Goal: Task Accomplishment & Management: Complete application form

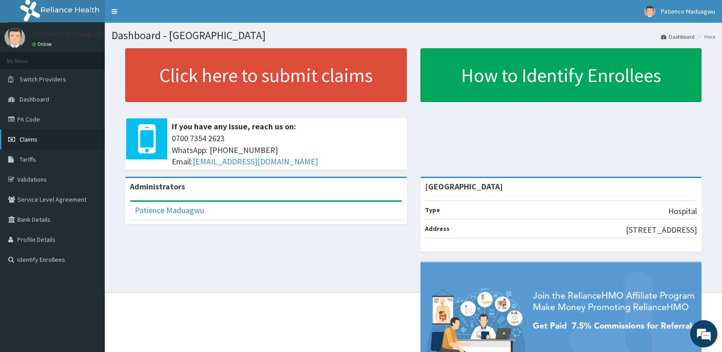
click at [31, 137] on span "Claims" at bounding box center [29, 139] width 18 height 8
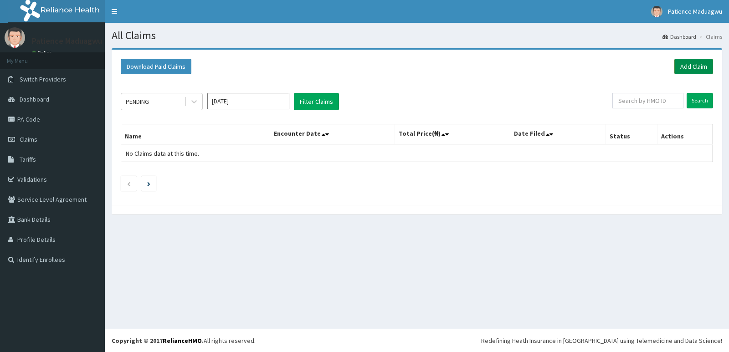
click at [685, 66] on link "Add Claim" at bounding box center [694, 66] width 39 height 15
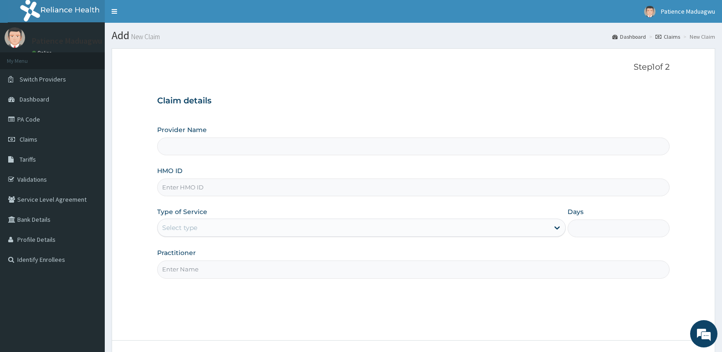
click at [190, 186] on input "HMO ID" at bounding box center [413, 188] width 513 height 18
paste input "NRN/10241/C"
type input "NRN/10241/C"
type input "[GEOGRAPHIC_DATA]"
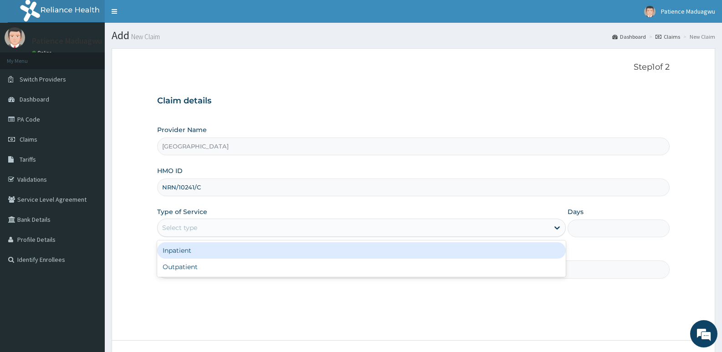
click at [185, 227] on div "Select type" at bounding box center [179, 227] width 35 height 9
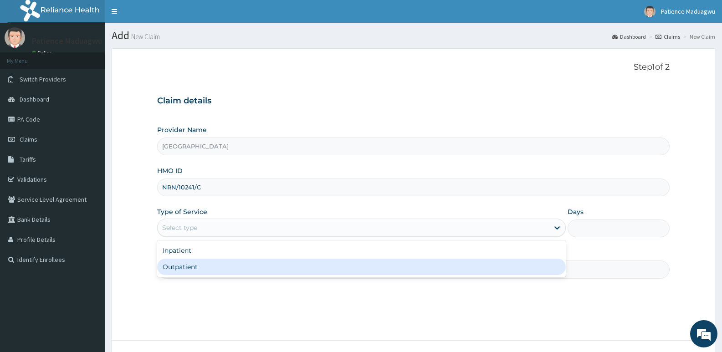
click at [187, 261] on div "Outpatient" at bounding box center [361, 267] width 408 height 16
type input "1"
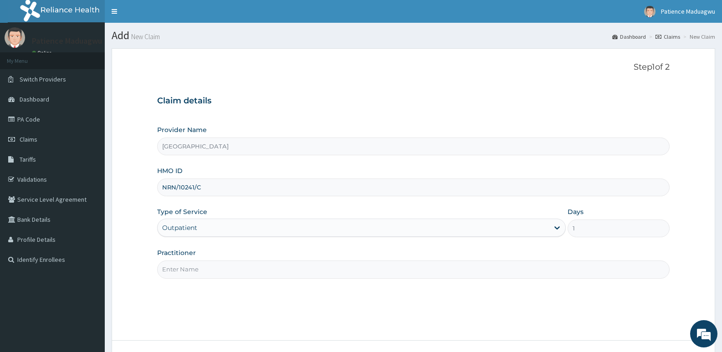
click at [221, 275] on input "Practitioner" at bounding box center [413, 270] width 513 height 18
type input "DR STANLEY"
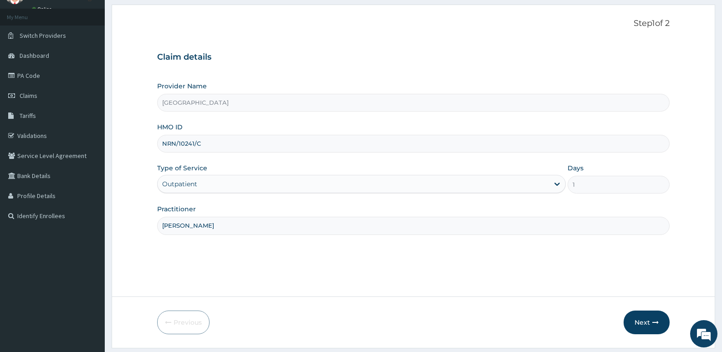
scroll to position [70, 0]
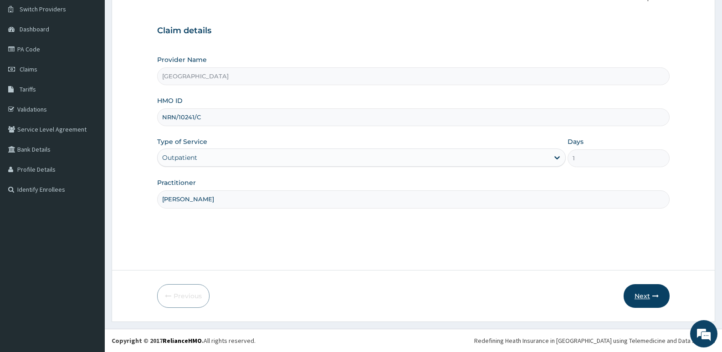
click at [646, 297] on button "Next" at bounding box center [647, 296] width 46 height 24
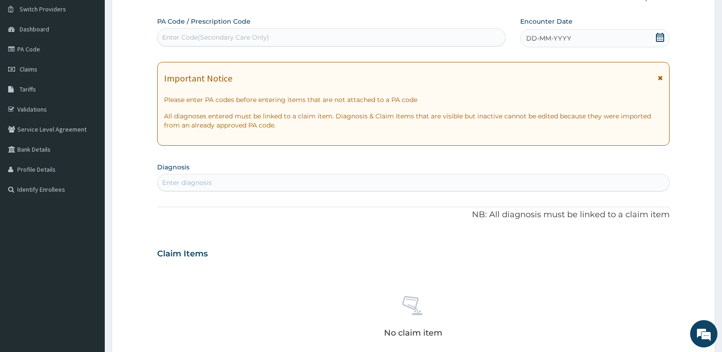
click at [660, 36] on icon at bounding box center [660, 37] width 9 height 9
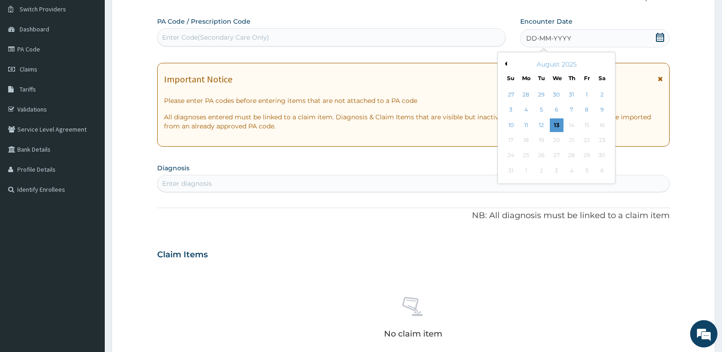
click at [506, 62] on button "Previous Month" at bounding box center [505, 64] width 5 height 5
click at [547, 98] on div "1" at bounding box center [542, 95] width 14 height 14
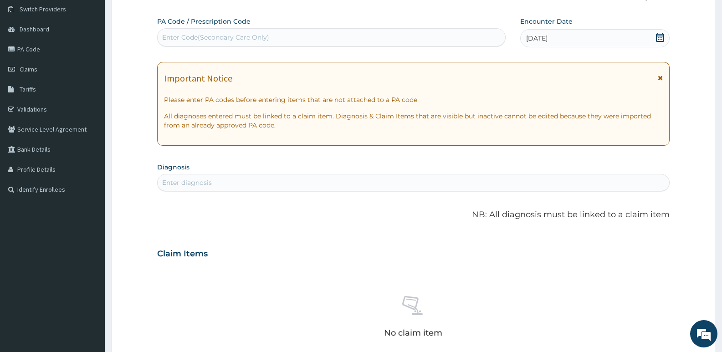
click at [281, 187] on div "Enter diagnosis" at bounding box center [414, 182] width 512 height 15
type input "MALAR"
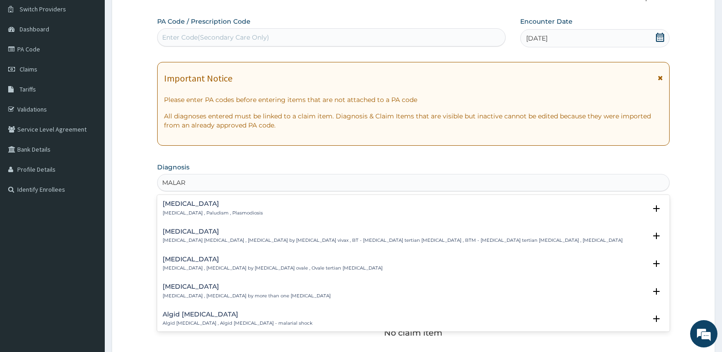
click at [210, 214] on p "Malaria , Paludism , Plasmodiosis" at bounding box center [213, 213] width 100 height 6
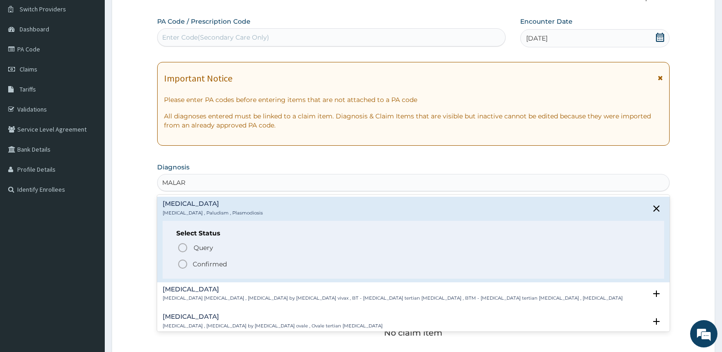
click at [186, 263] on circle "status option filled" at bounding box center [183, 264] width 8 height 8
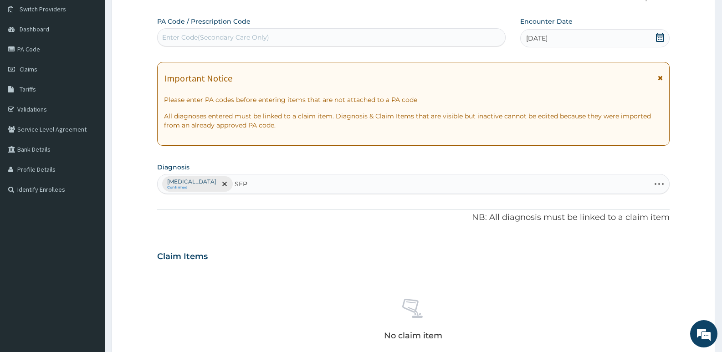
type input "SEPS"
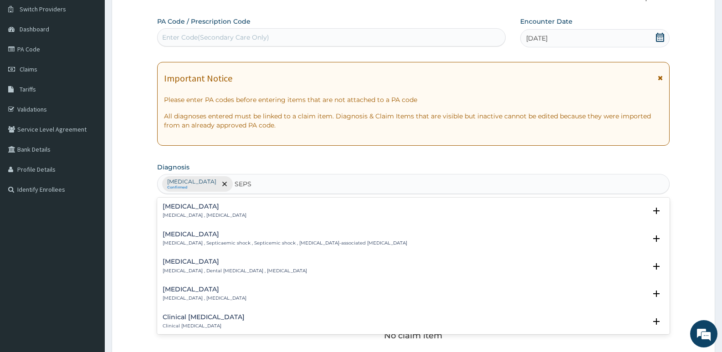
click at [200, 211] on div "Sepsis Systemic infection , Sepsis" at bounding box center [205, 211] width 84 height 16
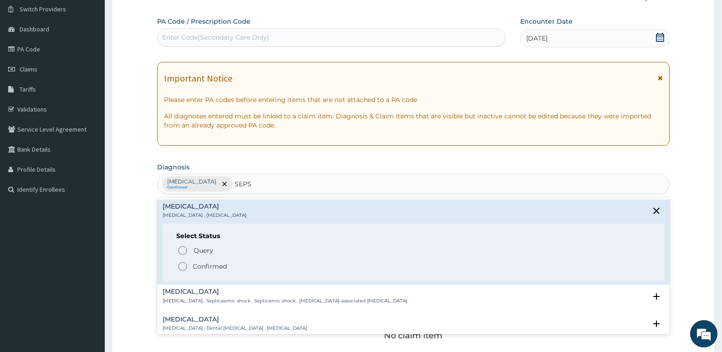
click at [177, 266] on div "Query Query covers suspected (?), Keep in view (kiv), Ruled out (r/o) Confirmed" at bounding box center [413, 258] width 474 height 28
click at [182, 266] on icon "status option filled" at bounding box center [182, 266] width 11 height 11
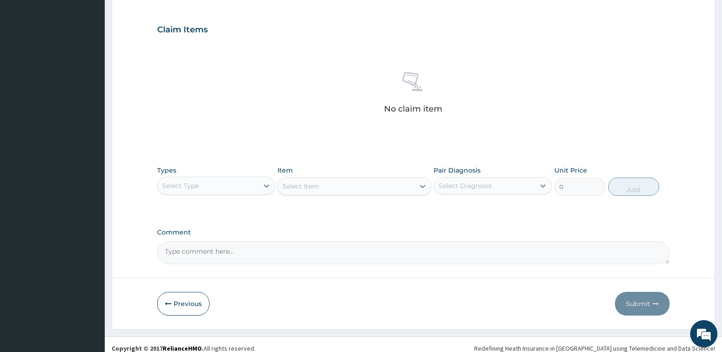
scroll to position [305, 0]
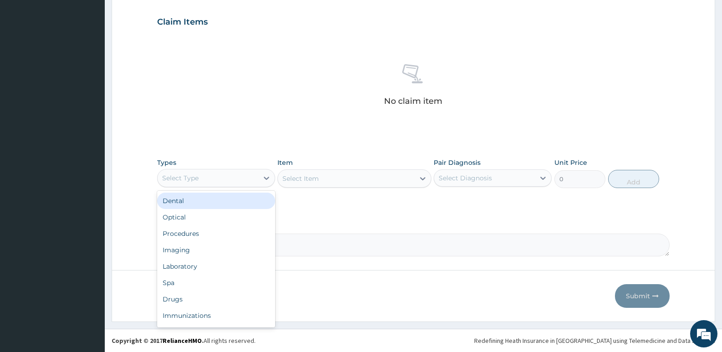
click at [217, 175] on div "Select Type" at bounding box center [208, 178] width 101 height 15
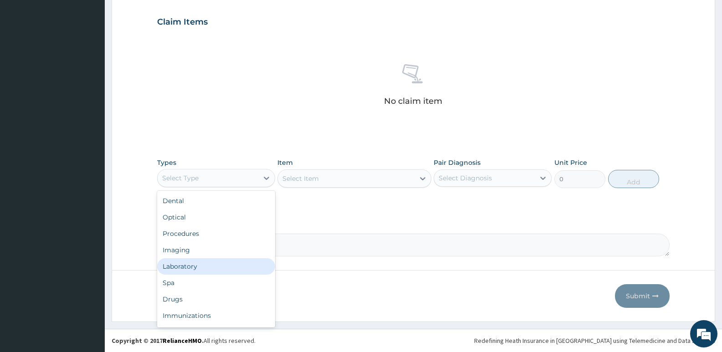
click at [176, 270] on div "Laboratory" at bounding box center [216, 266] width 118 height 16
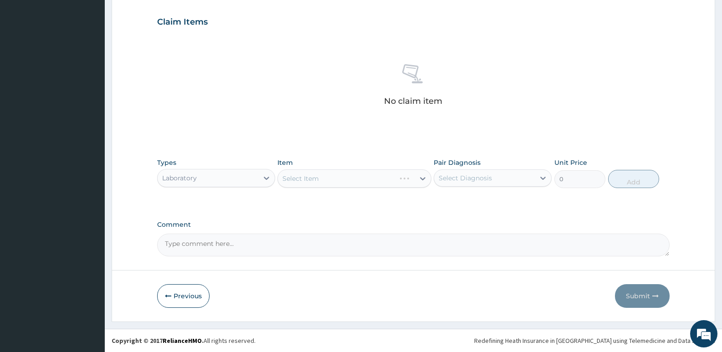
click at [325, 184] on div "Select Item" at bounding box center [355, 179] width 154 height 18
click at [303, 178] on div "Select Item" at bounding box center [355, 179] width 154 height 18
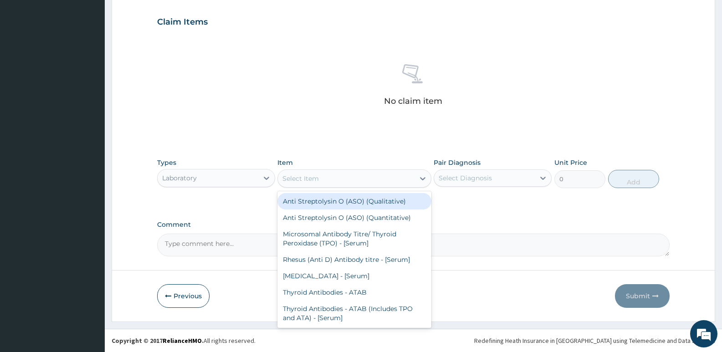
click at [303, 178] on div "Select Item" at bounding box center [301, 178] width 36 height 9
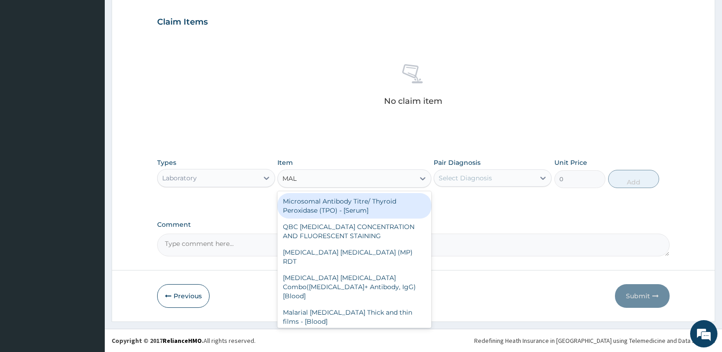
type input "MALA"
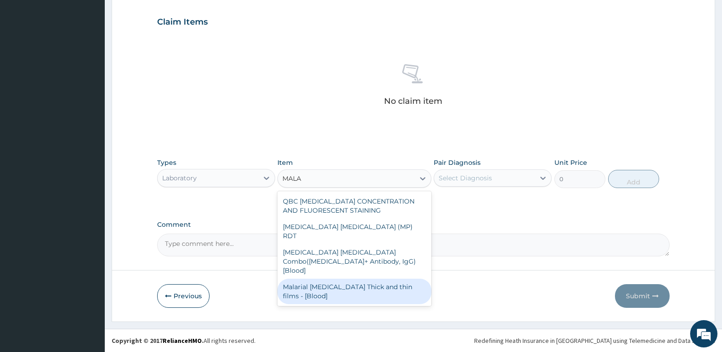
click at [313, 279] on div "Malarial Parasite Thick and thin films - [Blood]" at bounding box center [355, 292] width 154 height 26
type input "1650"
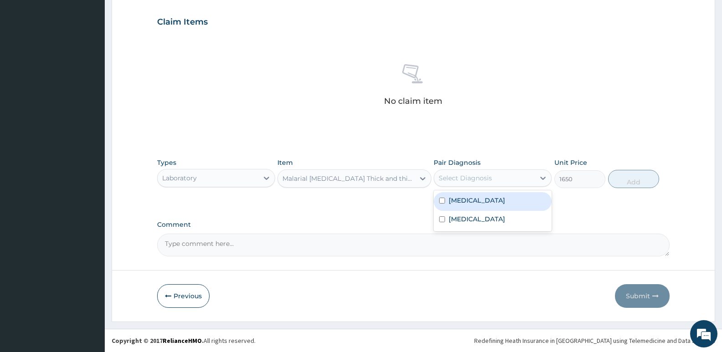
click at [469, 180] on div "Select Diagnosis" at bounding box center [465, 178] width 53 height 9
click at [469, 202] on label "Malaria" at bounding box center [477, 200] width 57 height 9
checkbox input "true"
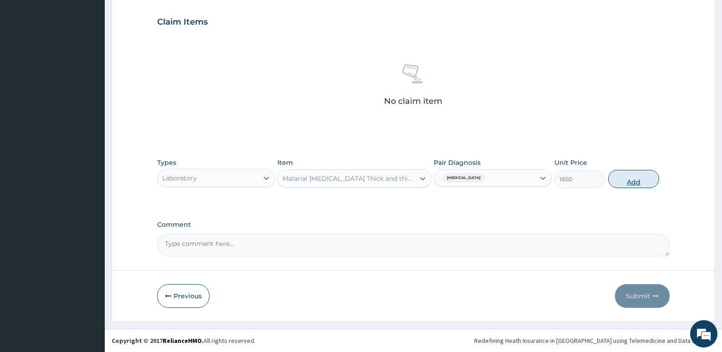
click at [634, 178] on button "Add" at bounding box center [633, 179] width 51 height 18
type input "0"
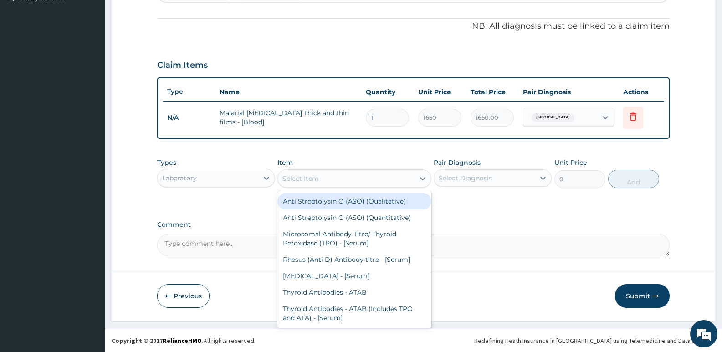
click at [313, 182] on div "Select Item" at bounding box center [301, 178] width 36 height 9
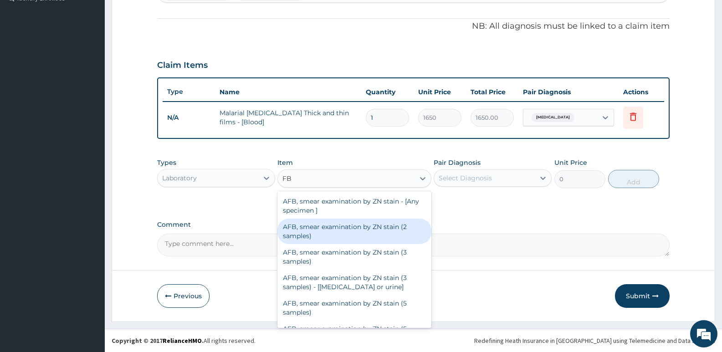
type input "FBC"
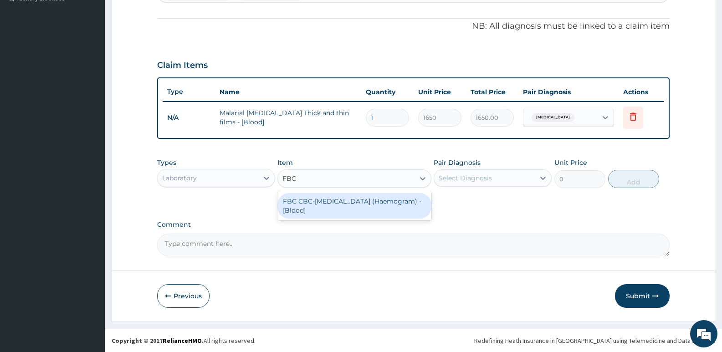
click at [345, 209] on div "FBC CBC-Complete Blood Count (Haemogram) - [Blood]" at bounding box center [355, 206] width 154 height 26
type input "3300"
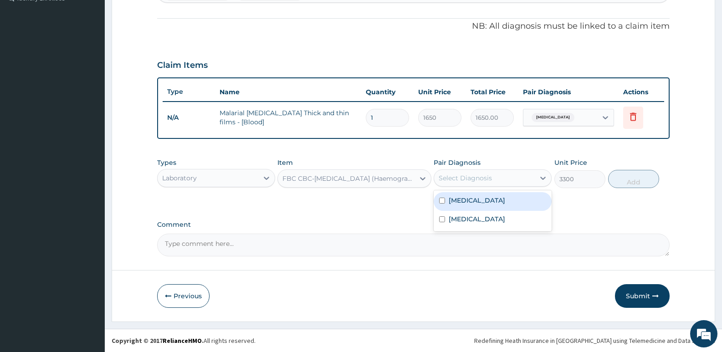
click at [451, 180] on div "Select Diagnosis" at bounding box center [465, 178] width 53 height 9
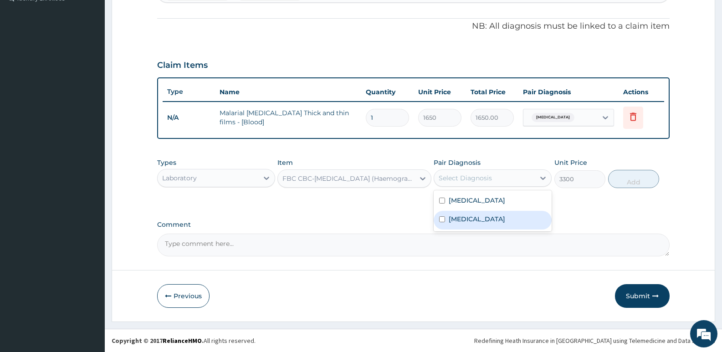
click at [456, 217] on label "Sepsis" at bounding box center [477, 219] width 57 height 9
checkbox input "true"
click at [632, 175] on button "Add" at bounding box center [633, 179] width 51 height 18
type input "0"
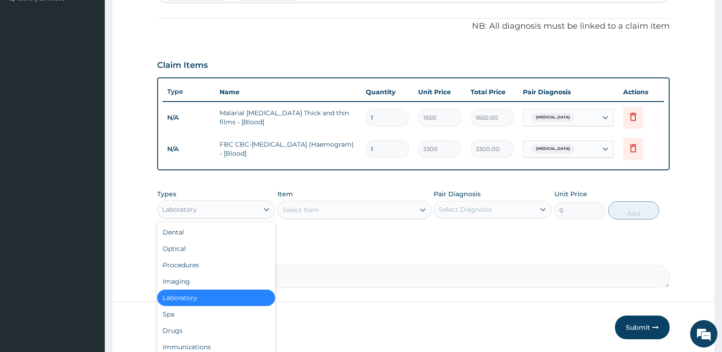
click at [230, 211] on div "Laboratory" at bounding box center [208, 209] width 101 height 15
click at [171, 332] on div "Drugs" at bounding box center [216, 331] width 118 height 16
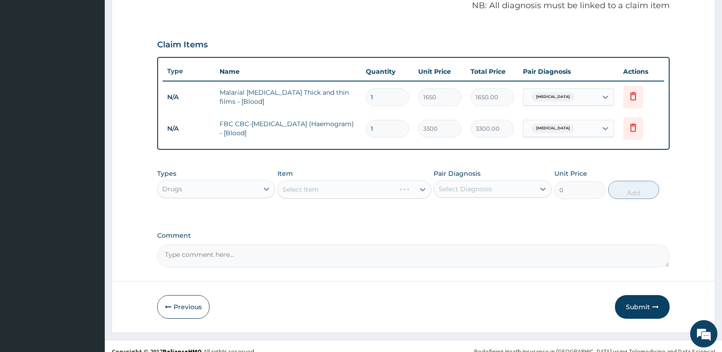
scroll to position [293, 0]
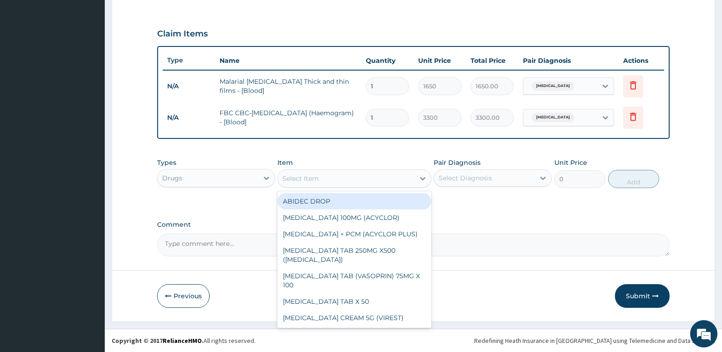
click at [309, 177] on div "Select Item" at bounding box center [301, 178] width 36 height 9
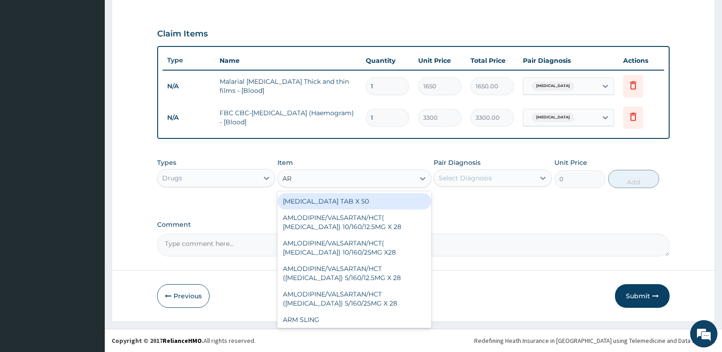
type input "ART"
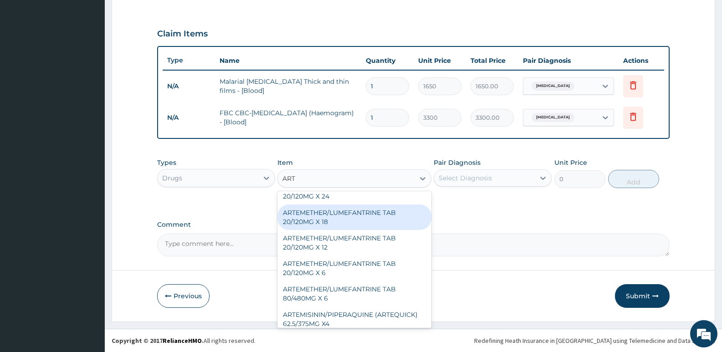
scroll to position [228, 0]
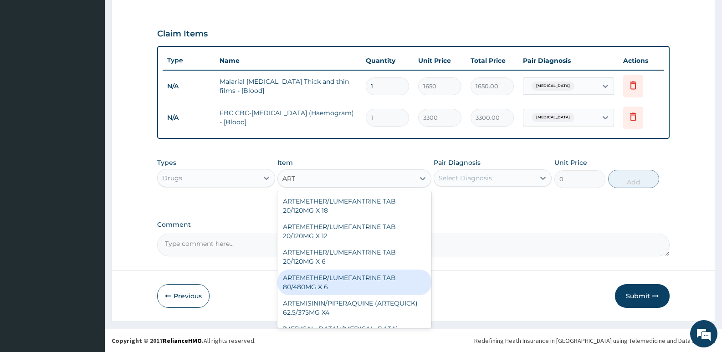
click at [349, 275] on div "ARTEMETHER/LUMEFANTRINE TAB 80/480MG X 6" at bounding box center [355, 283] width 154 height 26
type input "700"
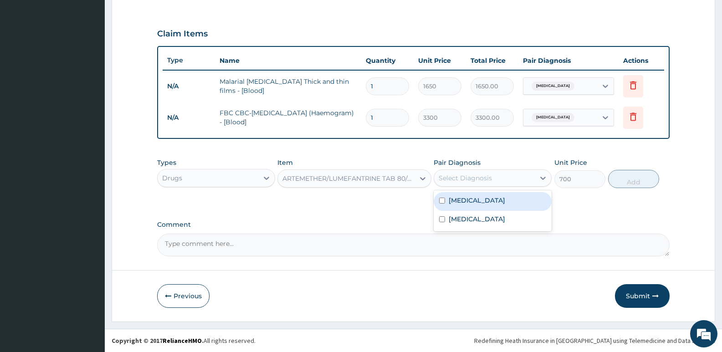
click at [470, 186] on div "Select Diagnosis" at bounding box center [493, 178] width 118 height 17
click at [455, 201] on label "Malaria" at bounding box center [477, 200] width 57 height 9
checkbox input "true"
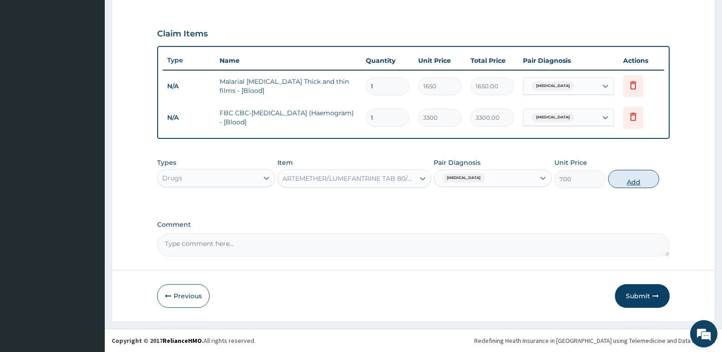
click at [650, 181] on button "Add" at bounding box center [633, 179] width 51 height 18
type input "0"
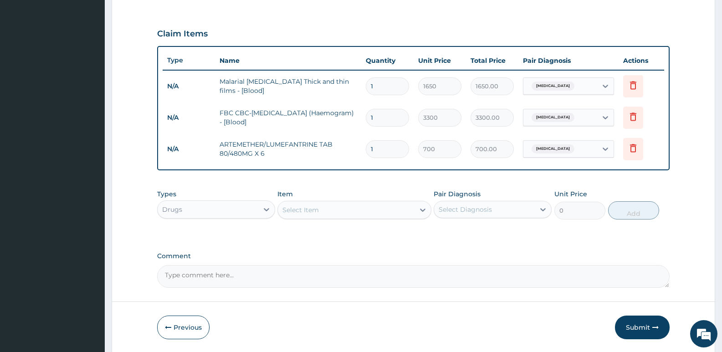
type input "0.00"
type input "6"
type input "4200.00"
type input "6"
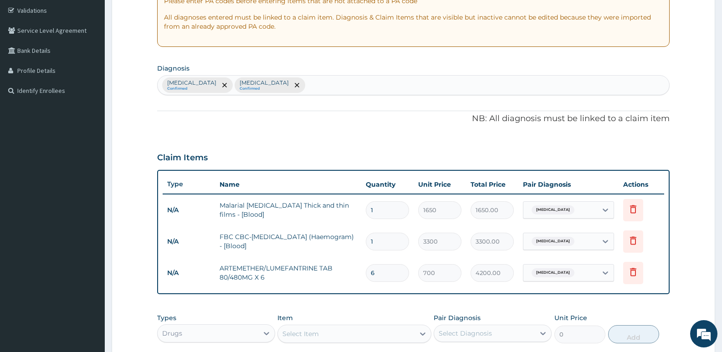
scroll to position [156, 0]
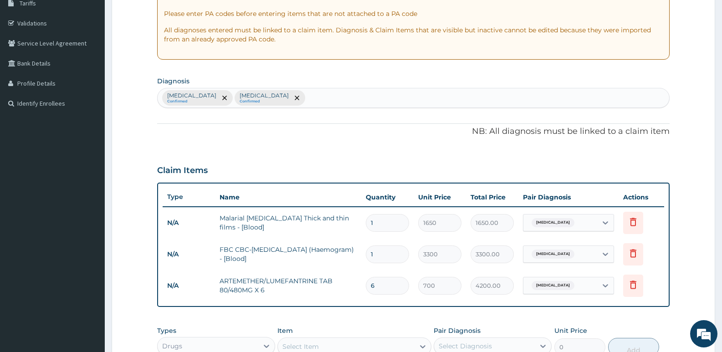
click at [264, 103] on div "Malaria Confirmed Sepsis Confirmed" at bounding box center [414, 97] width 512 height 19
type input "HEADA"
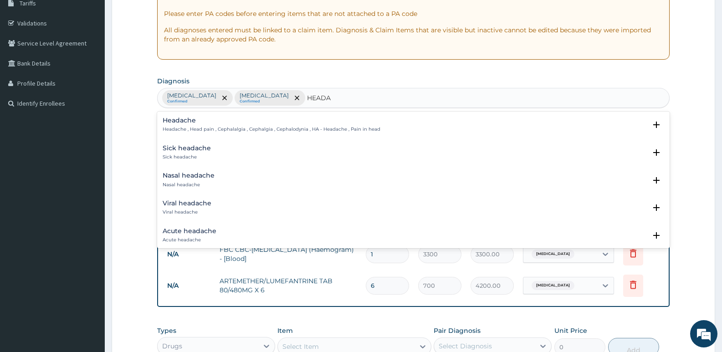
click at [215, 126] on p "Headache , Head pain , Cephalalgia , Cephalgia , Cephalodynia , HA - Headache ,…" at bounding box center [272, 129] width 218 height 6
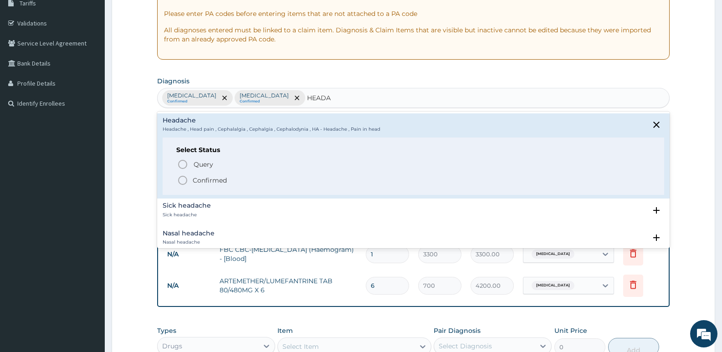
click at [181, 176] on icon "status option filled" at bounding box center [182, 180] width 11 height 11
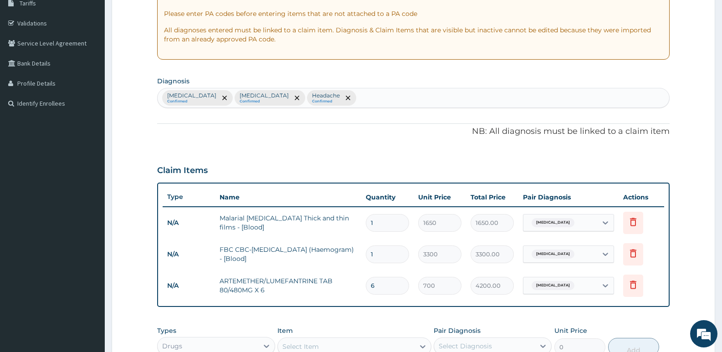
scroll to position [293, 0]
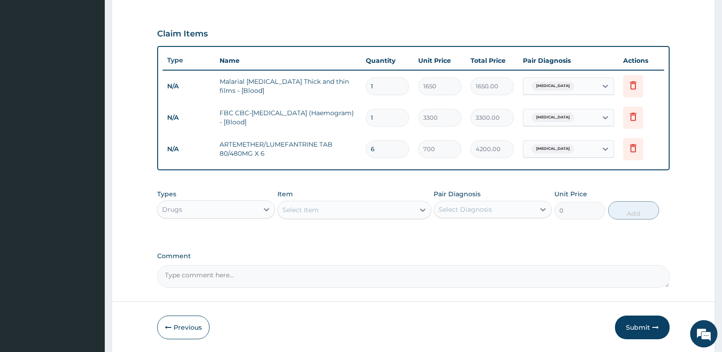
click at [300, 209] on div "Select Item" at bounding box center [301, 210] width 36 height 9
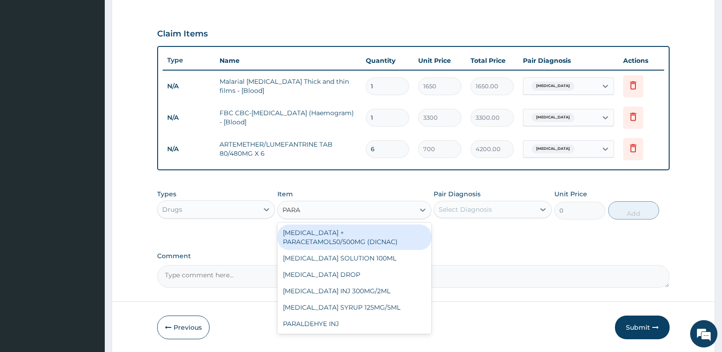
type input "PARAC"
click at [356, 231] on div "DICLOFENAC + PARACETAMOL50/500MG (DICNAC)" at bounding box center [355, 238] width 154 height 26
type input "40"
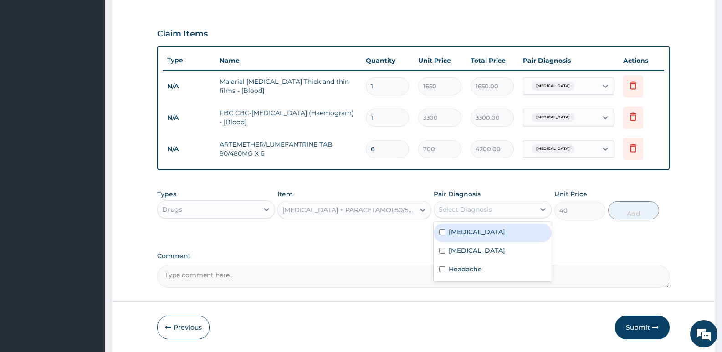
click at [457, 218] on div "Select Diagnosis" at bounding box center [493, 209] width 118 height 17
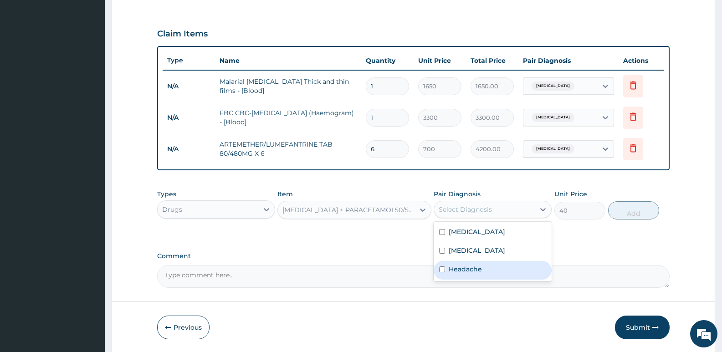
click at [459, 264] on div "Headache" at bounding box center [493, 270] width 118 height 19
checkbox input "true"
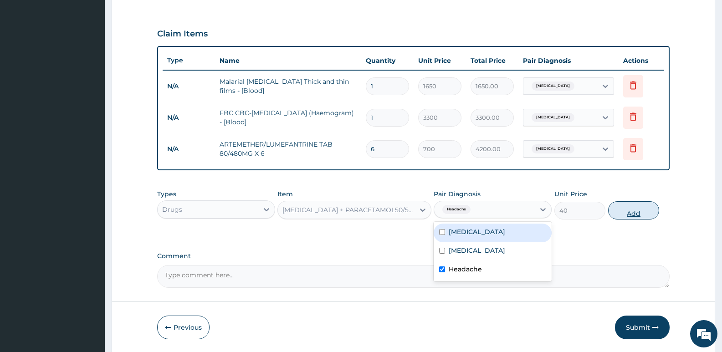
click at [631, 211] on button "Add" at bounding box center [633, 210] width 51 height 18
type input "0"
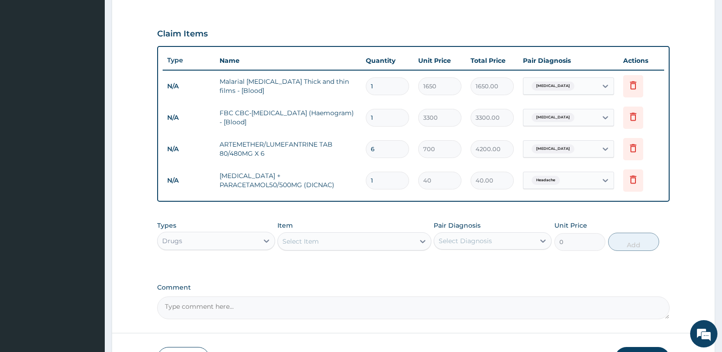
type input "18"
type input "720.00"
type input "18"
click at [302, 246] on div "Select Item" at bounding box center [301, 241] width 36 height 9
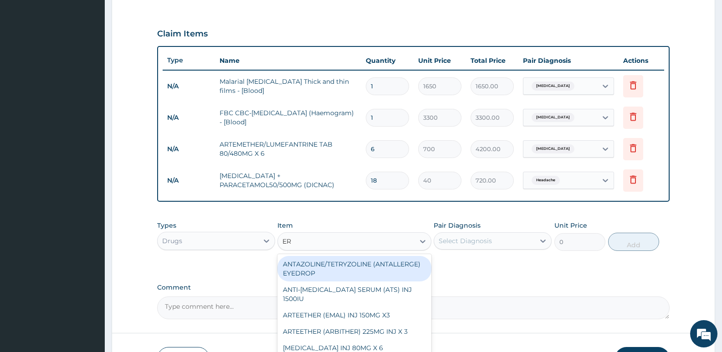
type input "ERY"
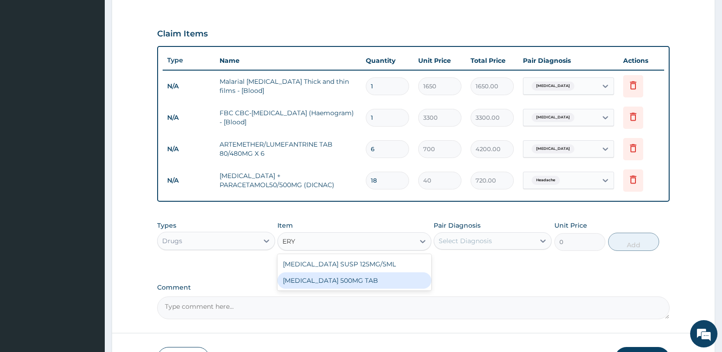
click at [321, 278] on div "ERYTHROMYCIN 500MG TAB" at bounding box center [355, 281] width 154 height 16
type input "80"
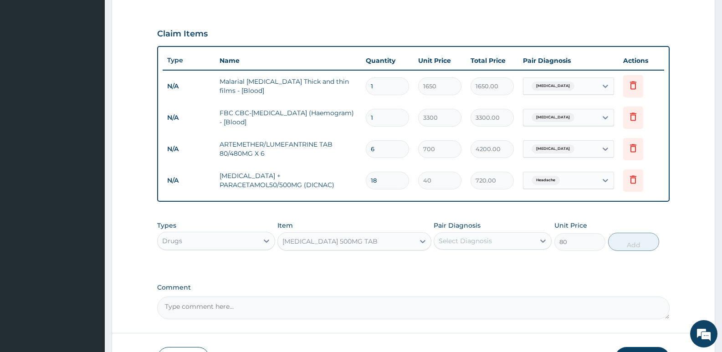
click at [521, 246] on div "Select Diagnosis" at bounding box center [484, 241] width 101 height 15
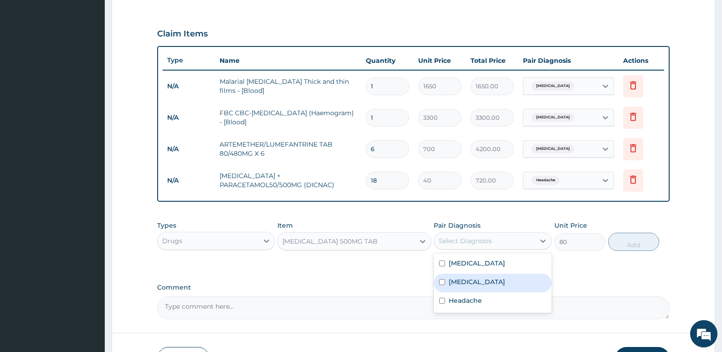
click at [463, 281] on label "Sepsis" at bounding box center [477, 282] width 57 height 9
checkbox input "true"
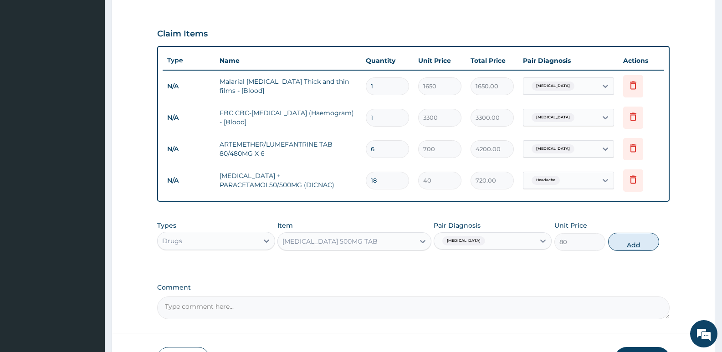
click at [642, 246] on button "Add" at bounding box center [633, 242] width 51 height 18
type input "0"
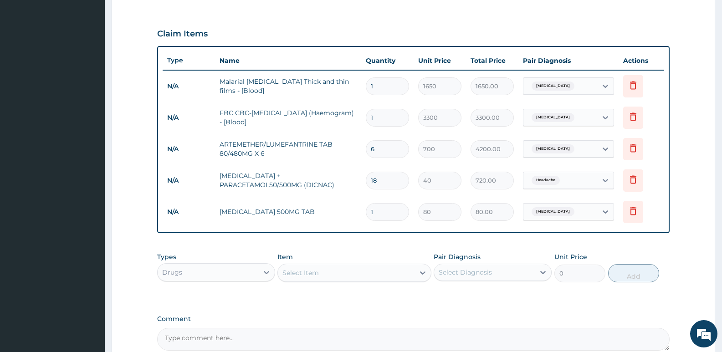
type input "10"
type input "800.00"
type input "10"
click at [247, 272] on div "Drugs" at bounding box center [208, 272] width 101 height 15
click at [187, 330] on div "Procedures" at bounding box center [216, 328] width 118 height 16
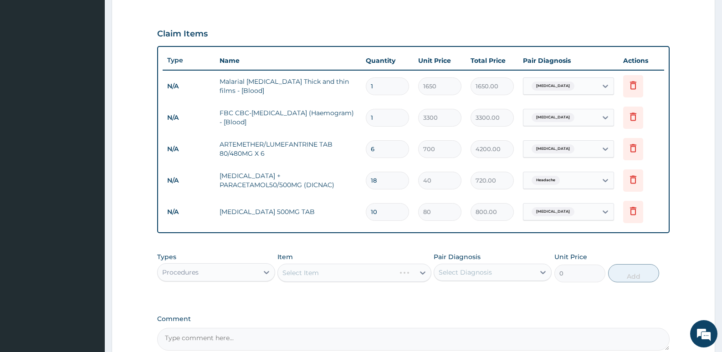
click at [297, 275] on div "Select Item" at bounding box center [355, 273] width 154 height 18
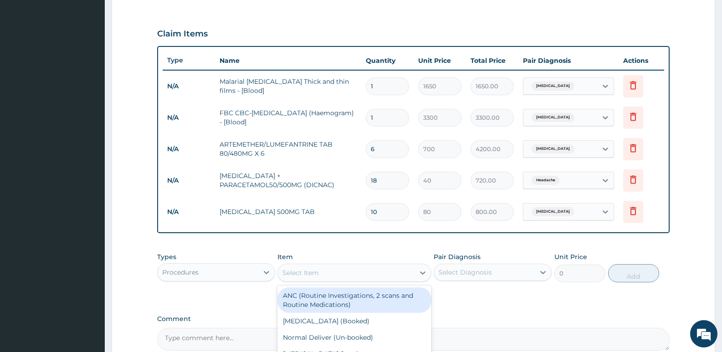
click at [317, 273] on div "Select Item" at bounding box center [301, 272] width 36 height 9
type input "GP"
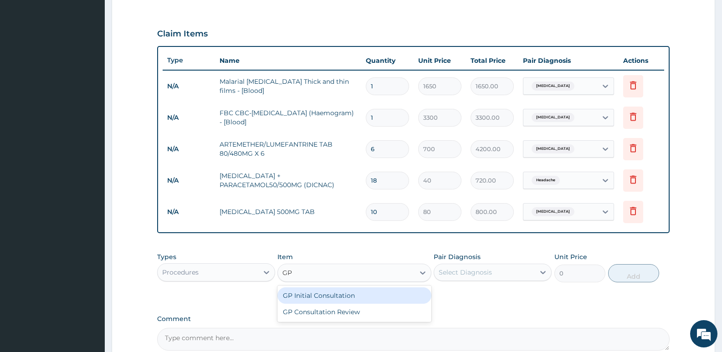
click at [318, 294] on div "GP Initial Consultation" at bounding box center [355, 296] width 154 height 16
type input "2500"
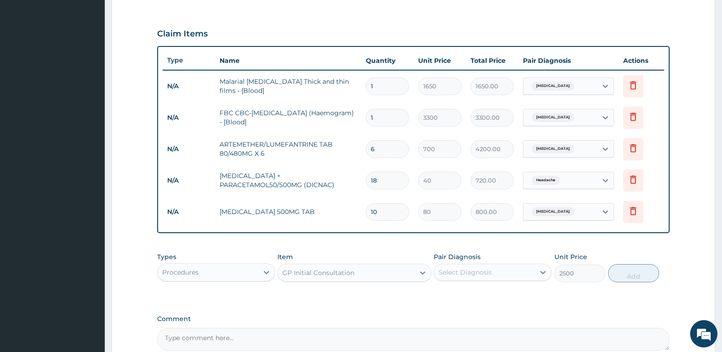
click at [484, 270] on div "Select Diagnosis" at bounding box center [465, 272] width 53 height 9
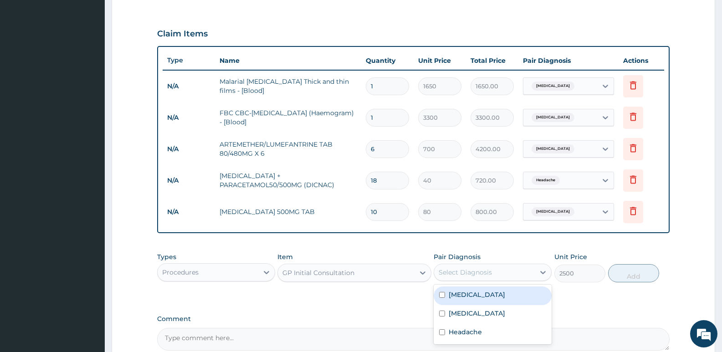
click at [474, 294] on div "Malaria" at bounding box center [493, 296] width 118 height 19
checkbox input "true"
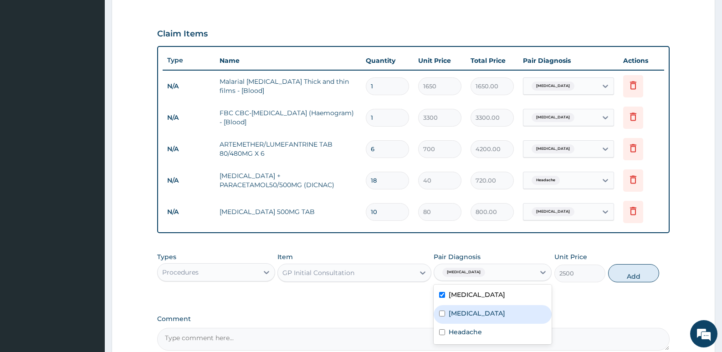
click at [463, 313] on label "Sepsis" at bounding box center [477, 313] width 57 height 9
checkbox input "true"
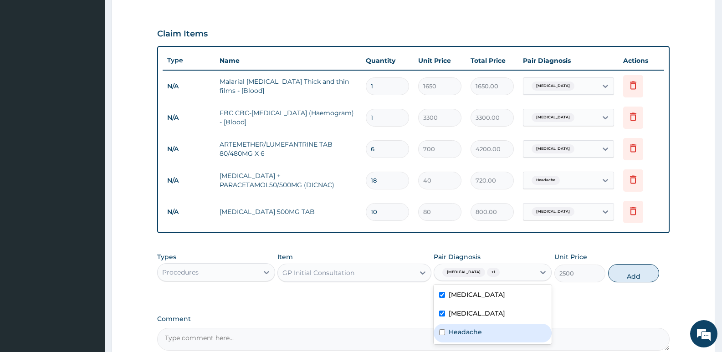
click at [463, 328] on label "Headache" at bounding box center [465, 332] width 33 height 9
checkbox input "true"
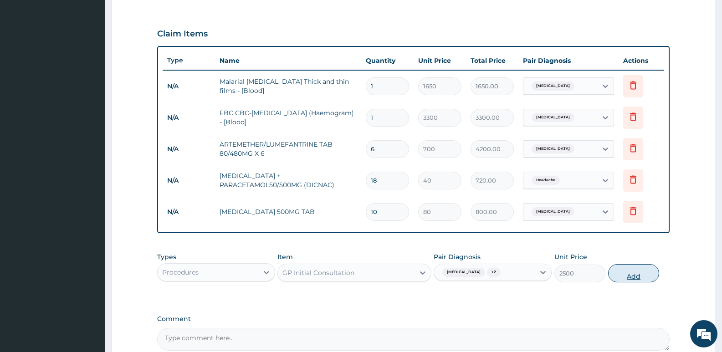
click at [630, 268] on button "Add" at bounding box center [633, 273] width 51 height 18
type input "0"
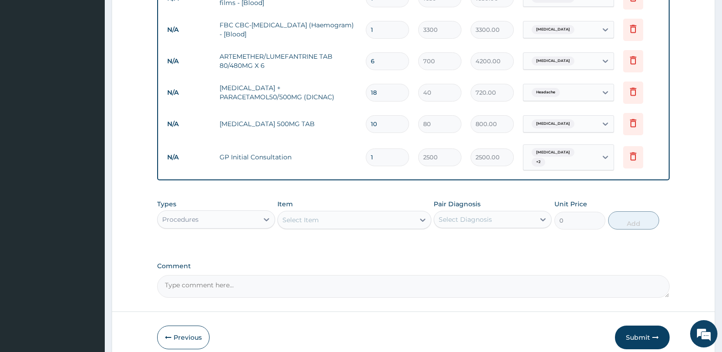
scroll to position [384, 0]
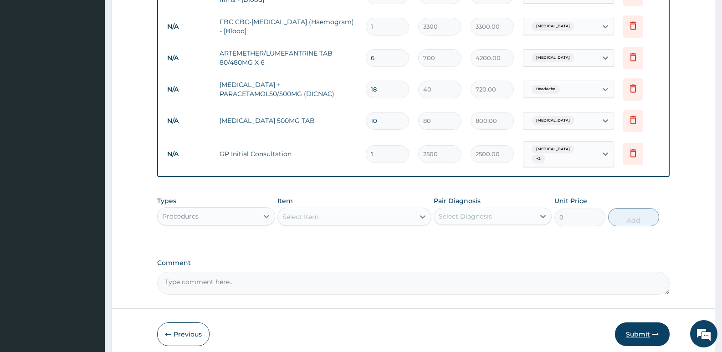
click at [636, 330] on button "Submit" at bounding box center [642, 335] width 55 height 24
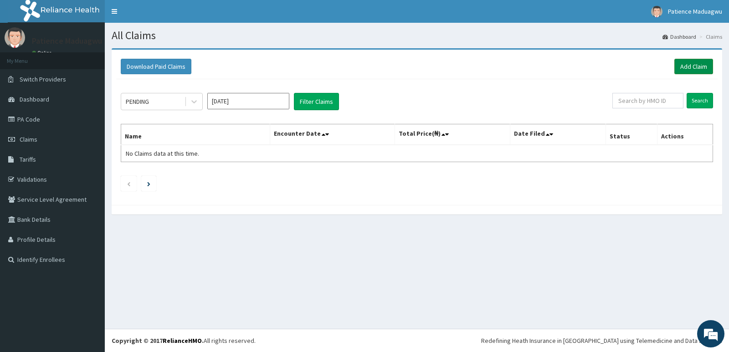
click at [679, 71] on link "Add Claim" at bounding box center [694, 66] width 39 height 15
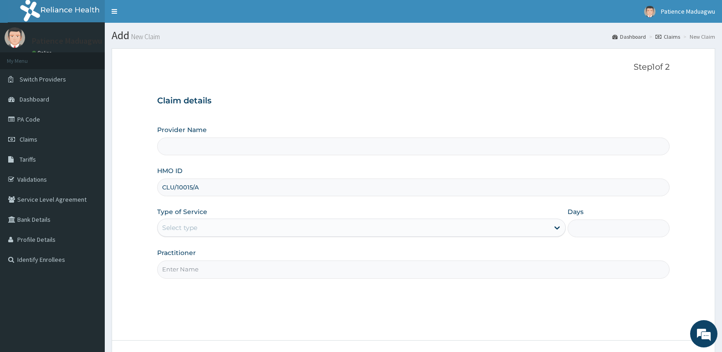
click at [180, 227] on div "Select type" at bounding box center [179, 227] width 35 height 9
click at [276, 91] on div "Claim details Provider Name HMO ID CLU/10015/A Type of Service Select type Days…" at bounding box center [413, 182] width 513 height 191
click at [180, 225] on div "Select type" at bounding box center [179, 227] width 35 height 9
click at [251, 112] on div "Claim details Provider Name HMO ID CLU/10015/A Type of Service Use Up and Down …" at bounding box center [413, 182] width 513 height 191
click at [284, 226] on div "Select type" at bounding box center [353, 228] width 391 height 15
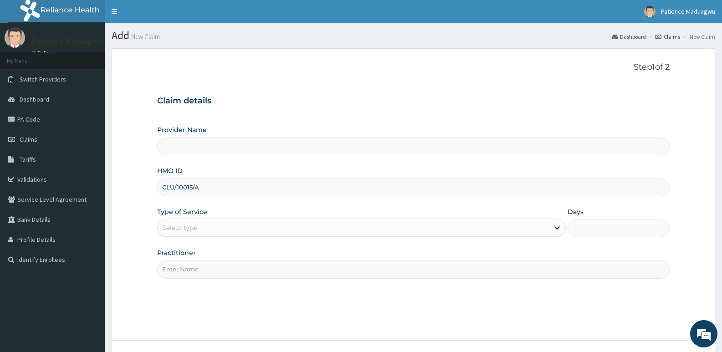
click at [218, 71] on p "Step 1 of 2" at bounding box center [413, 67] width 513 height 10
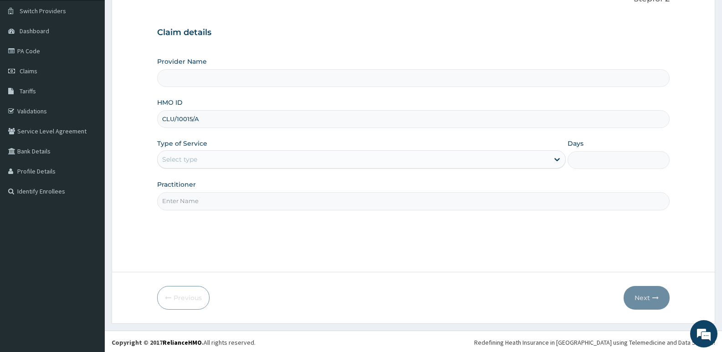
scroll to position [70, 0]
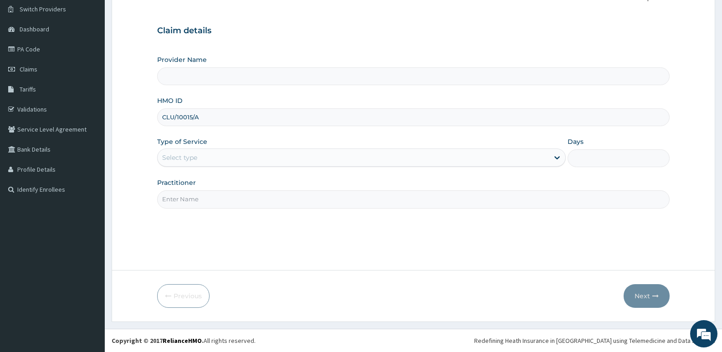
click at [229, 156] on div "Select type" at bounding box center [353, 157] width 391 height 15
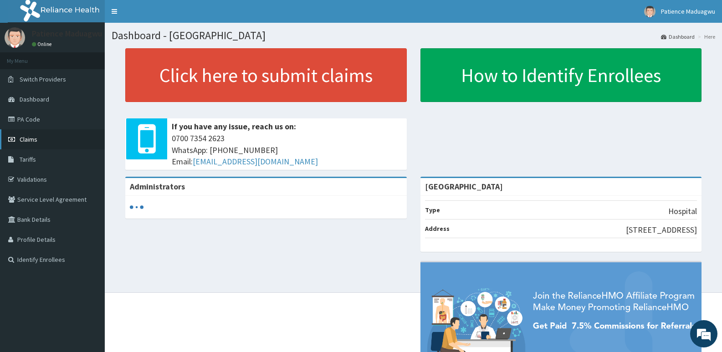
click at [38, 142] on link "Claims" at bounding box center [52, 139] width 105 height 20
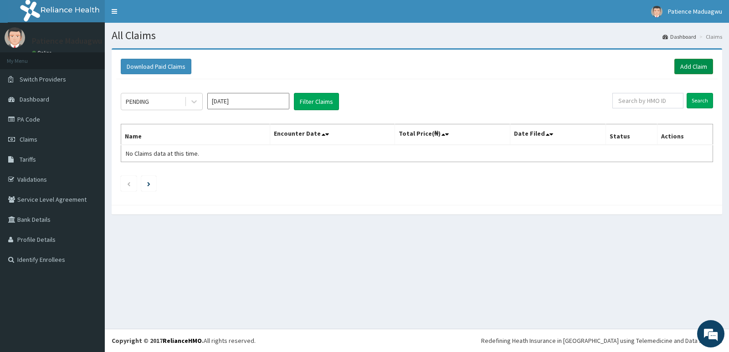
click at [689, 72] on link "Add Claim" at bounding box center [694, 66] width 39 height 15
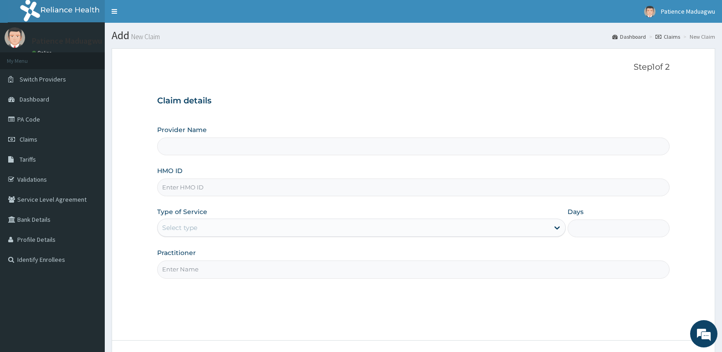
type input "[GEOGRAPHIC_DATA]"
click at [262, 147] on input "[GEOGRAPHIC_DATA]" at bounding box center [413, 147] width 513 height 18
click at [226, 190] on input "HMO ID" at bounding box center [413, 188] width 513 height 18
paste input "CLU/10015/A"
type input "CLU/10015/A"
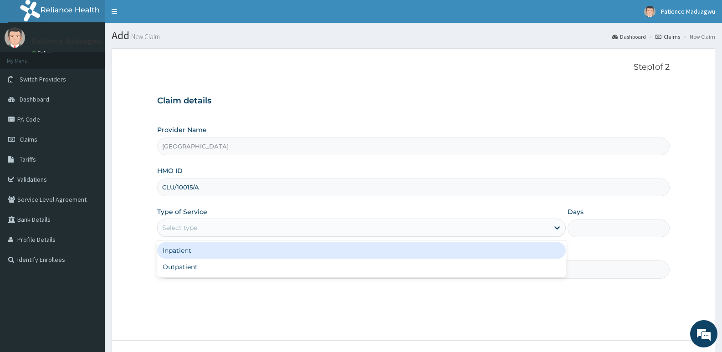
click at [218, 231] on div "Select type" at bounding box center [353, 228] width 391 height 15
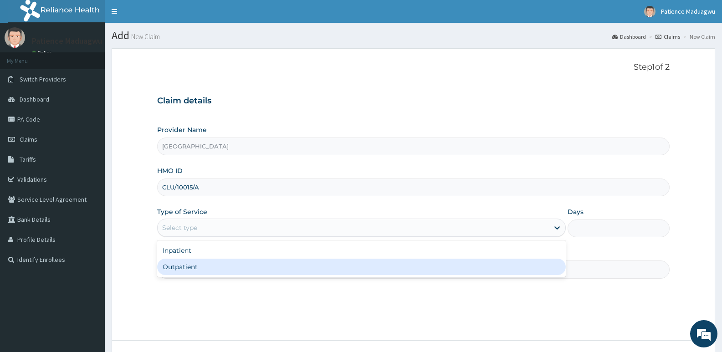
click at [212, 264] on div "Outpatient" at bounding box center [361, 267] width 408 height 16
type input "1"
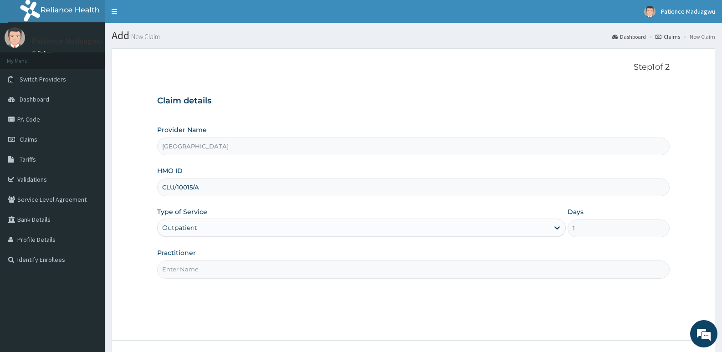
click at [203, 276] on input "Practitioner" at bounding box center [413, 270] width 513 height 18
type input "Dr kelechi"
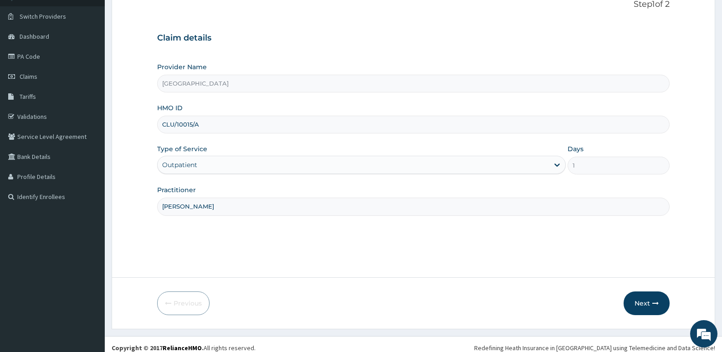
scroll to position [70, 0]
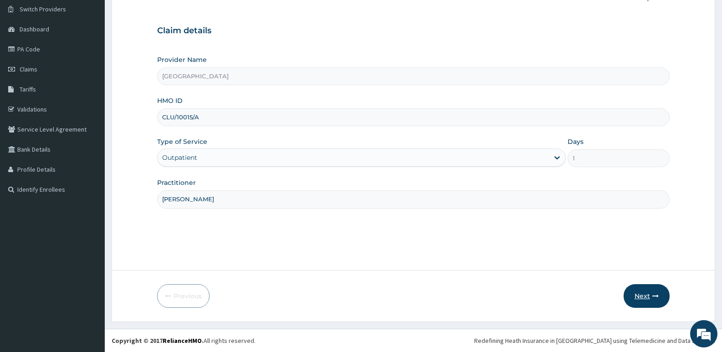
click at [637, 303] on button "Next" at bounding box center [647, 296] width 46 height 24
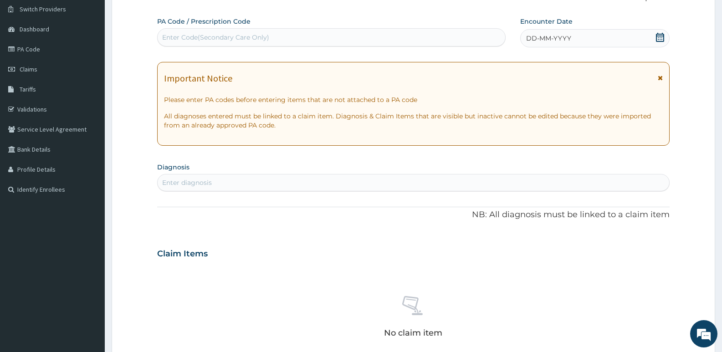
click at [660, 41] on icon at bounding box center [660, 37] width 8 height 9
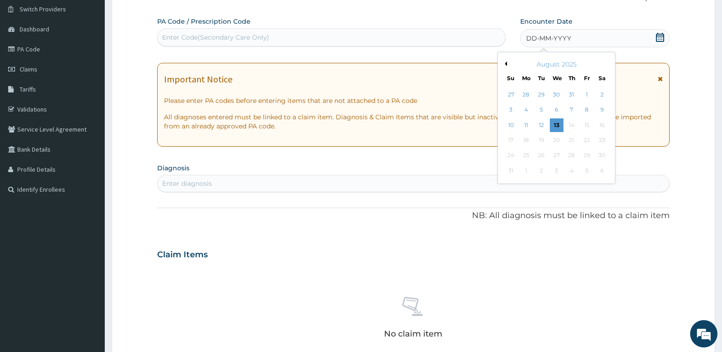
click at [504, 60] on div "August 2025" at bounding box center [557, 64] width 110 height 9
click at [504, 62] on button "Previous Month" at bounding box center [505, 64] width 5 height 5
click at [567, 93] on div "3" at bounding box center [572, 95] width 14 height 14
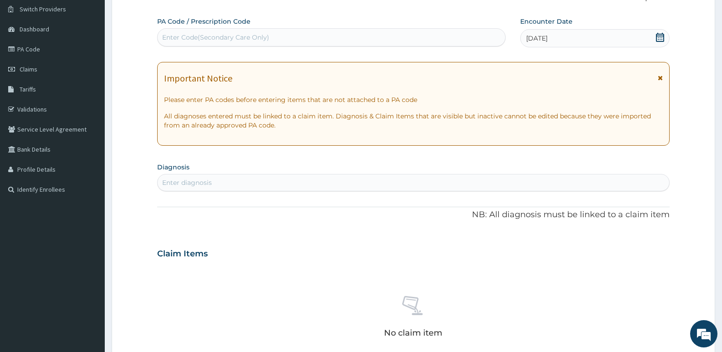
click at [258, 185] on div "Enter diagnosis" at bounding box center [414, 182] width 512 height 15
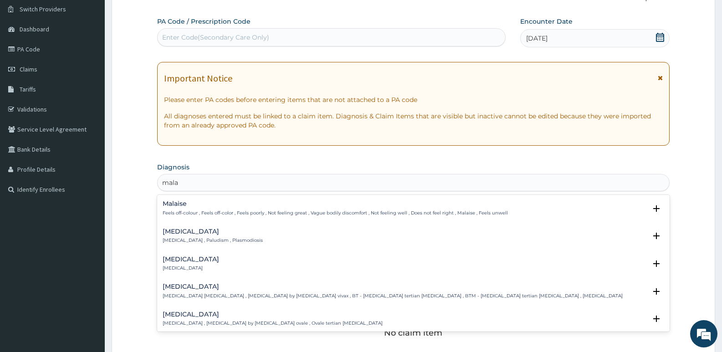
type input "malar"
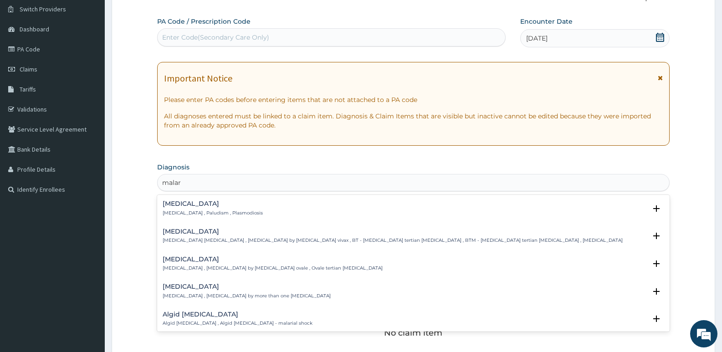
click at [218, 208] on div "Malaria Malaria , Paludism , Plasmodiosis" at bounding box center [213, 209] width 100 height 16
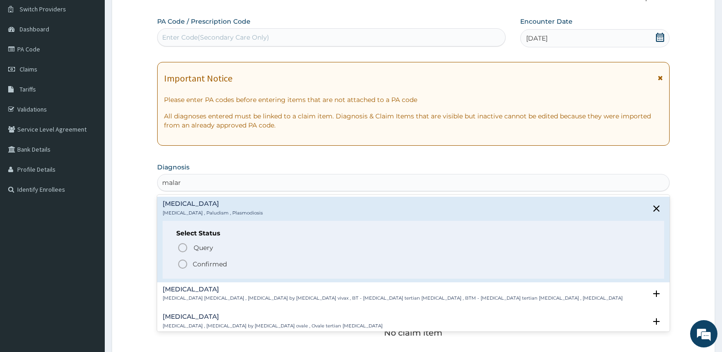
click at [181, 261] on circle "status option filled" at bounding box center [183, 264] width 8 height 8
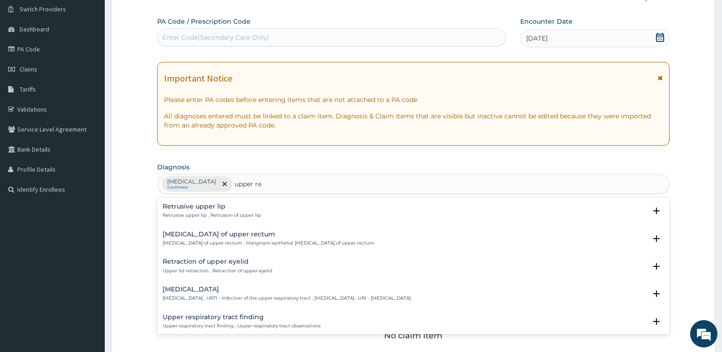
type input "upper res"
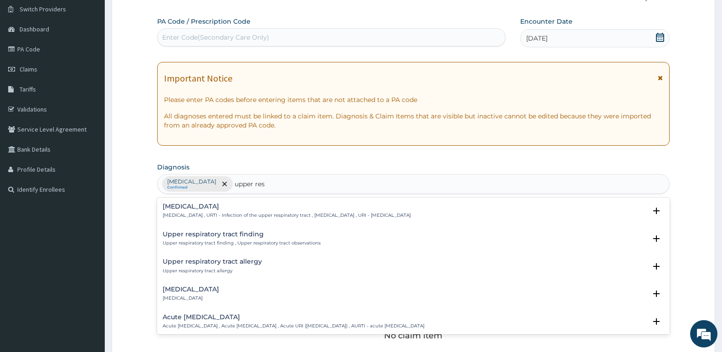
click at [214, 208] on h4 "Upper respiratory infection" at bounding box center [287, 206] width 248 height 7
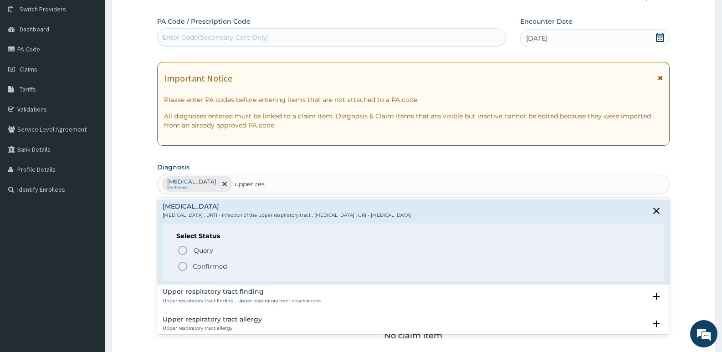
click at [181, 263] on circle "status option filled" at bounding box center [183, 267] width 8 height 8
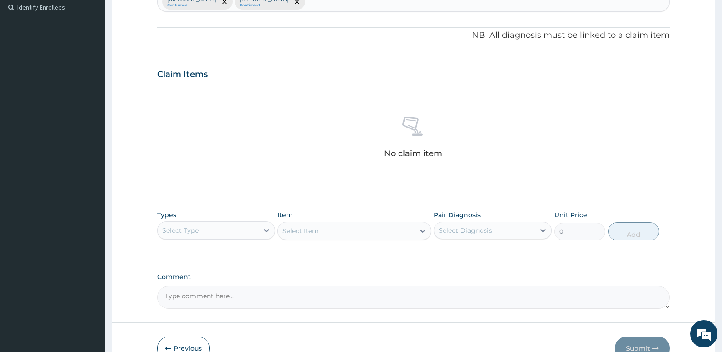
scroll to position [305, 0]
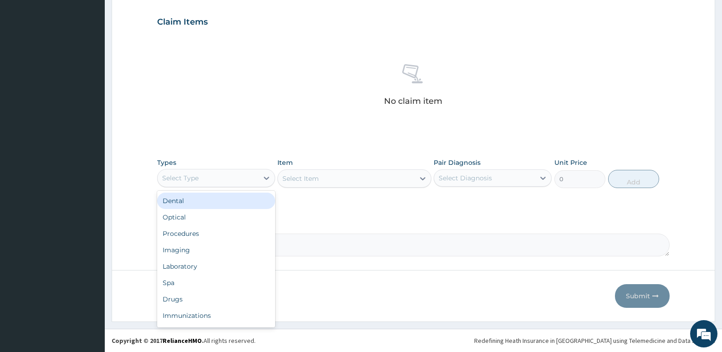
click at [238, 179] on div "Select Type" at bounding box center [208, 178] width 101 height 15
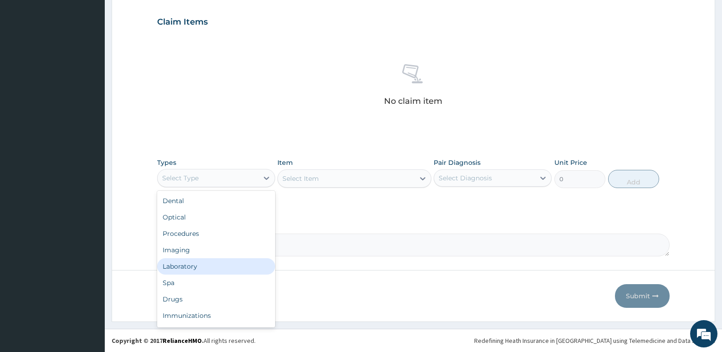
click at [190, 269] on div "Laboratory" at bounding box center [216, 266] width 118 height 16
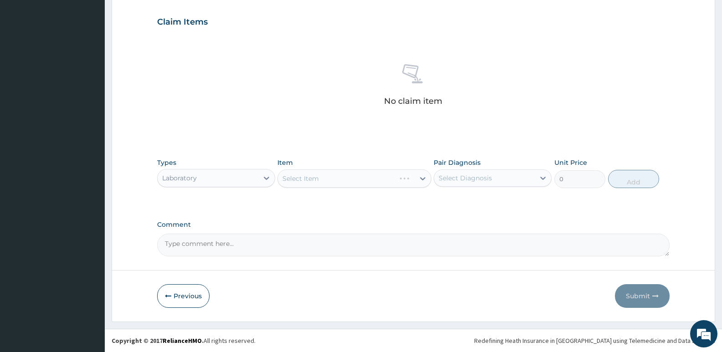
click at [359, 175] on div "Select Item" at bounding box center [355, 179] width 154 height 18
click at [335, 180] on div "Select Item" at bounding box center [355, 179] width 154 height 18
click at [344, 180] on div "Select Item" at bounding box center [346, 178] width 136 height 15
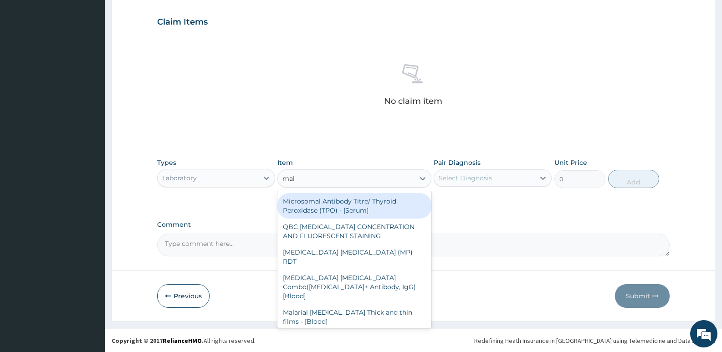
type input "mala"
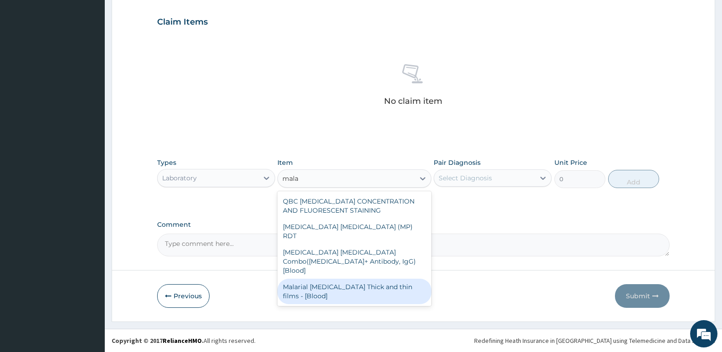
click at [341, 279] on div "Malarial Parasite Thick and thin films - [Blood]" at bounding box center [355, 292] width 154 height 26
type input "1650"
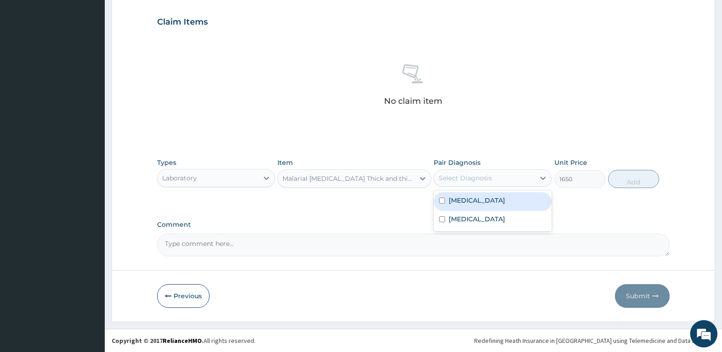
click at [486, 179] on div "Select Diagnosis" at bounding box center [465, 178] width 53 height 9
click at [483, 204] on div "Malaria" at bounding box center [493, 201] width 118 height 19
checkbox input "true"
click at [629, 180] on button "Add" at bounding box center [633, 179] width 51 height 18
type input "0"
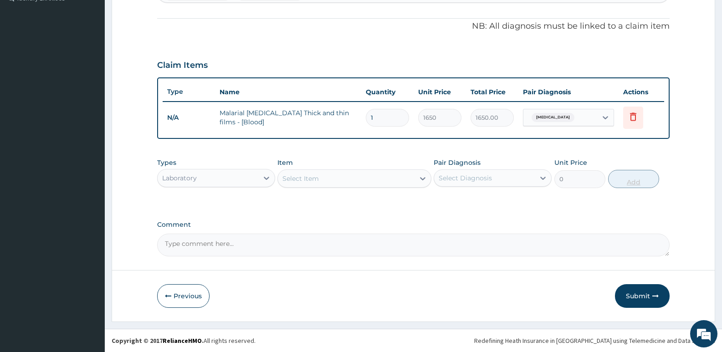
scroll to position [262, 0]
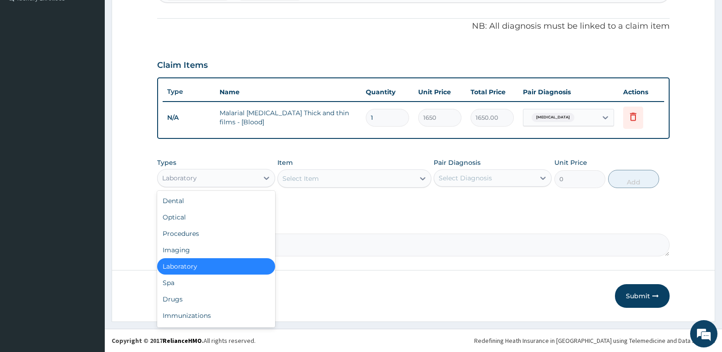
click at [251, 181] on div "Laboratory" at bounding box center [208, 178] width 101 height 15
click at [207, 228] on div "Procedures" at bounding box center [216, 234] width 118 height 16
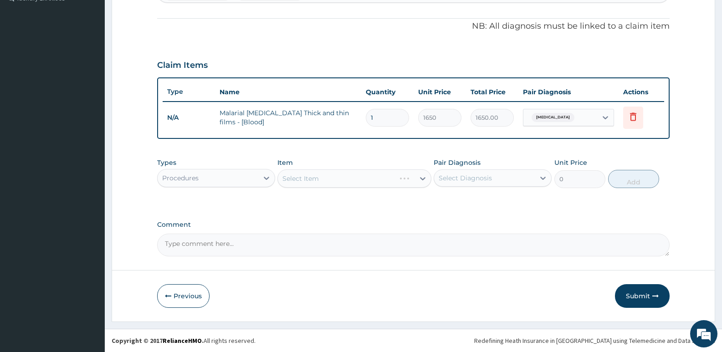
click at [299, 172] on div "Select Item" at bounding box center [355, 179] width 154 height 18
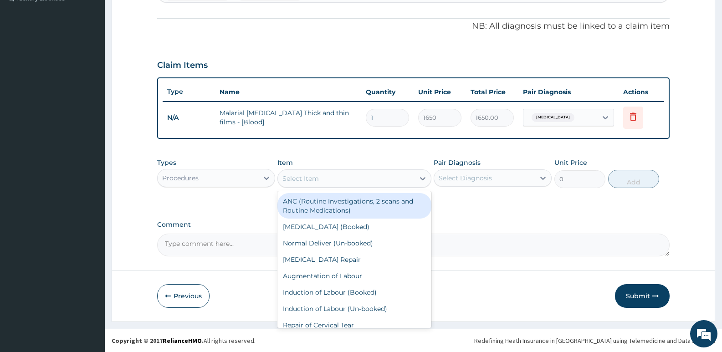
click at [313, 182] on div "Select Item" at bounding box center [301, 178] width 36 height 9
type input "gp"
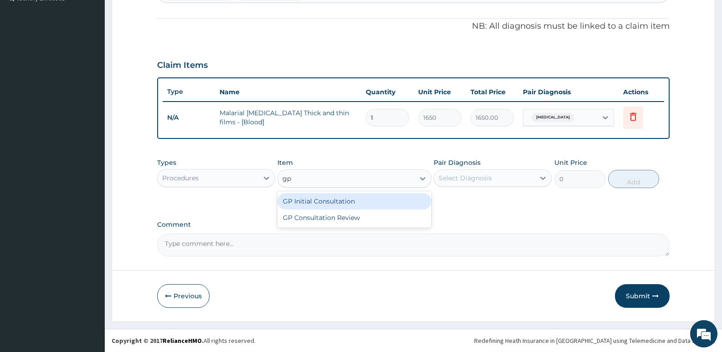
click at [314, 199] on div "GP Initial Consultation" at bounding box center [355, 201] width 154 height 16
type input "2500"
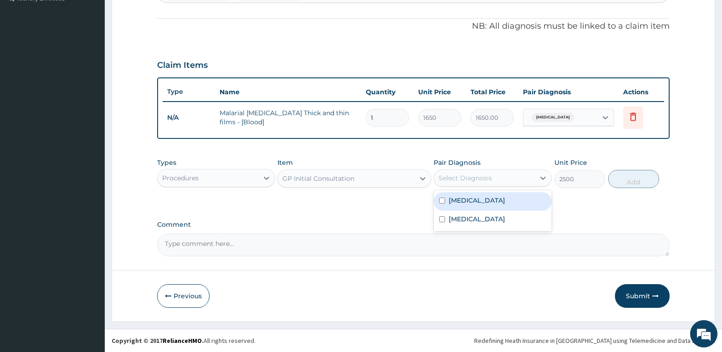
click at [483, 180] on div "Select Diagnosis" at bounding box center [465, 178] width 53 height 9
click at [478, 199] on div "Malaria" at bounding box center [493, 201] width 118 height 19
checkbox input "true"
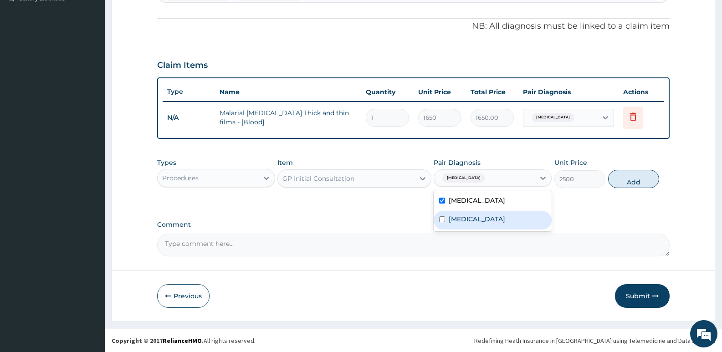
click at [468, 215] on label "Upper respiratory infection" at bounding box center [477, 219] width 57 height 9
checkbox input "true"
click at [634, 177] on button "Add" at bounding box center [633, 179] width 51 height 18
type input "0"
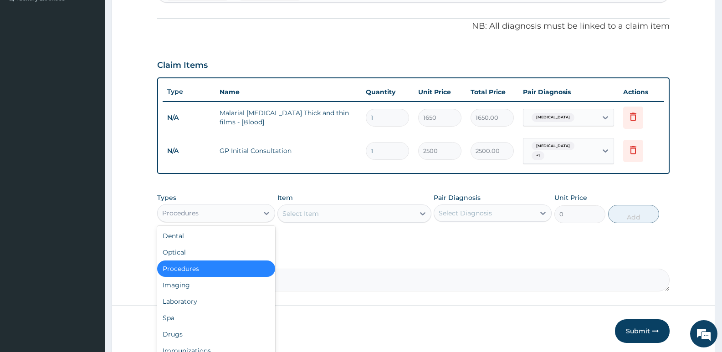
click at [203, 206] on div "Procedures" at bounding box center [208, 213] width 101 height 15
click at [173, 326] on div "Drugs" at bounding box center [216, 334] width 118 height 16
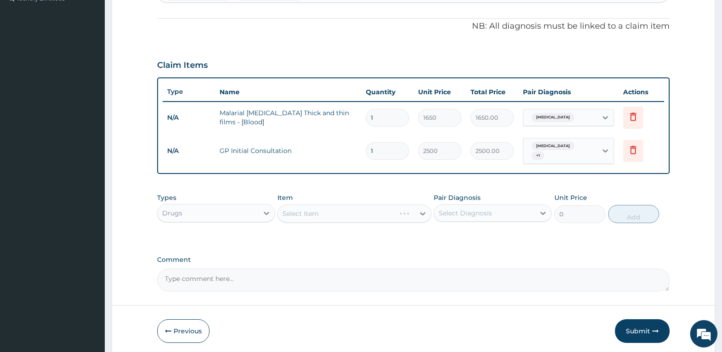
scroll to position [293, 0]
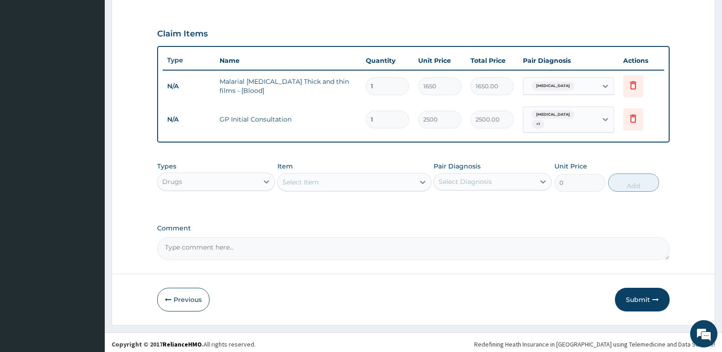
click at [319, 175] on div "Select Item" at bounding box center [346, 182] width 136 height 15
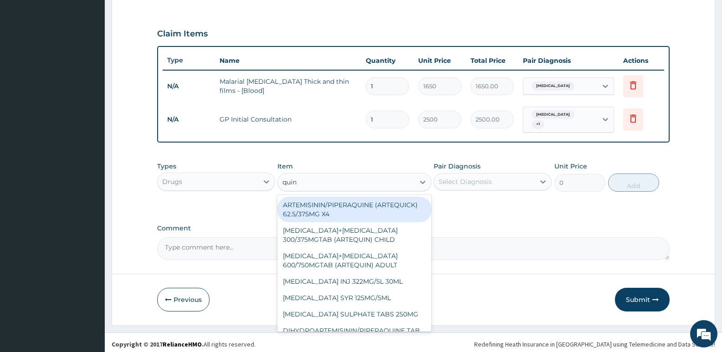
type input "quini"
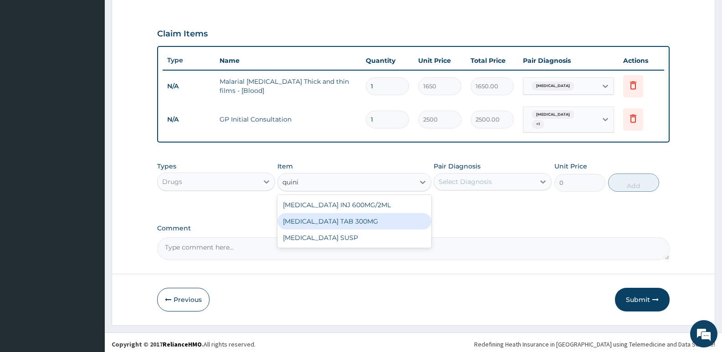
click at [339, 220] on div "[MEDICAL_DATA] TAB 300MG" at bounding box center [355, 221] width 154 height 16
type input "80"
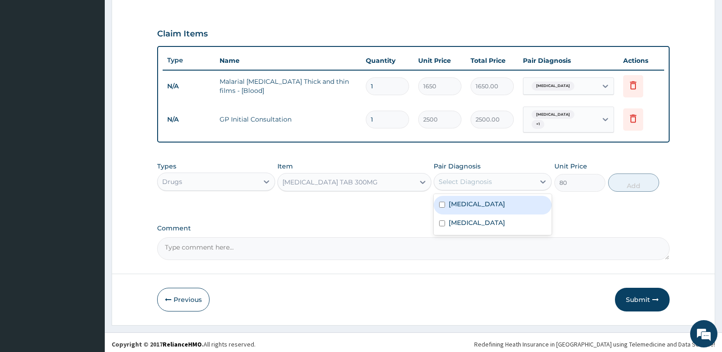
click at [466, 177] on div "Select Diagnosis" at bounding box center [465, 181] width 53 height 9
click at [462, 200] on label "Malaria" at bounding box center [477, 204] width 57 height 9
checkbox input "true"
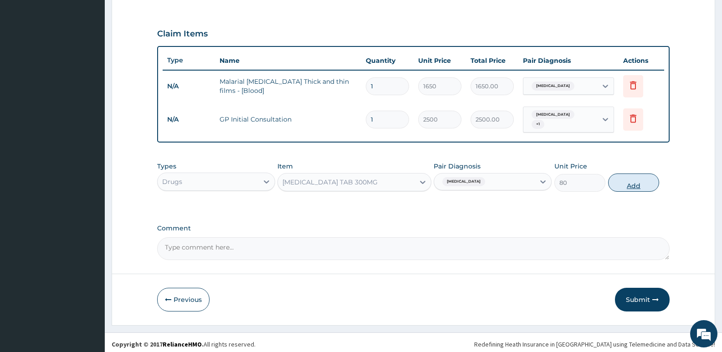
click at [633, 178] on button "Add" at bounding box center [633, 183] width 51 height 18
type input "0"
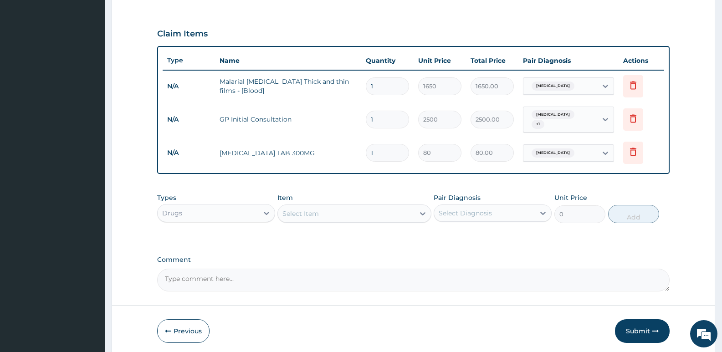
type input "10"
type input "800.00"
type input "10"
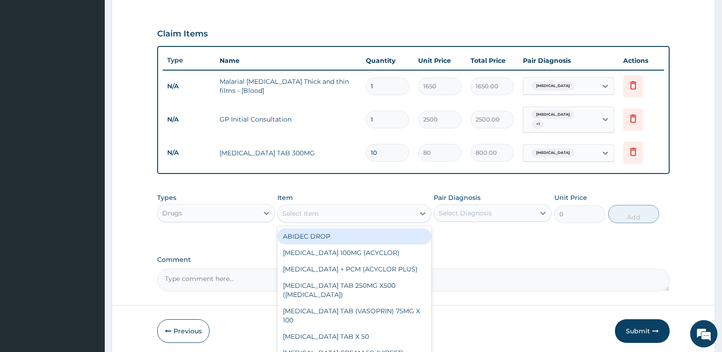
click at [297, 209] on div "Select Item" at bounding box center [301, 213] width 36 height 9
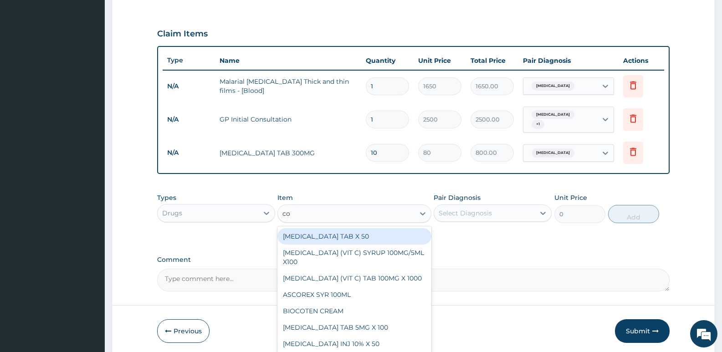
type input "cou"
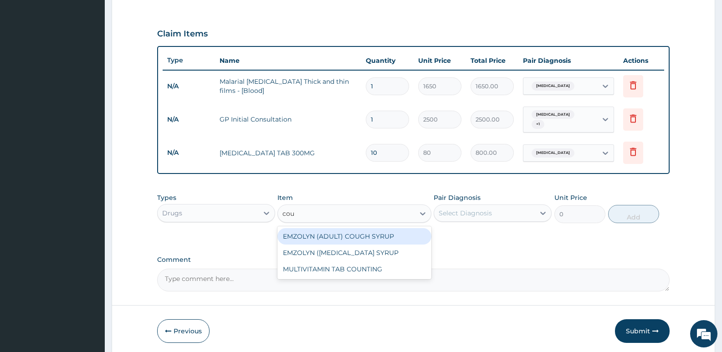
click at [343, 232] on div "EMZOLYN (ADULT) COUGH SYRUP" at bounding box center [355, 236] width 154 height 16
type input "500"
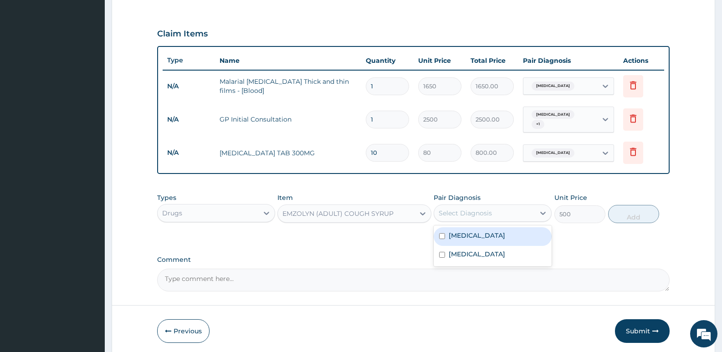
click at [482, 209] on div "Select Diagnosis" at bounding box center [465, 213] width 53 height 9
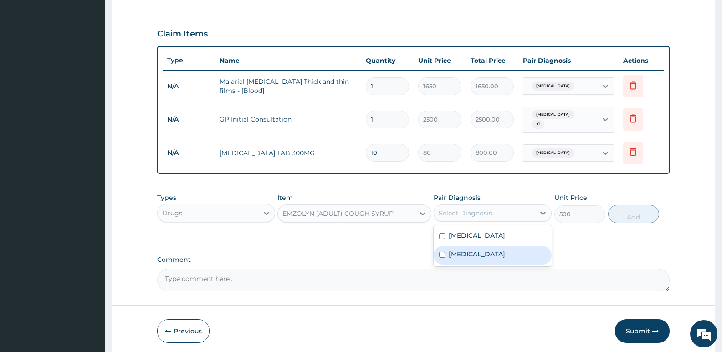
click at [469, 258] on div "Upper respiratory infection" at bounding box center [493, 255] width 118 height 19
checkbox input "true"
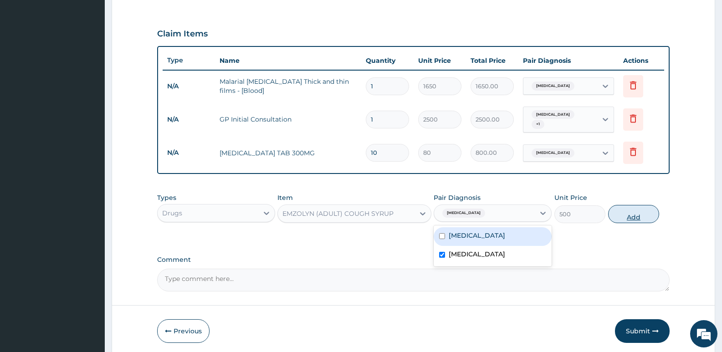
click at [627, 209] on button "Add" at bounding box center [633, 214] width 51 height 18
type input "0"
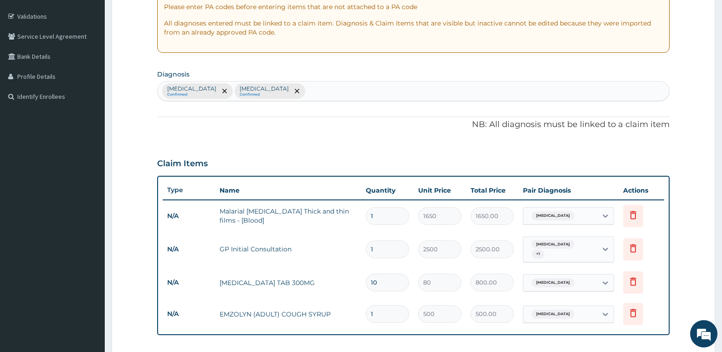
scroll to position [156, 0]
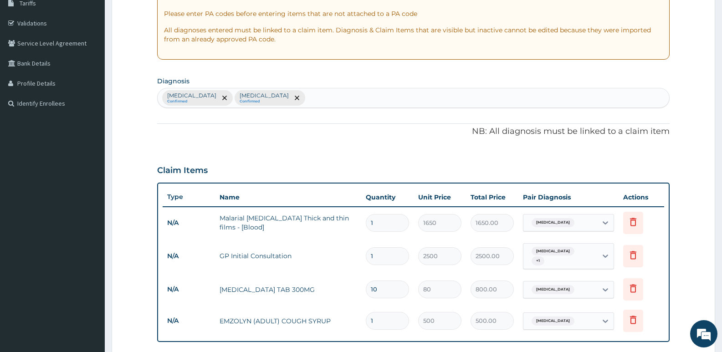
click at [309, 88] on div "Malaria Confirmed Upper respiratory infection Confirmed" at bounding box center [414, 97] width 512 height 19
type input "m"
type input "heada"
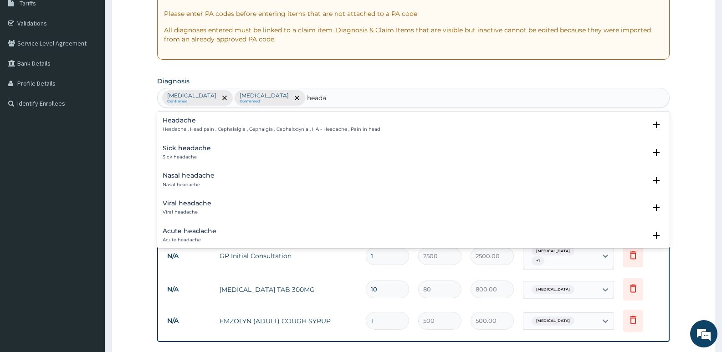
click at [183, 122] on h4 "Headache" at bounding box center [272, 120] width 218 height 7
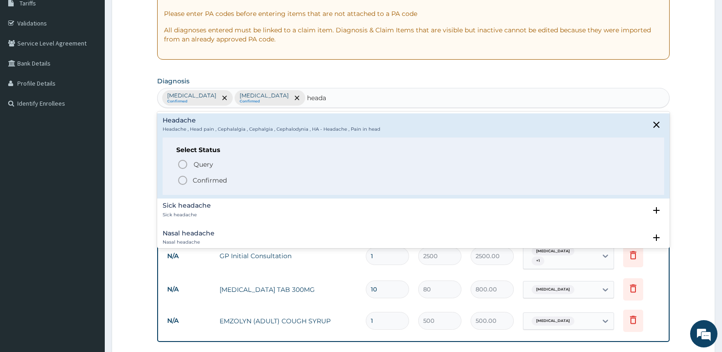
click at [184, 181] on icon "status option filled" at bounding box center [182, 180] width 11 height 11
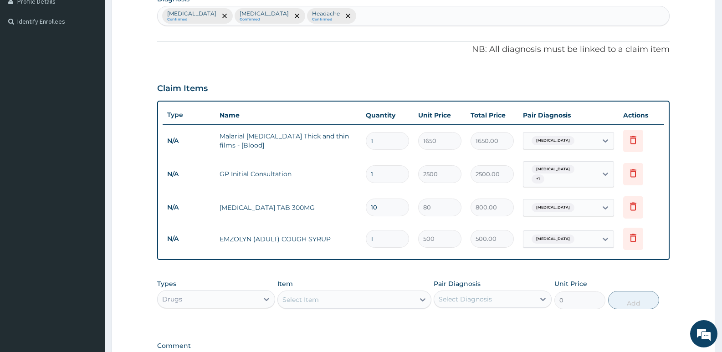
scroll to position [247, 0]
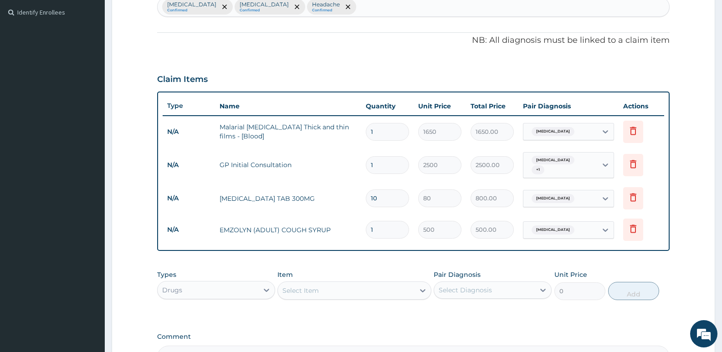
click at [307, 288] on div "Select Item" at bounding box center [301, 290] width 36 height 9
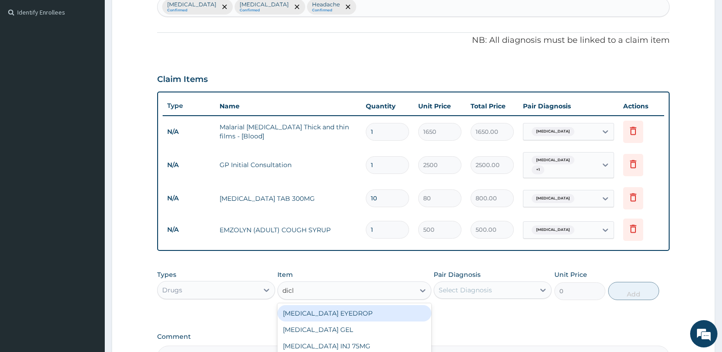
type input "diclo"
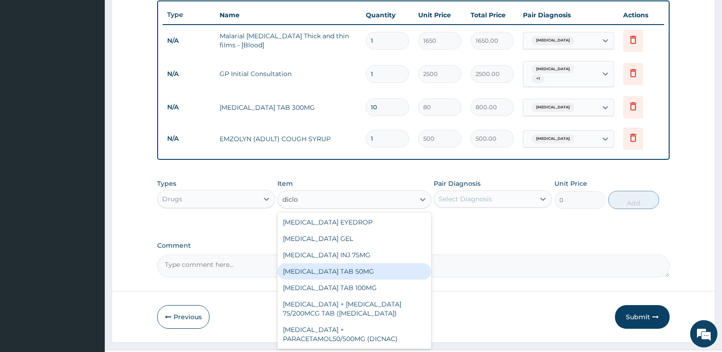
click at [341, 267] on div "[MEDICAL_DATA] TAB 50MG" at bounding box center [355, 271] width 154 height 16
type input "30"
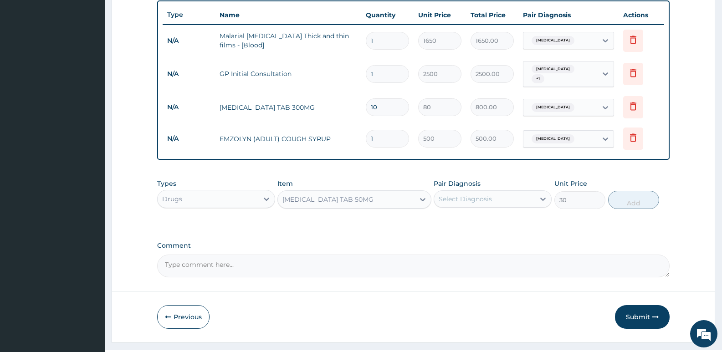
click at [485, 192] on div "Select Diagnosis" at bounding box center [484, 199] width 101 height 15
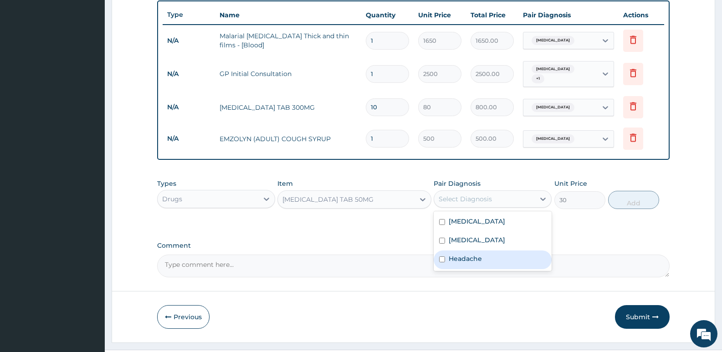
click at [466, 254] on label "Headache" at bounding box center [465, 258] width 33 height 9
checkbox input "true"
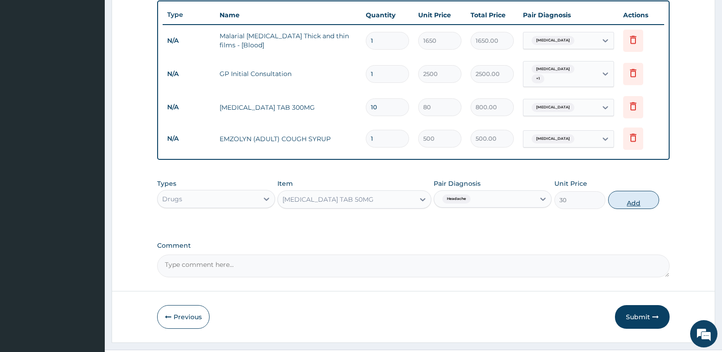
click at [632, 197] on button "Add" at bounding box center [633, 200] width 51 height 18
type input "0"
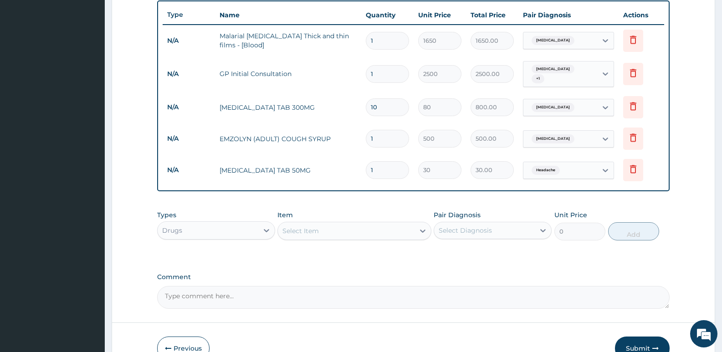
type input "0.00"
type input "6"
type input "180.00"
type input "6"
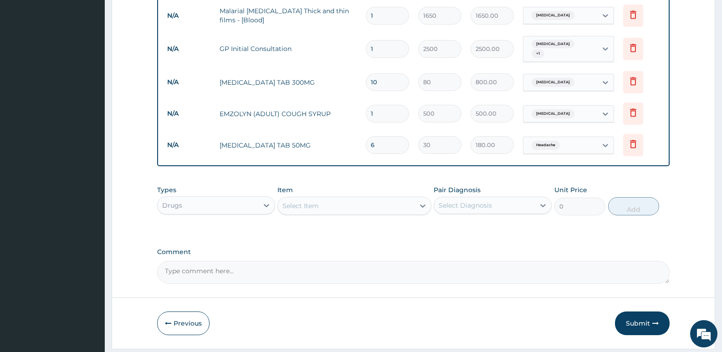
scroll to position [387, 0]
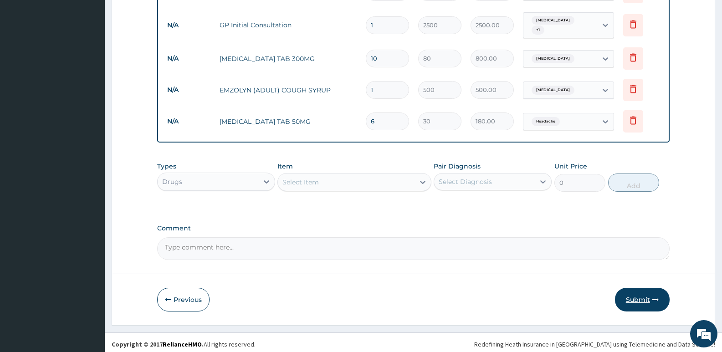
click at [631, 297] on button "Submit" at bounding box center [642, 300] width 55 height 24
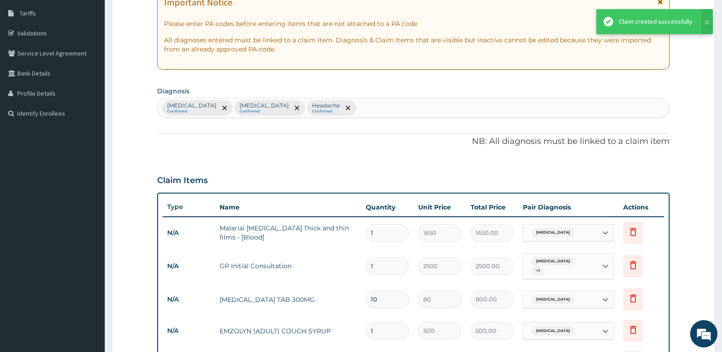
scroll to position [23, 0]
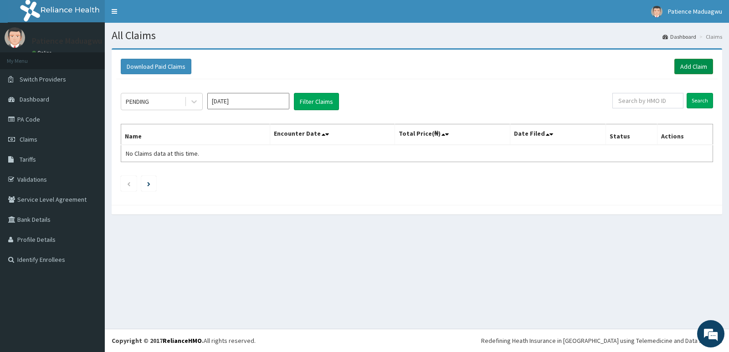
click at [687, 69] on link "Add Claim" at bounding box center [694, 66] width 39 height 15
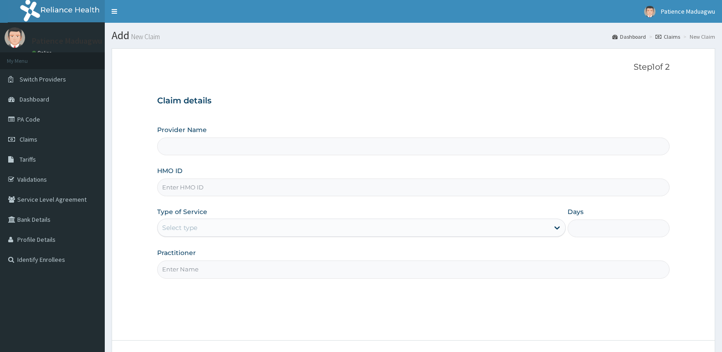
click at [206, 190] on input "HMO ID" at bounding box center [413, 188] width 513 height 18
paste input "olf/10007/a"
type input "olf/10007/a"
type input "[GEOGRAPHIC_DATA]"
click at [180, 228] on div "Select type" at bounding box center [179, 227] width 35 height 9
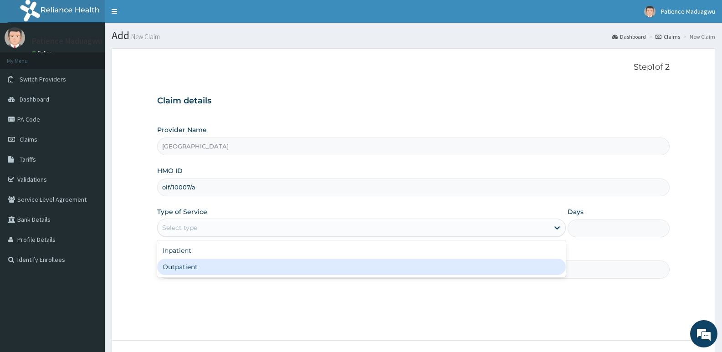
click at [180, 271] on div "Outpatient" at bounding box center [361, 267] width 408 height 16
type input "1"
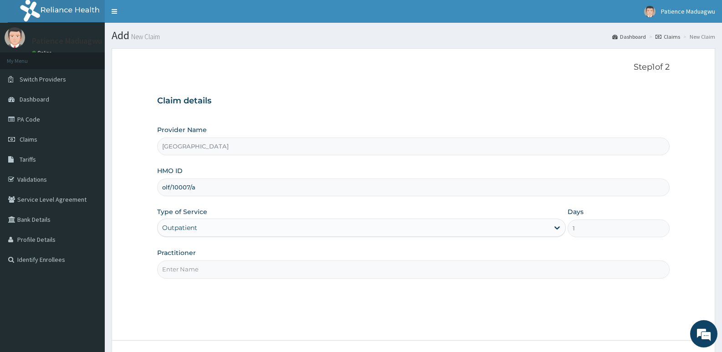
click at [191, 273] on input "Practitioner" at bounding box center [413, 270] width 513 height 18
type input "[PERSON_NAME]"
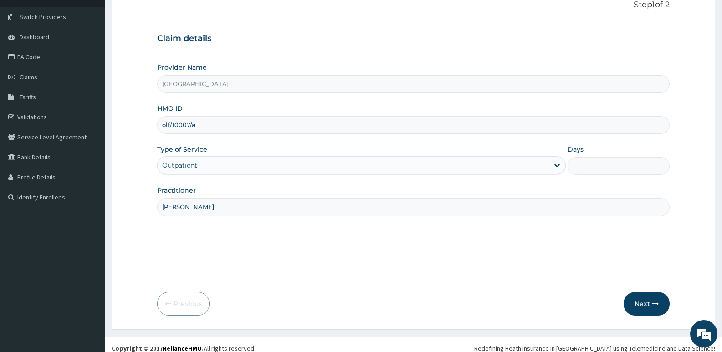
scroll to position [70, 0]
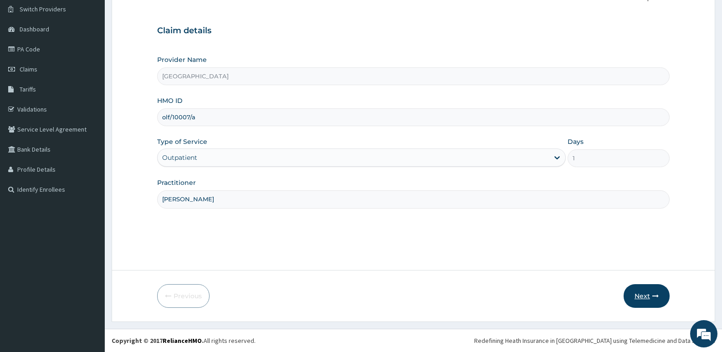
click at [635, 301] on button "Next" at bounding box center [647, 296] width 46 height 24
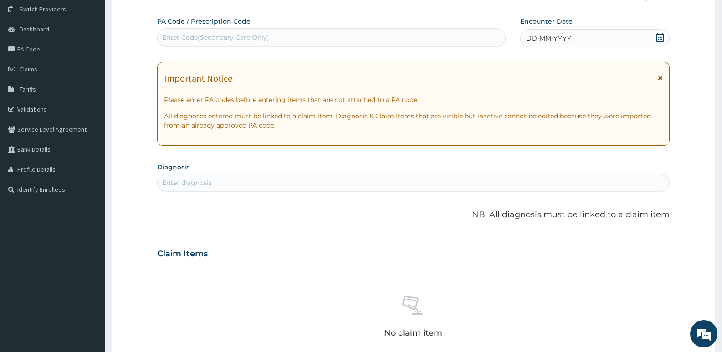
click at [231, 27] on div "PA Code / Prescription Code Enter Code(Secondary Care Only)" at bounding box center [331, 32] width 349 height 30
click at [225, 36] on div "Enter Code(Secondary Care Only)" at bounding box center [215, 37] width 107 height 9
paste input "PA/1DE373"
type input "PA/1DE373"
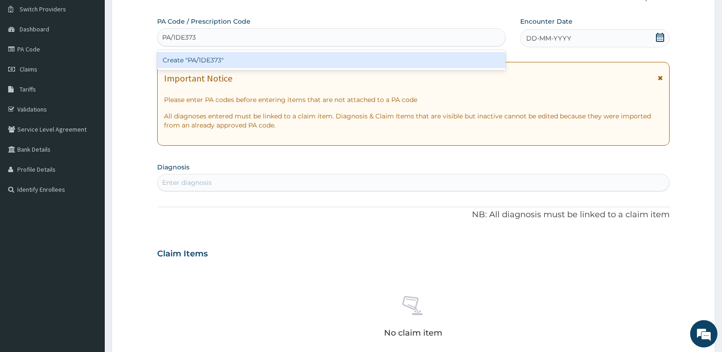
click at [221, 59] on div "Create "PA/1DE373"" at bounding box center [331, 60] width 349 height 16
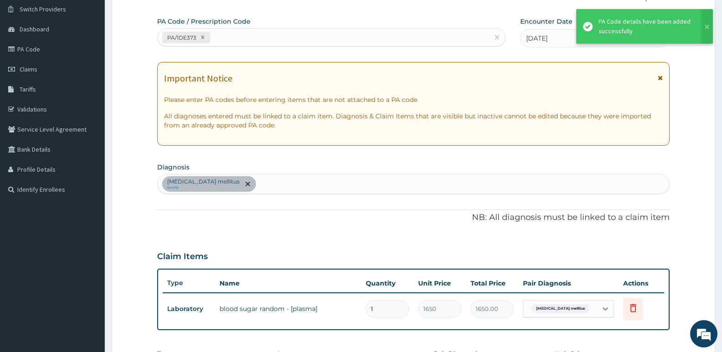
click at [260, 189] on div "Diabetes mellitus query" at bounding box center [414, 184] width 512 height 19
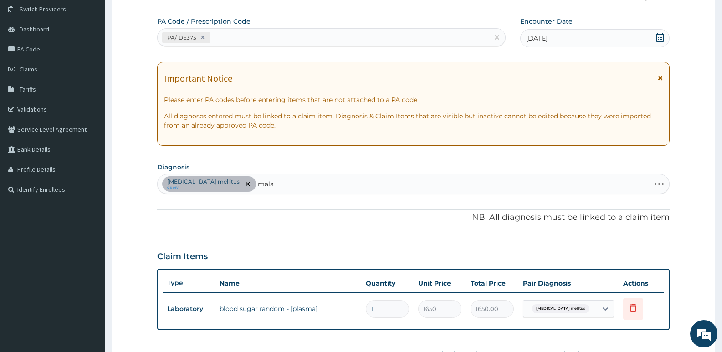
type input "malar"
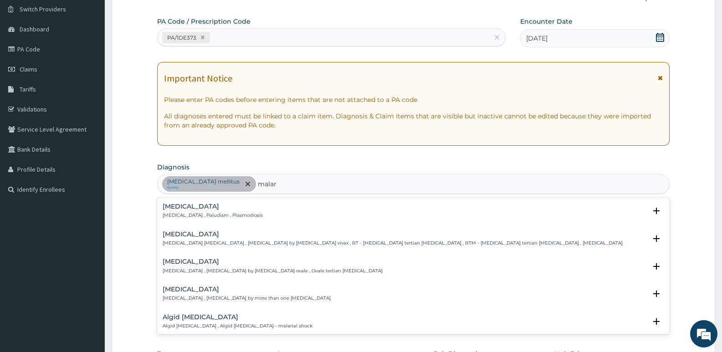
click at [185, 211] on div "Malaria Malaria , Paludism , Plasmodiosis" at bounding box center [213, 211] width 100 height 16
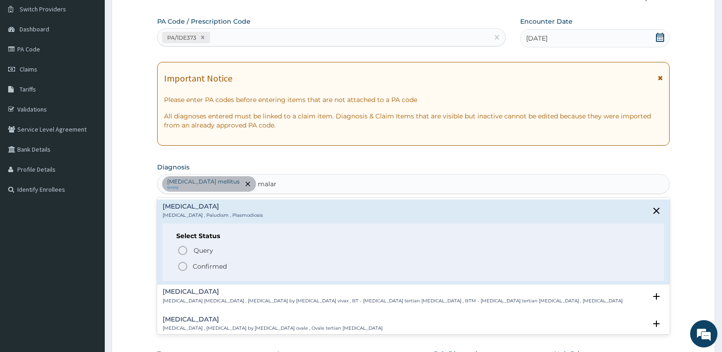
click at [177, 270] on div "Query Query covers suspected (?), Keep in view (kiv), Ruled out (r/o) Confirmed" at bounding box center [413, 258] width 474 height 28
click at [177, 265] on div "Query Query covers suspected (?), Keep in view (kiv), Ruled out (r/o) Confirmed" at bounding box center [413, 258] width 474 height 28
click at [180, 267] on icon "status option filled" at bounding box center [182, 266] width 11 height 11
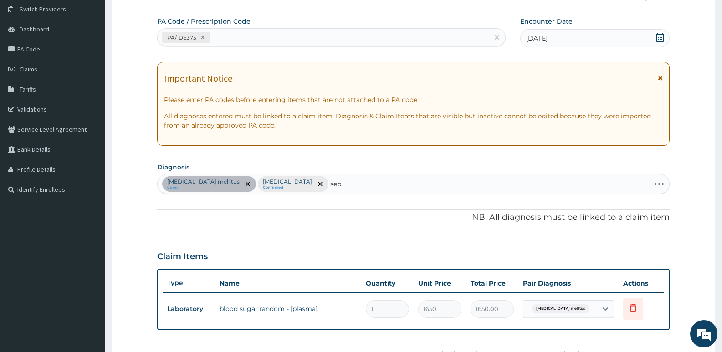
type input "seps"
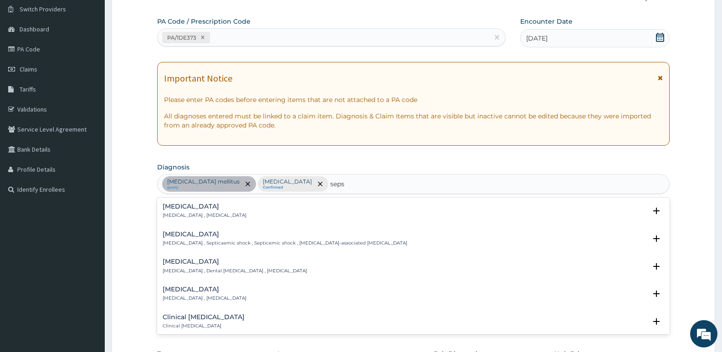
click at [196, 210] on h4 "[MEDICAL_DATA]" at bounding box center [205, 206] width 84 height 7
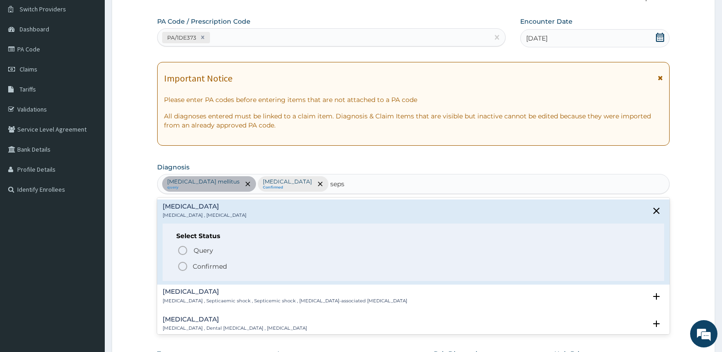
click at [177, 262] on icon "status option filled" at bounding box center [182, 266] width 11 height 11
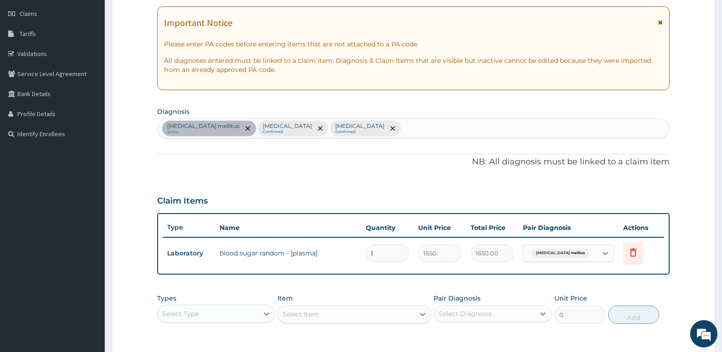
scroll to position [207, 0]
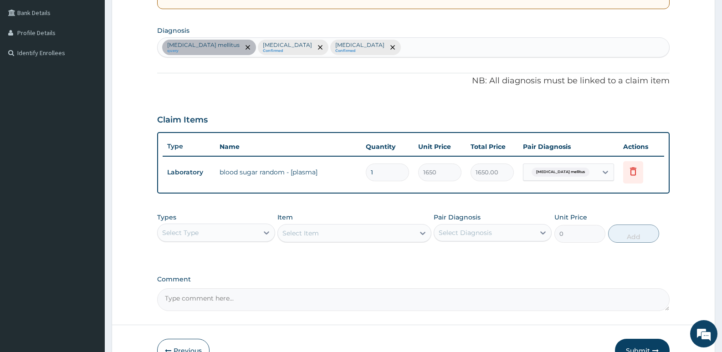
click at [309, 229] on div "Select Item" at bounding box center [355, 233] width 154 height 18
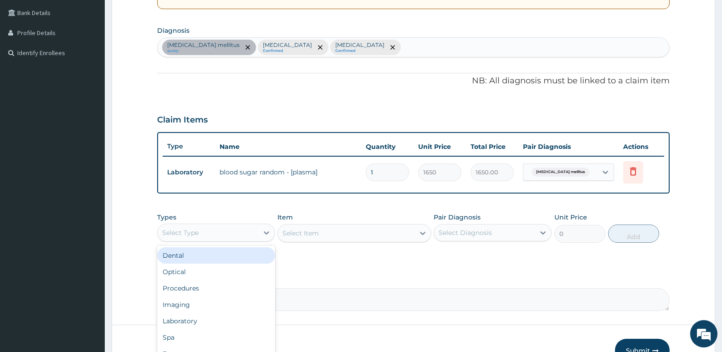
click at [225, 239] on div "Select Type" at bounding box center [208, 233] width 101 height 15
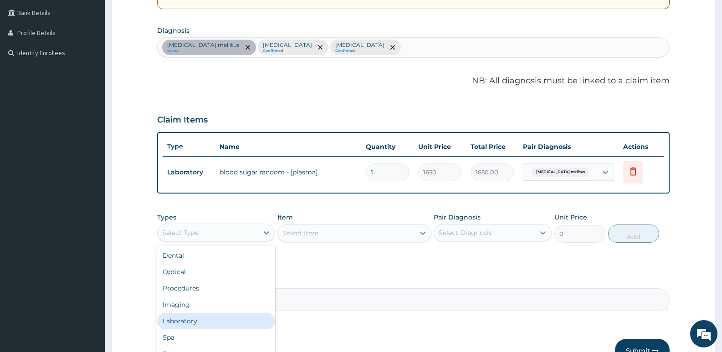
click at [183, 319] on div "Laboratory" at bounding box center [216, 321] width 118 height 16
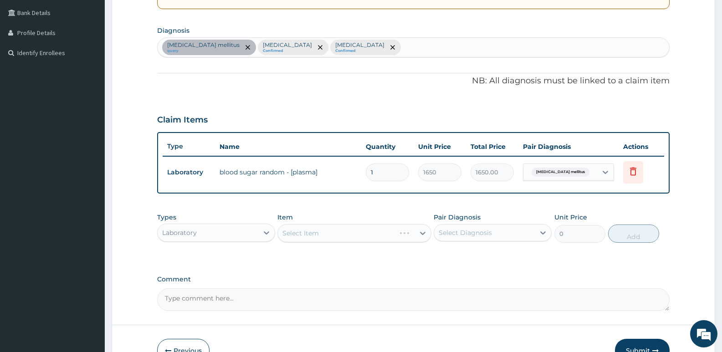
click at [327, 231] on div "Select Item" at bounding box center [355, 233] width 154 height 18
click at [309, 233] on div "Select Item" at bounding box center [355, 233] width 154 height 18
click at [328, 237] on div "Select Item" at bounding box center [355, 233] width 154 height 18
click at [299, 233] on div "Select Item" at bounding box center [355, 233] width 154 height 18
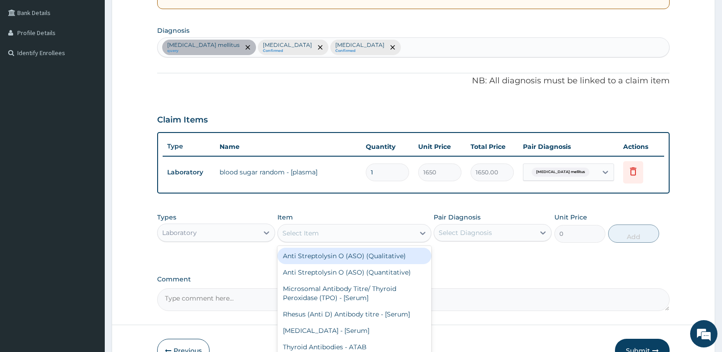
click at [362, 230] on div "Select Item" at bounding box center [346, 233] width 136 height 15
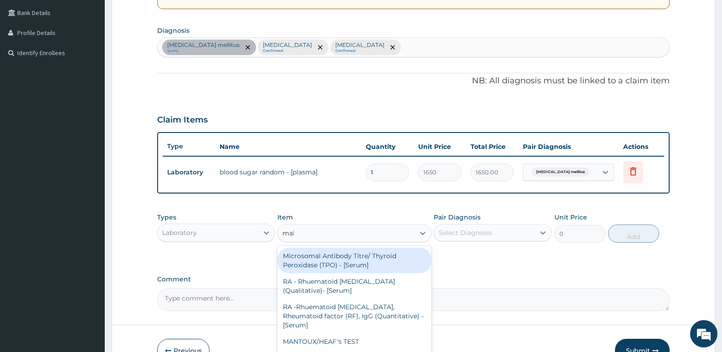
type input "mala"
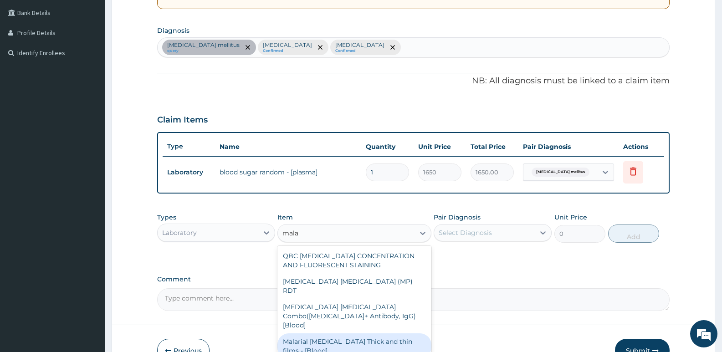
click at [352, 334] on div "Malarial Parasite Thick and thin films - [Blood]" at bounding box center [355, 347] width 154 height 26
type input "1650"
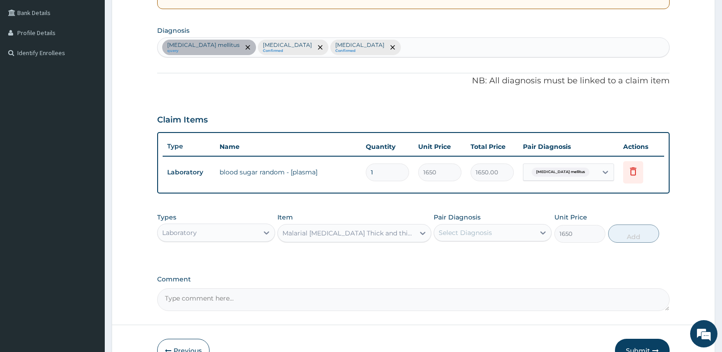
click at [511, 234] on div "Select Diagnosis" at bounding box center [484, 233] width 101 height 15
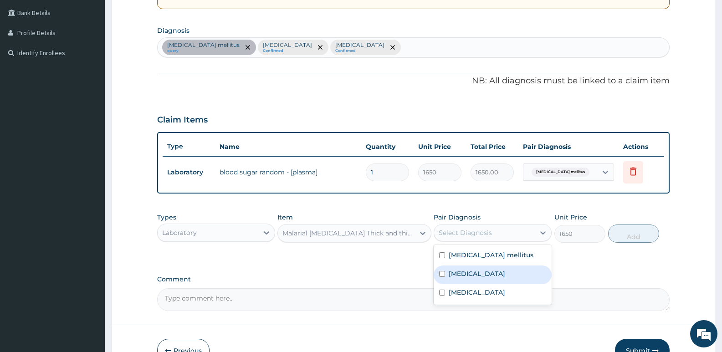
click at [485, 271] on div "Malaria" at bounding box center [493, 275] width 118 height 19
checkbox input "true"
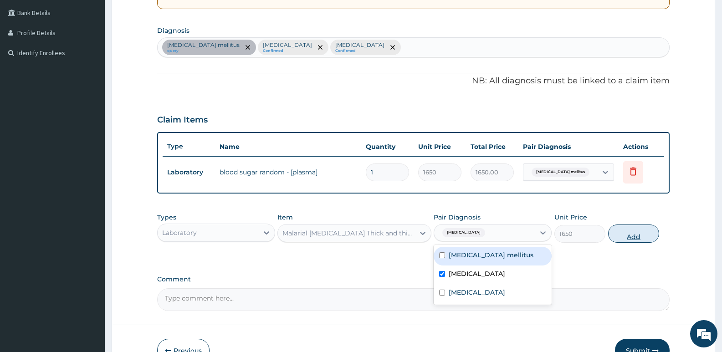
click at [642, 234] on button "Add" at bounding box center [633, 234] width 51 height 18
type input "0"
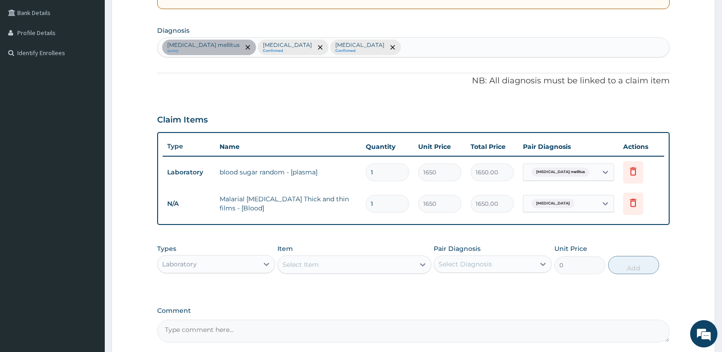
scroll to position [293, 0]
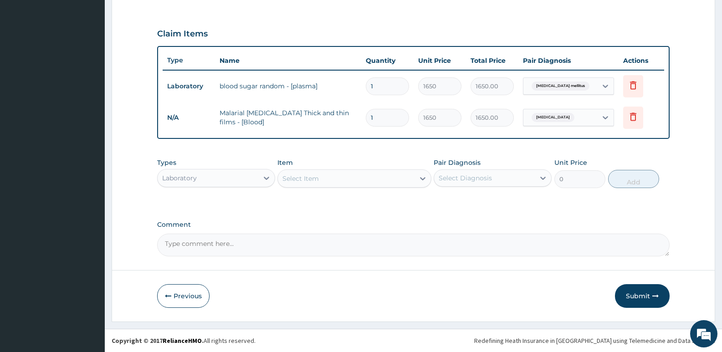
click at [385, 179] on div "Select Item" at bounding box center [346, 178] width 136 height 15
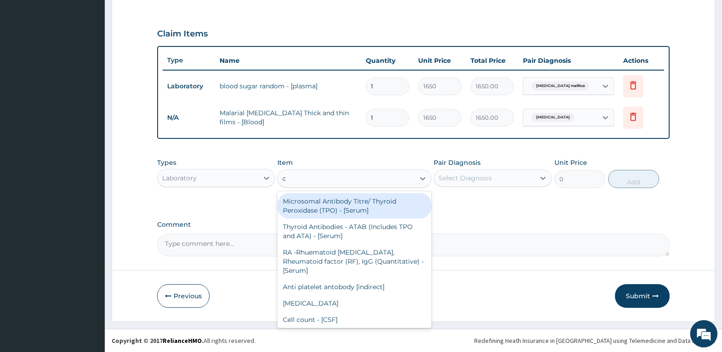
type input "cb"
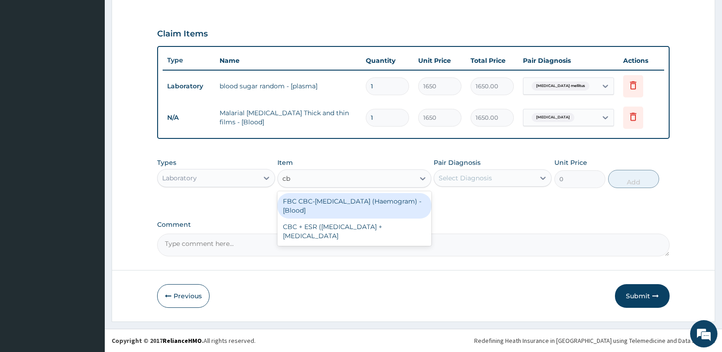
click at [374, 200] on div "FBC CBC-Complete Blood Count (Haemogram) - [Blood]" at bounding box center [355, 206] width 154 height 26
type input "3300"
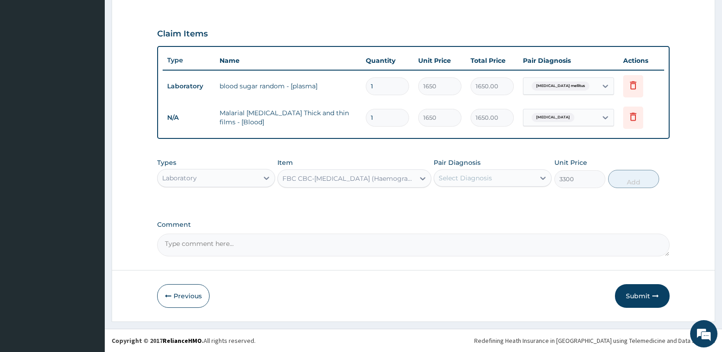
click at [487, 180] on div "Select Diagnosis" at bounding box center [465, 178] width 53 height 9
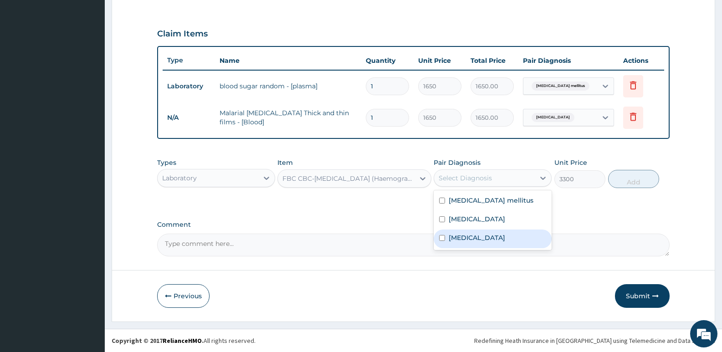
click at [459, 237] on label "[MEDICAL_DATA]" at bounding box center [477, 237] width 57 height 9
checkbox input "true"
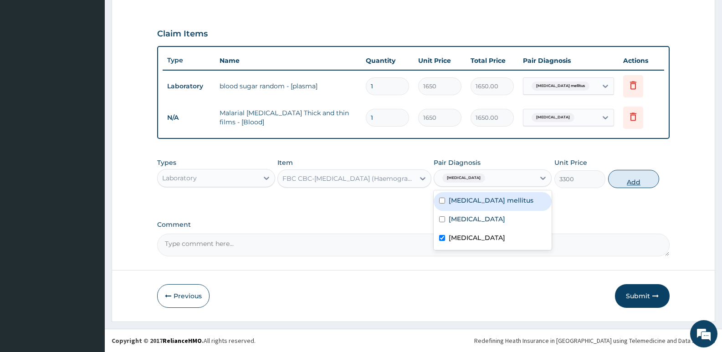
click at [631, 181] on button "Add" at bounding box center [633, 179] width 51 height 18
type input "0"
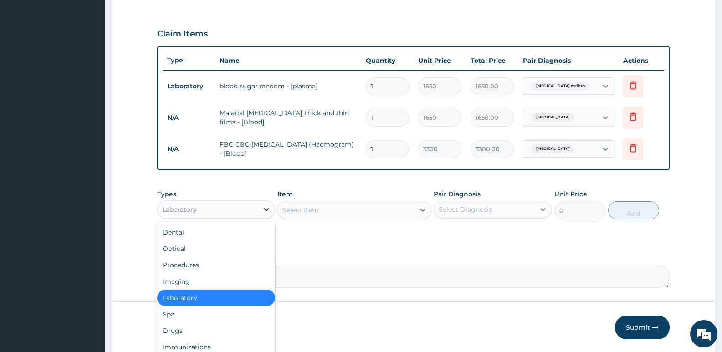
click at [259, 215] on div at bounding box center [266, 209] width 16 height 16
click at [180, 330] on div "Drugs" at bounding box center [216, 331] width 118 height 16
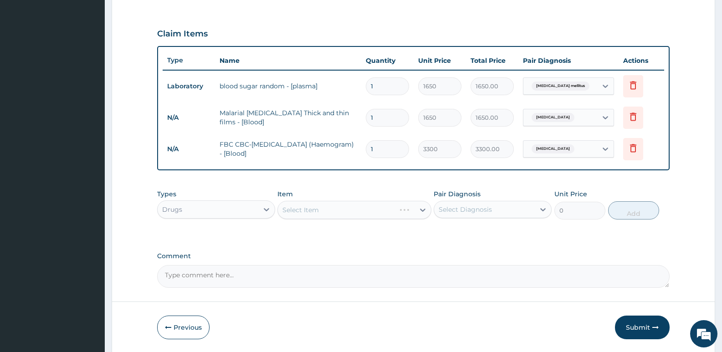
click at [329, 213] on div "Select Item" at bounding box center [355, 210] width 154 height 18
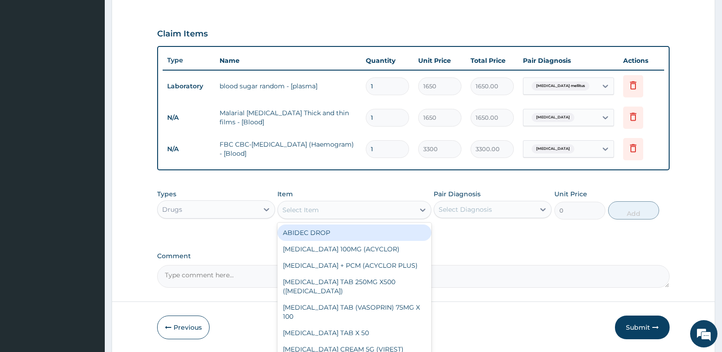
click at [329, 213] on div "Select Item" at bounding box center [346, 210] width 136 height 15
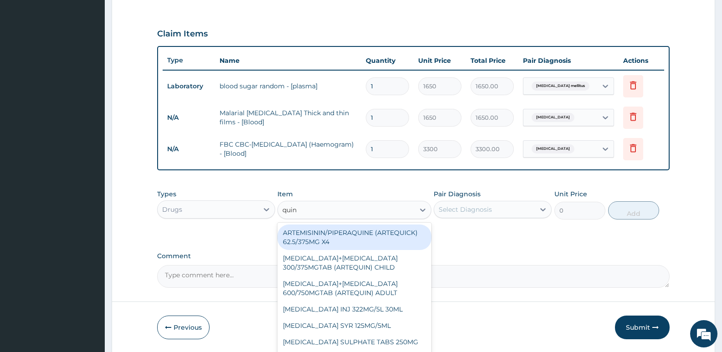
type input "quini"
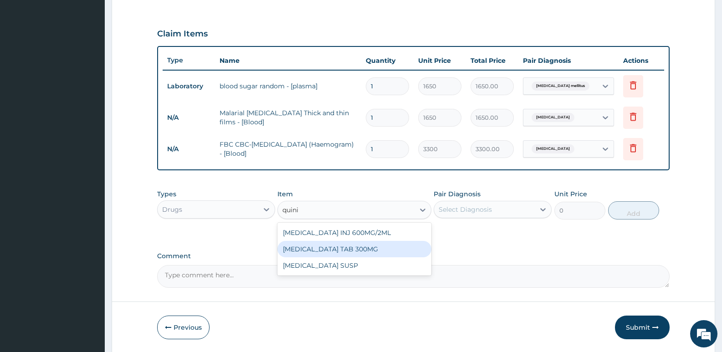
drag, startPoint x: 335, startPoint y: 252, endPoint x: 467, endPoint y: 212, distance: 137.7
click at [335, 252] on div "QUININE TAB 300MG" at bounding box center [355, 249] width 154 height 16
type input "80"
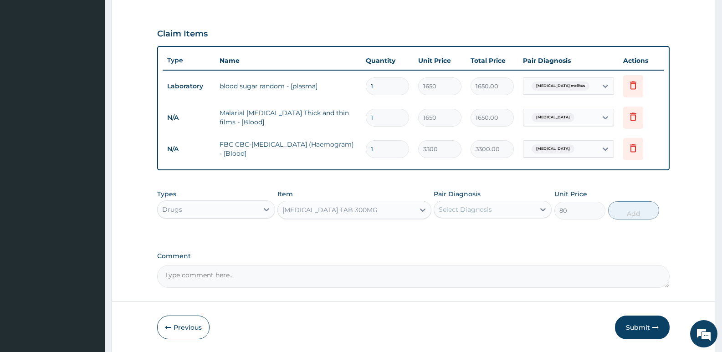
click at [516, 206] on div "Select Diagnosis" at bounding box center [484, 209] width 101 height 15
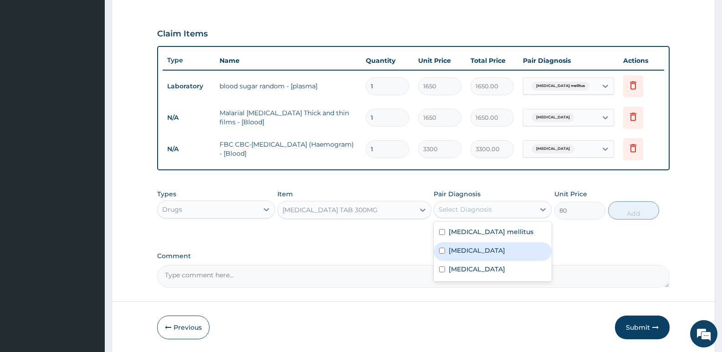
click at [482, 254] on div "Malaria" at bounding box center [493, 251] width 118 height 19
checkbox input "true"
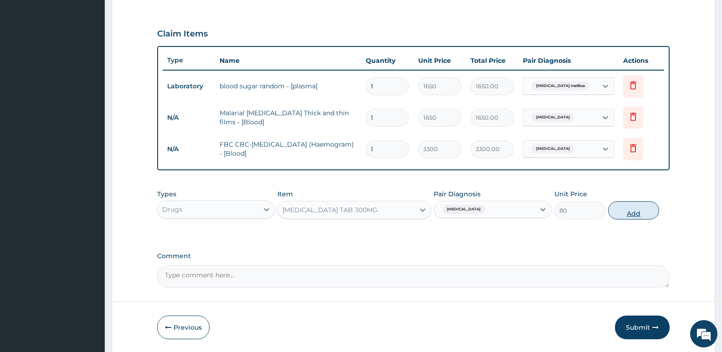
click at [633, 209] on button "Add" at bounding box center [633, 210] width 51 height 18
type input "0"
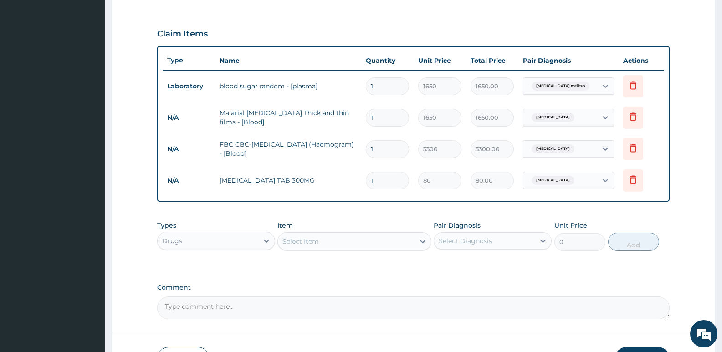
type input "10"
type input "800.00"
type input "10"
click at [301, 241] on div "Select Item" at bounding box center [301, 241] width 36 height 9
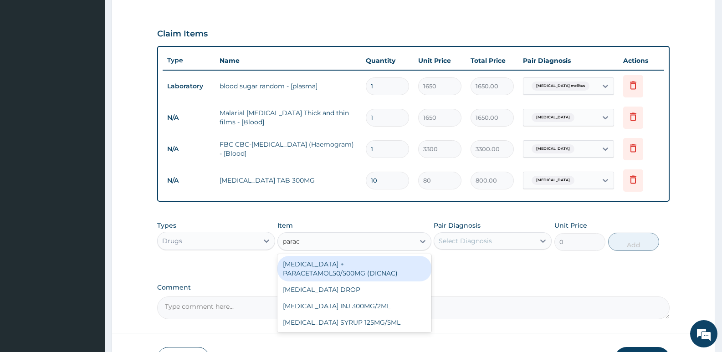
type input "parace"
click at [368, 263] on div "DICLOFENAC + PARACETAMOL50/500MG (DICNAC)" at bounding box center [355, 269] width 154 height 26
type input "40"
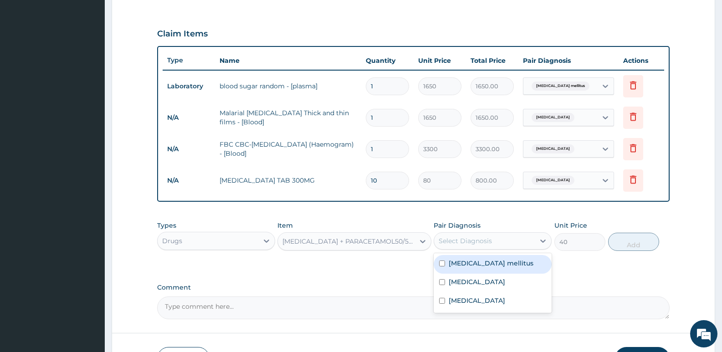
click at [524, 239] on div "Select Diagnosis" at bounding box center [484, 241] width 101 height 15
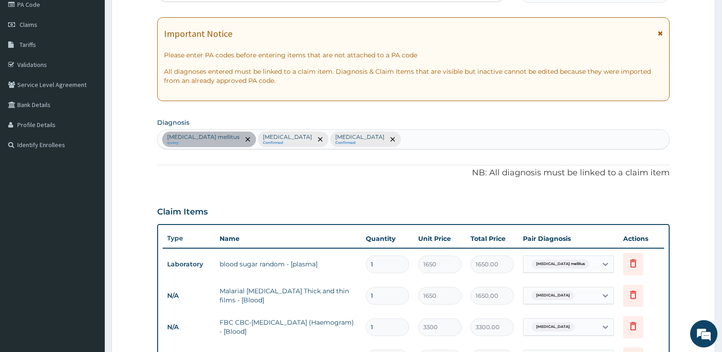
scroll to position [111, 0]
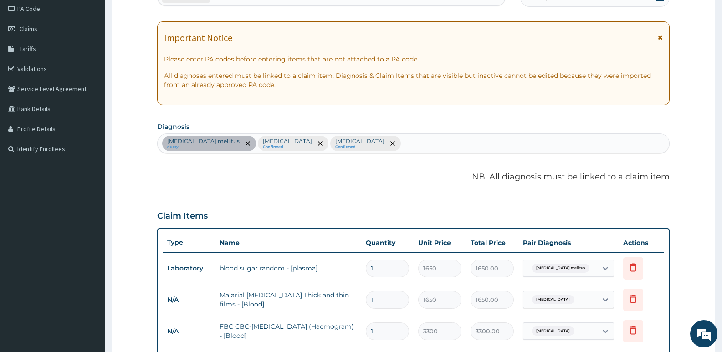
click at [332, 147] on div "Diabetes mellitus query Malaria Confirmed Sepsis Confirmed" at bounding box center [414, 143] width 512 height 19
type input "pain"
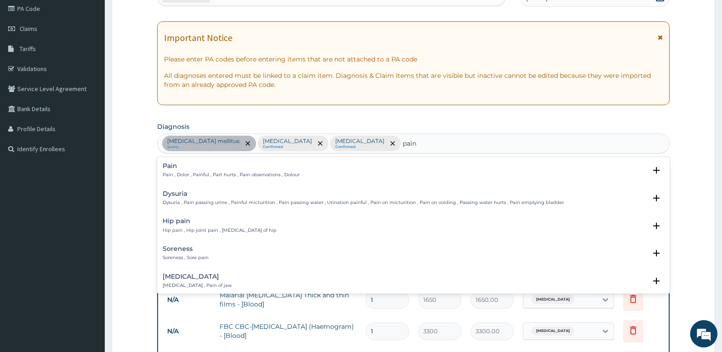
click at [179, 174] on p "Pain , Dolor , Painful , Part hurts , Pain observations , Dolour" at bounding box center [231, 175] width 137 height 6
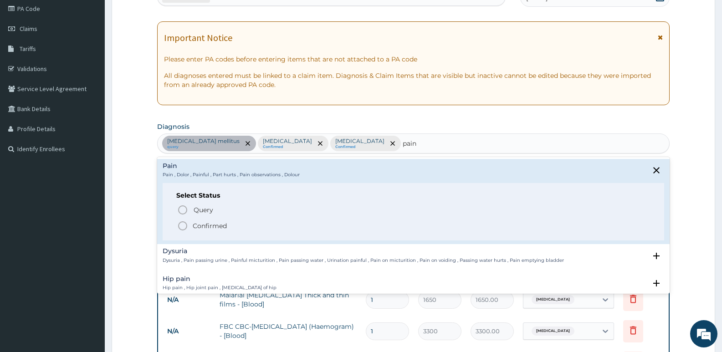
click at [179, 225] on circle "status option filled" at bounding box center [183, 226] width 8 height 8
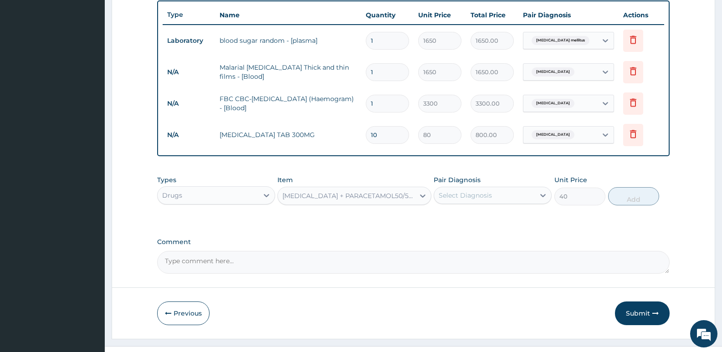
scroll to position [356, 0]
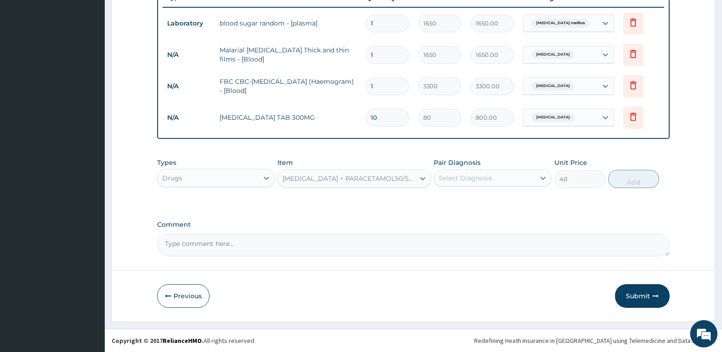
click at [470, 172] on div "Select Diagnosis" at bounding box center [484, 178] width 101 height 15
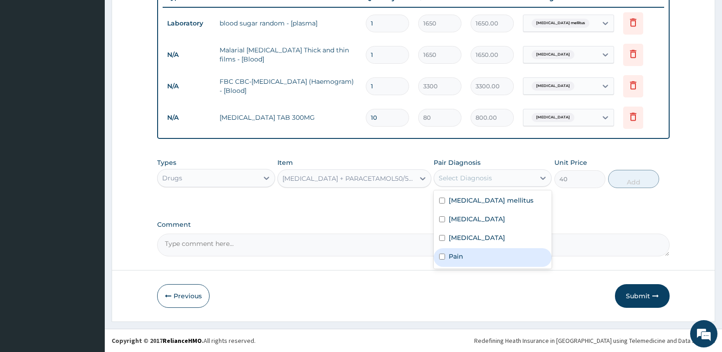
click at [461, 257] on label "Pain" at bounding box center [456, 256] width 15 height 9
checkbox input "true"
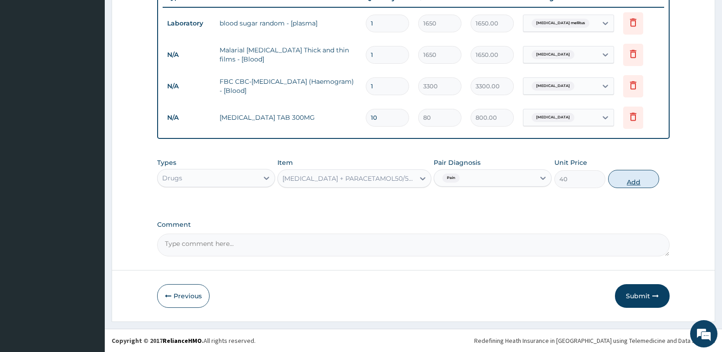
click at [647, 178] on button "Add" at bounding box center [633, 179] width 51 height 18
type input "0"
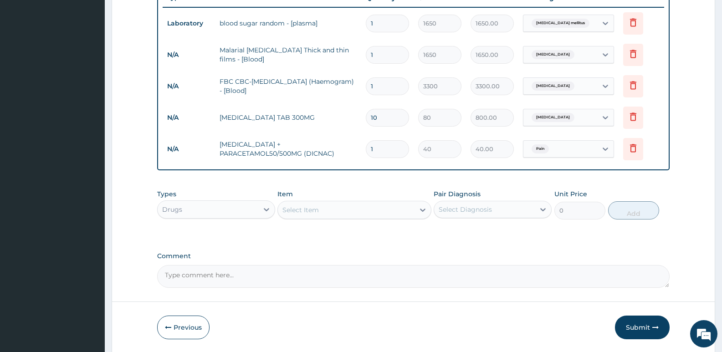
type input "18"
type input "720.00"
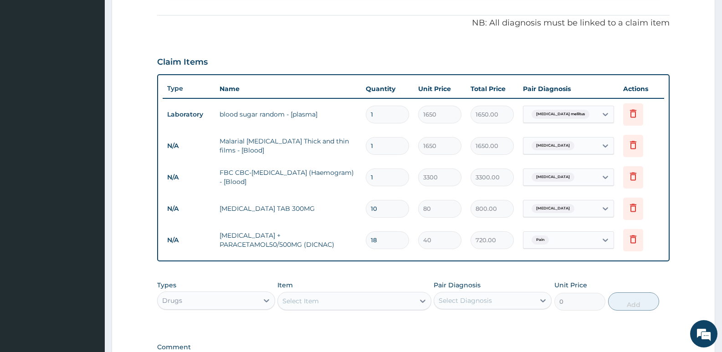
scroll to position [310, 0]
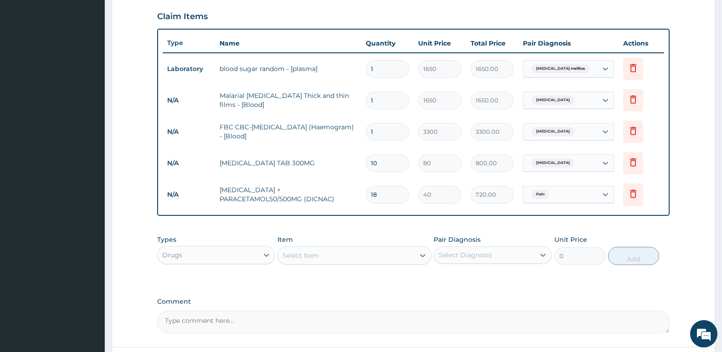
type input "18"
click at [251, 251] on div "Drugs" at bounding box center [208, 255] width 101 height 15
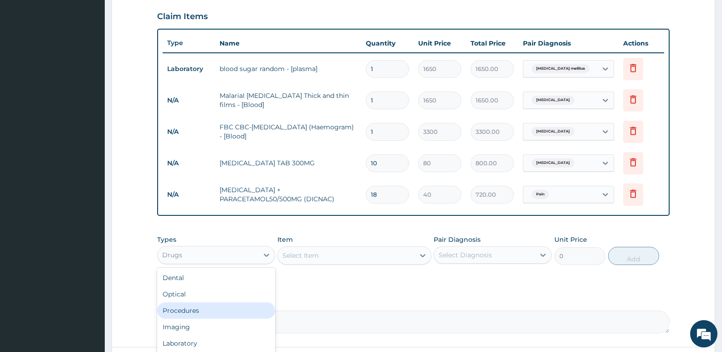
click at [193, 314] on div "Procedures" at bounding box center [216, 311] width 118 height 16
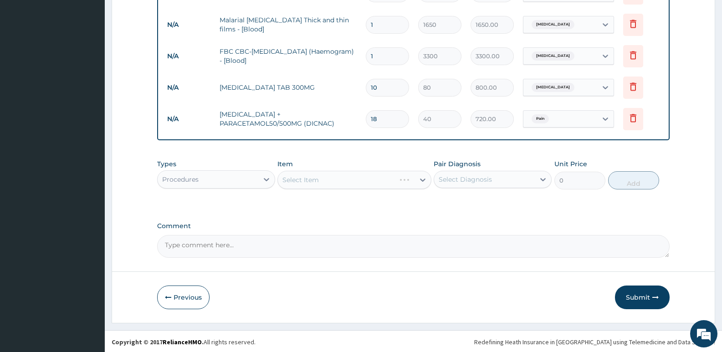
scroll to position [387, 0]
click at [318, 178] on div "Select Item" at bounding box center [355, 179] width 154 height 18
click at [318, 178] on div "Select Item" at bounding box center [301, 178] width 36 height 9
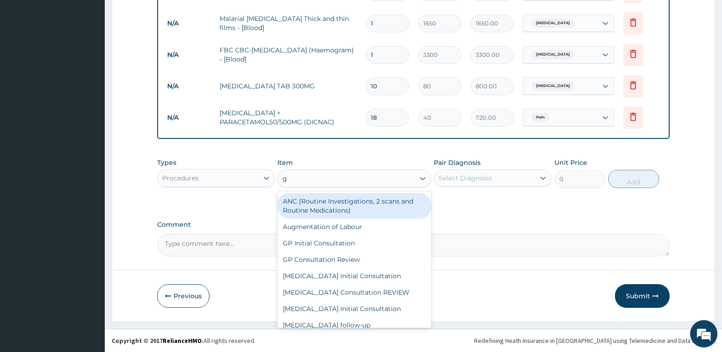
type input "gp"
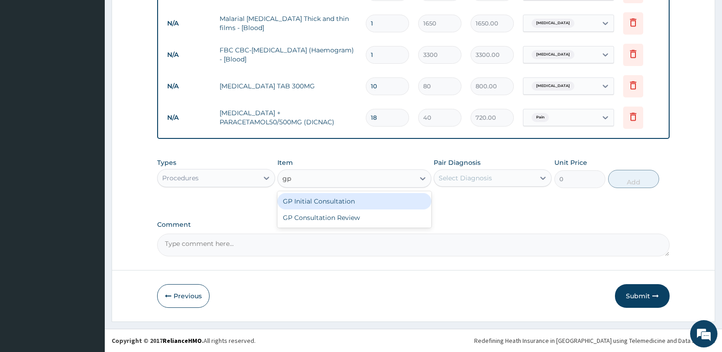
click at [316, 203] on div "GP Initial Consultation" at bounding box center [355, 201] width 154 height 16
type input "2500"
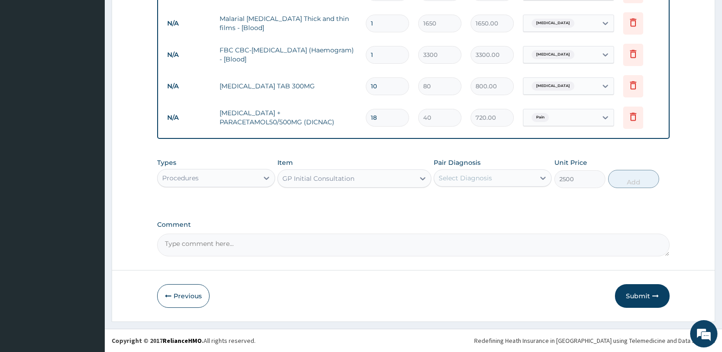
click at [500, 180] on div "Select Diagnosis" at bounding box center [484, 178] width 101 height 15
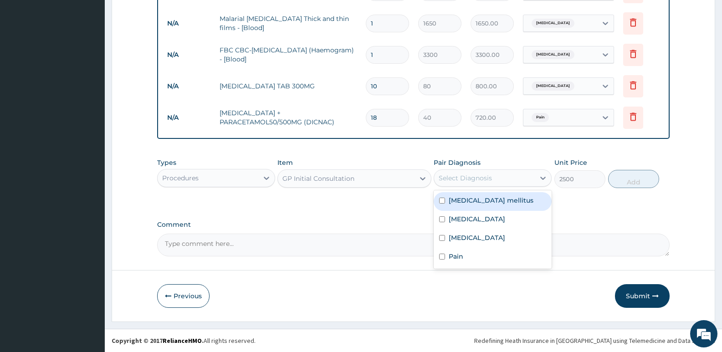
click at [498, 209] on div "Diabetes mellitus" at bounding box center [493, 201] width 118 height 19
checkbox input "true"
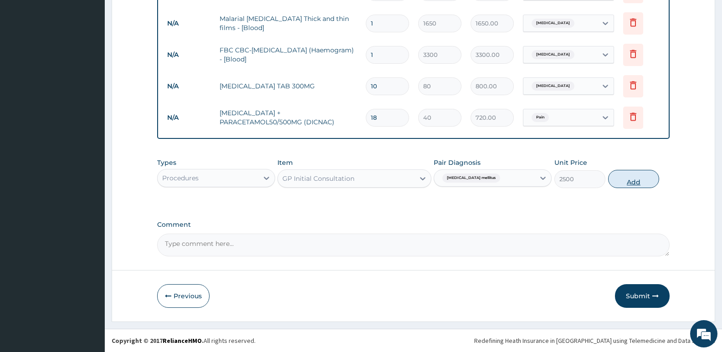
click at [645, 177] on button "Add" at bounding box center [633, 179] width 51 height 18
type input "0"
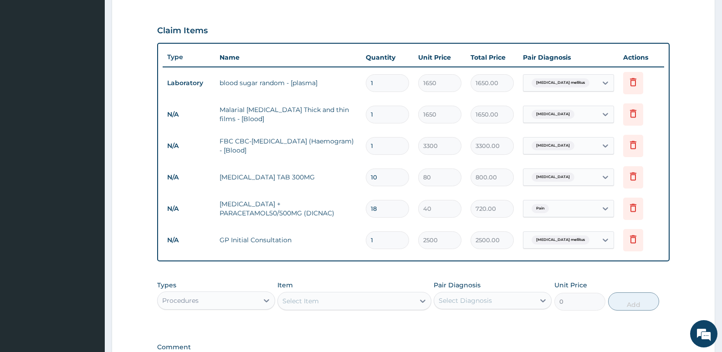
scroll to position [419, 0]
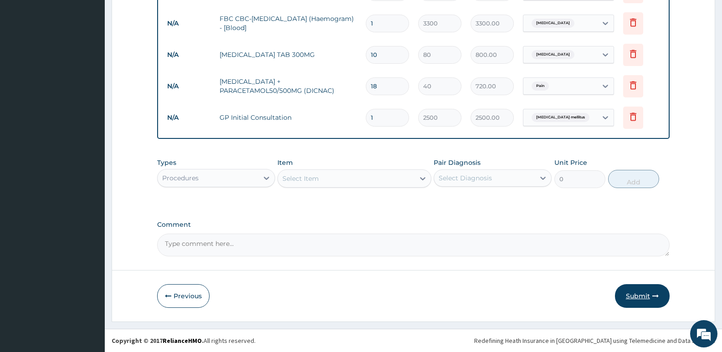
click at [629, 298] on button "Submit" at bounding box center [642, 296] width 55 height 24
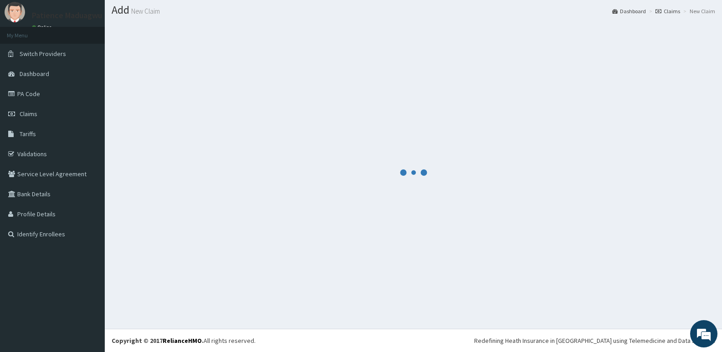
scroll to position [26, 0]
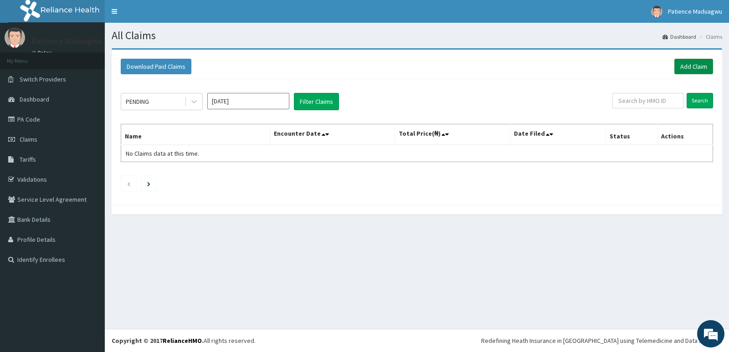
click at [704, 65] on link "Add Claim" at bounding box center [694, 66] width 39 height 15
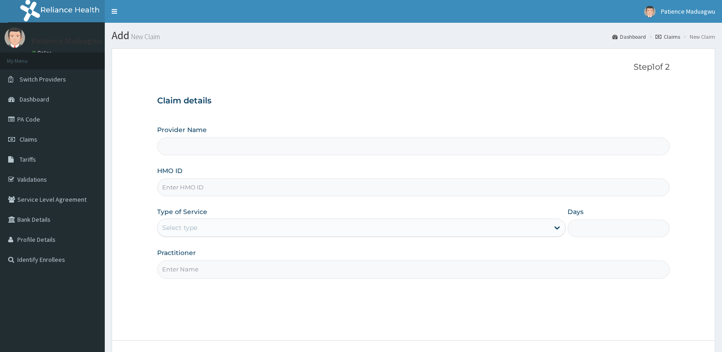
click at [184, 188] on input "HMO ID" at bounding box center [413, 188] width 513 height 18
type input "[GEOGRAPHIC_DATA]"
paste input "ADX/10029/A"
type input "ADX/10029/A"
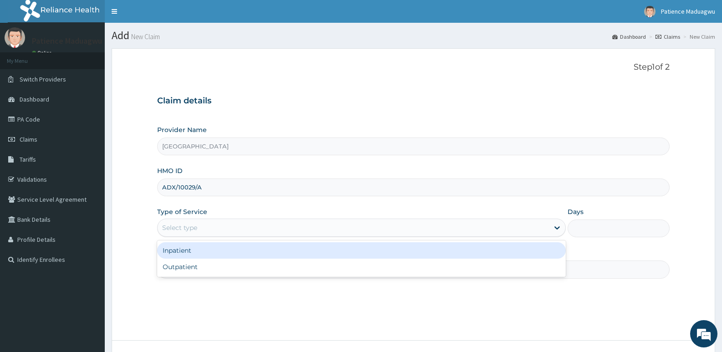
click at [185, 227] on div "Select type" at bounding box center [179, 227] width 35 height 9
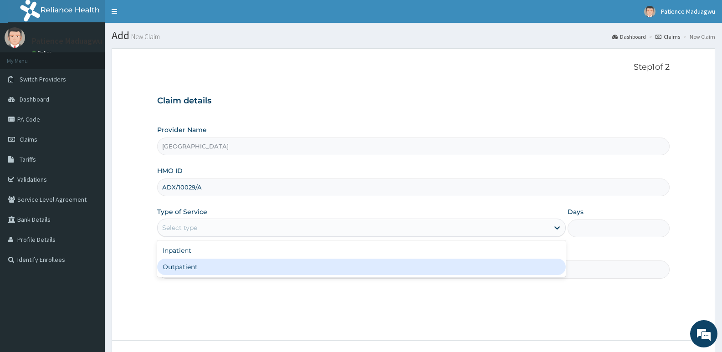
click at [185, 271] on div "Outpatient" at bounding box center [361, 267] width 408 height 16
type input "1"
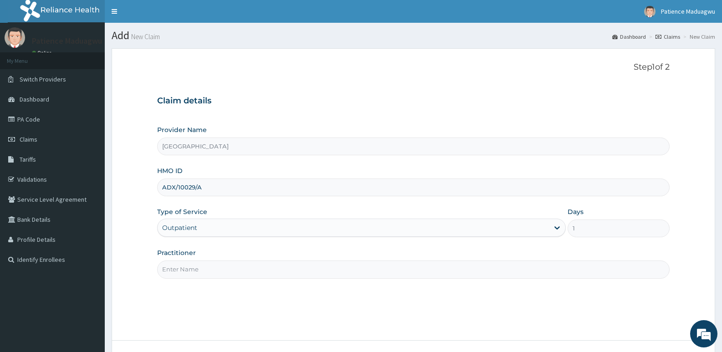
click at [182, 276] on input "Practitioner" at bounding box center [413, 270] width 513 height 18
type input "[PERSON_NAME]"
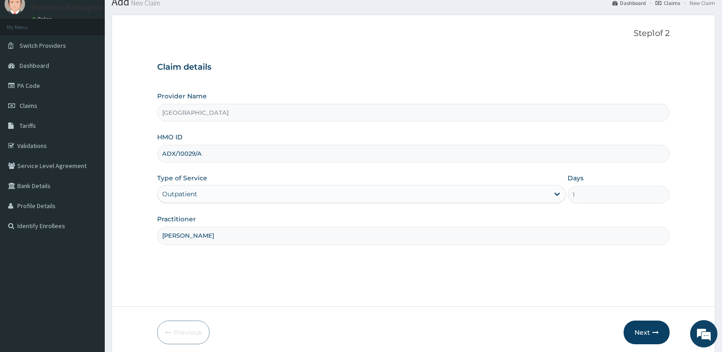
scroll to position [70, 0]
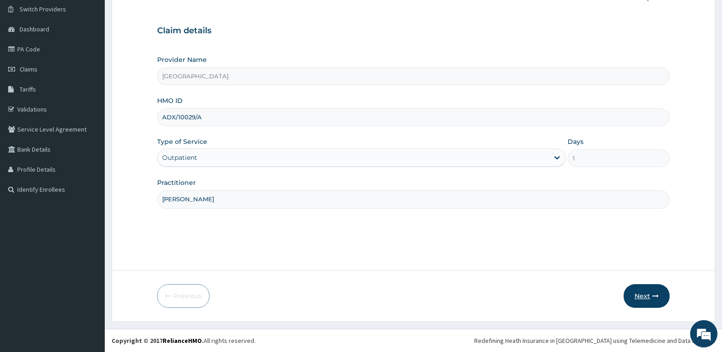
click at [641, 302] on button "Next" at bounding box center [647, 296] width 46 height 24
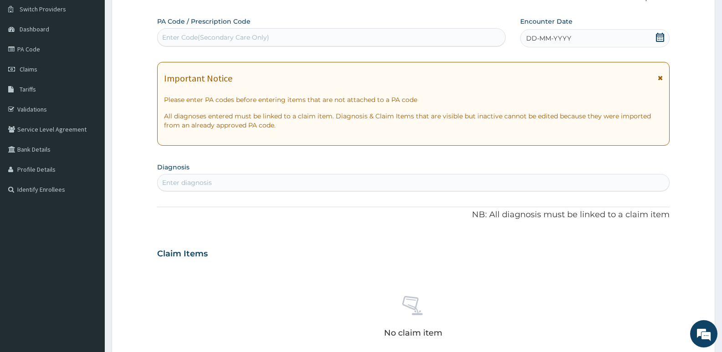
click at [343, 37] on div "Enter Code(Secondary Care Only)" at bounding box center [332, 37] width 348 height 15
paste input "PA/58C5A4"
type input "PA/58C5A4"
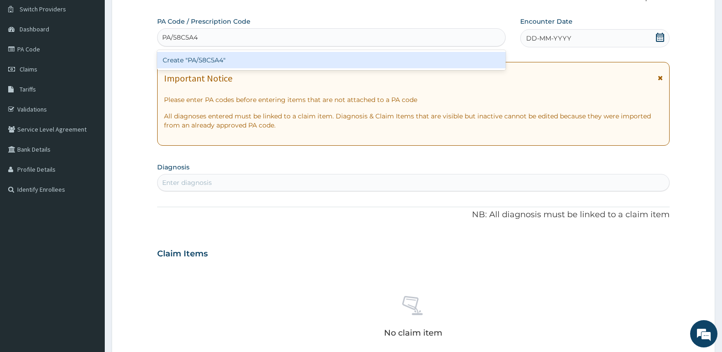
click at [328, 56] on div "Create "PA/58C5A4"" at bounding box center [331, 60] width 349 height 16
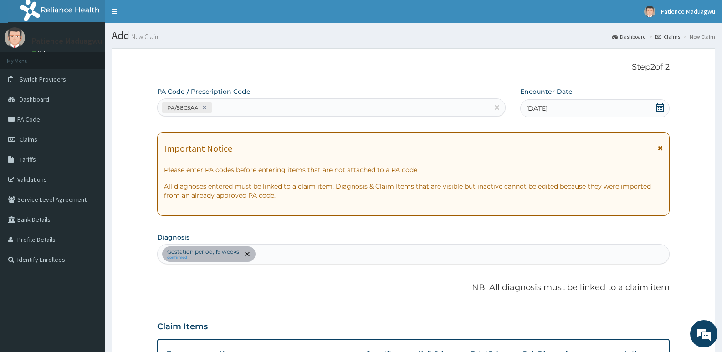
scroll to position [91, 0]
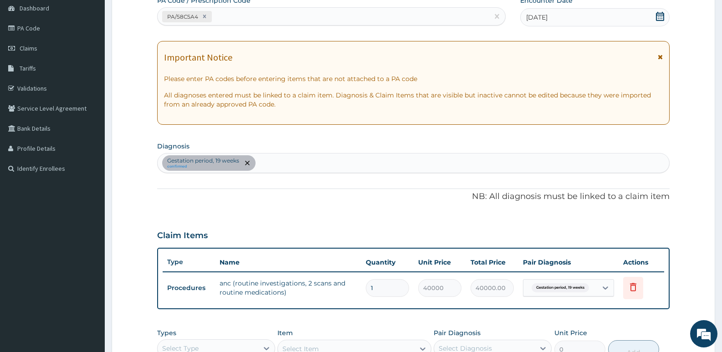
click at [297, 162] on div "Gestation period, 19 weeks confirmed" at bounding box center [414, 163] width 512 height 19
type input "seps"
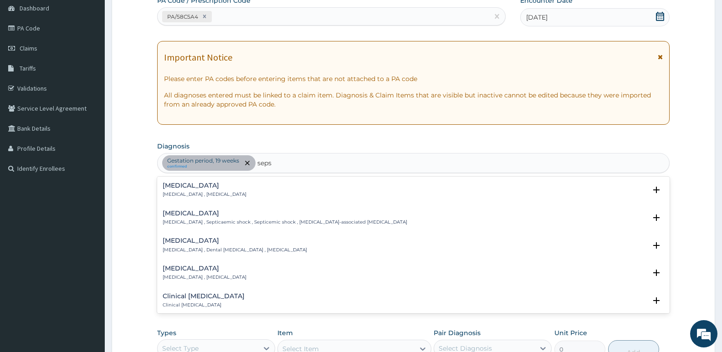
click at [178, 187] on h4 "[MEDICAL_DATA]" at bounding box center [205, 185] width 84 height 7
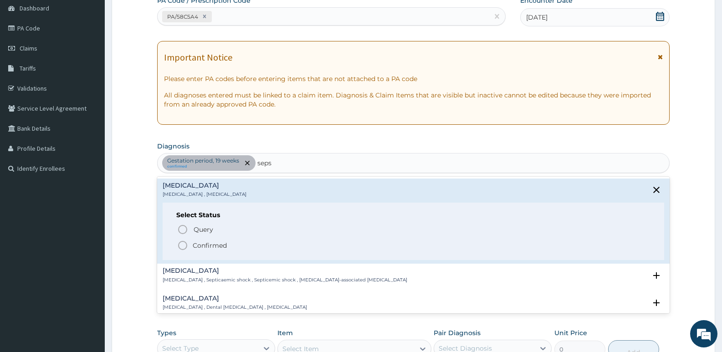
drag, startPoint x: 183, startPoint y: 242, endPoint x: 242, endPoint y: 211, distance: 67.5
click at [183, 243] on icon "status option filled" at bounding box center [182, 245] width 11 height 11
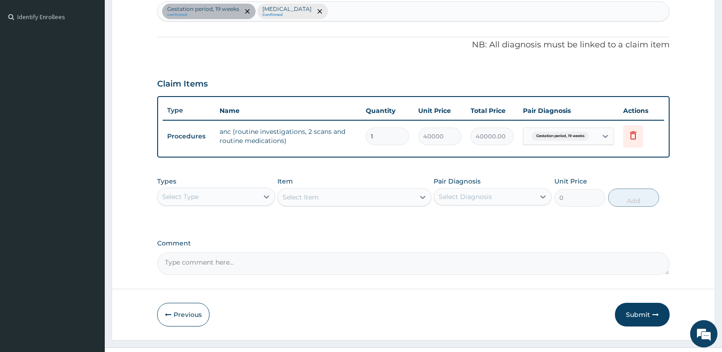
scroll to position [262, 0]
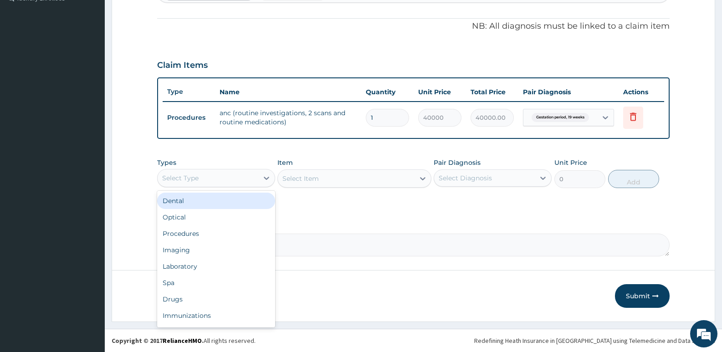
click at [258, 173] on div "Select Type" at bounding box center [208, 178] width 101 height 15
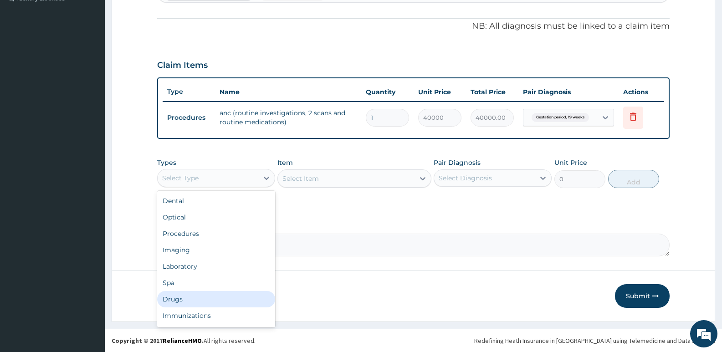
click at [171, 295] on div "Drugs" at bounding box center [216, 299] width 118 height 16
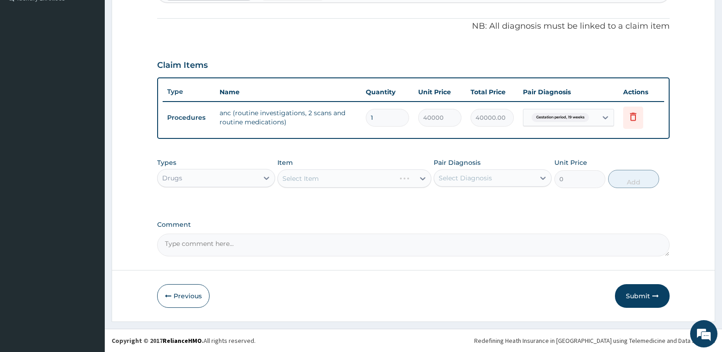
click at [319, 180] on div "Select Item" at bounding box center [355, 179] width 154 height 18
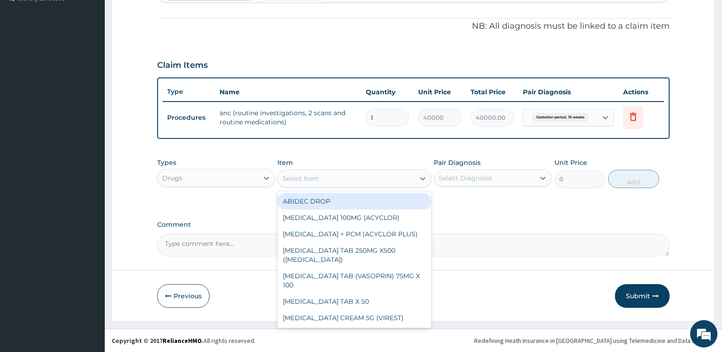
click at [323, 176] on div "Select Item" at bounding box center [346, 178] width 136 height 15
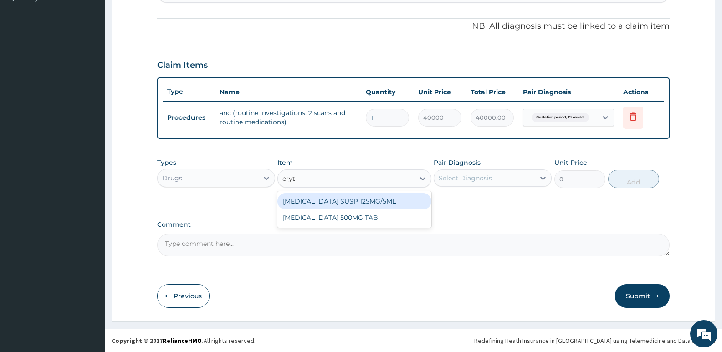
type input "eryth"
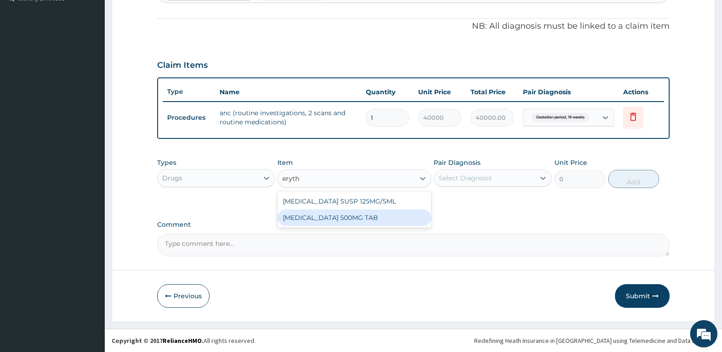
click at [312, 219] on div "[MEDICAL_DATA] 500MG TAB" at bounding box center [355, 218] width 154 height 16
type input "80"
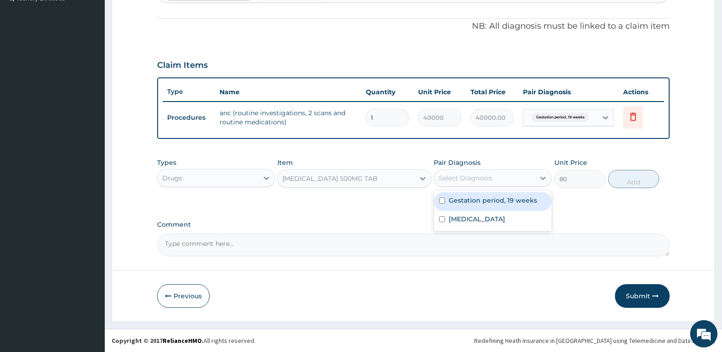
click at [505, 178] on div "Select Diagnosis" at bounding box center [484, 178] width 101 height 15
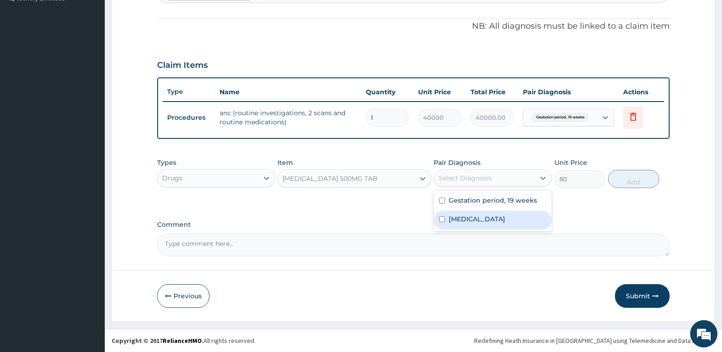
click at [457, 221] on label "[MEDICAL_DATA]" at bounding box center [477, 219] width 57 height 9
checkbox input "true"
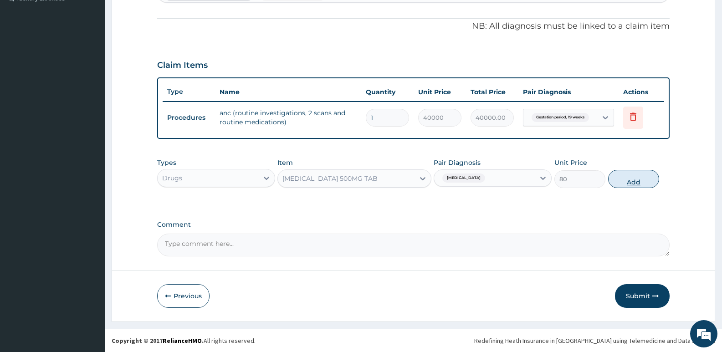
click at [643, 178] on button "Add" at bounding box center [633, 179] width 51 height 18
type input "0"
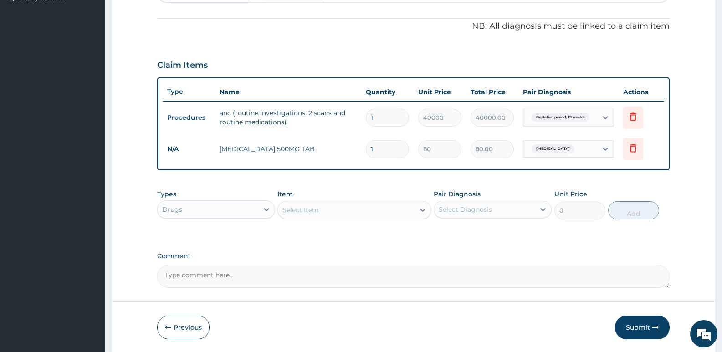
type input "10"
type input "800.00"
type input "10"
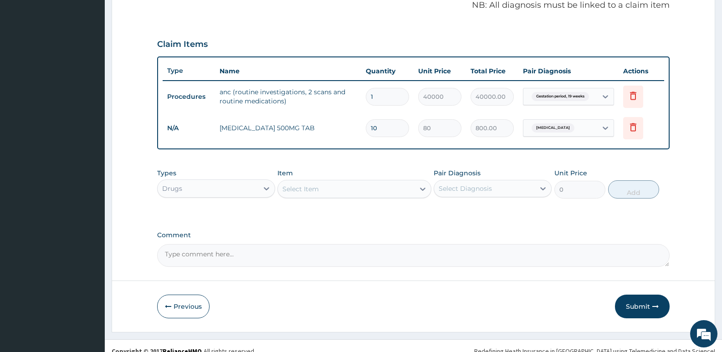
scroll to position [293, 0]
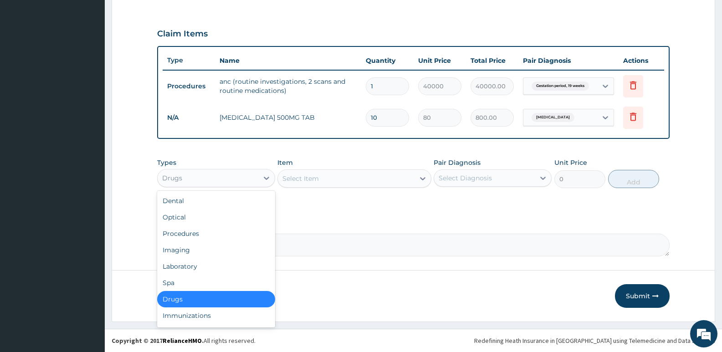
click at [218, 177] on div "Drugs" at bounding box center [208, 178] width 101 height 15
click at [180, 236] on div "Procedures" at bounding box center [216, 234] width 118 height 16
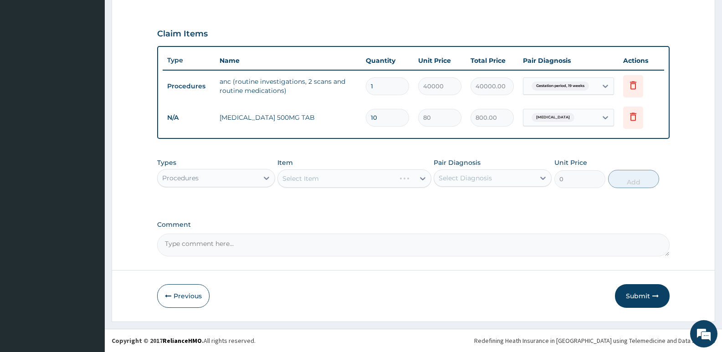
click at [305, 177] on div "Select Item" at bounding box center [355, 179] width 154 height 18
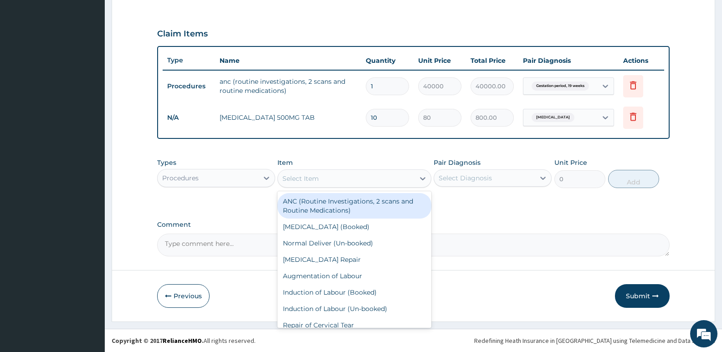
click at [305, 177] on div "Select Item" at bounding box center [301, 178] width 36 height 9
type input "gp"
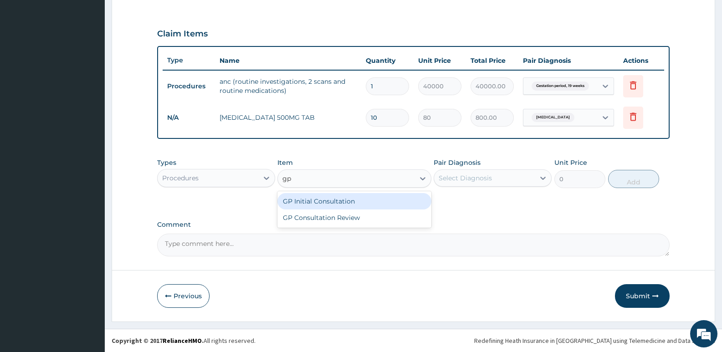
click at [307, 197] on div "GP Initial Consultation" at bounding box center [355, 201] width 154 height 16
type input "2500"
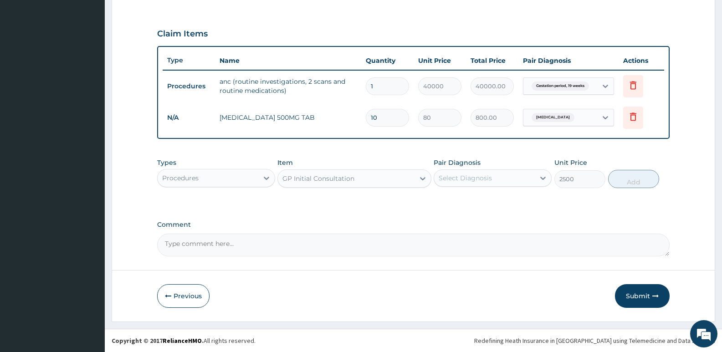
click at [520, 176] on div "Select Diagnosis" at bounding box center [484, 178] width 101 height 15
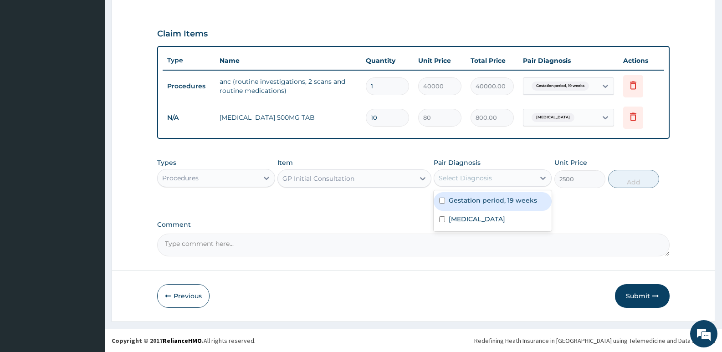
click at [468, 204] on label "Gestation period, 19 weeks" at bounding box center [493, 200] width 88 height 9
checkbox input "true"
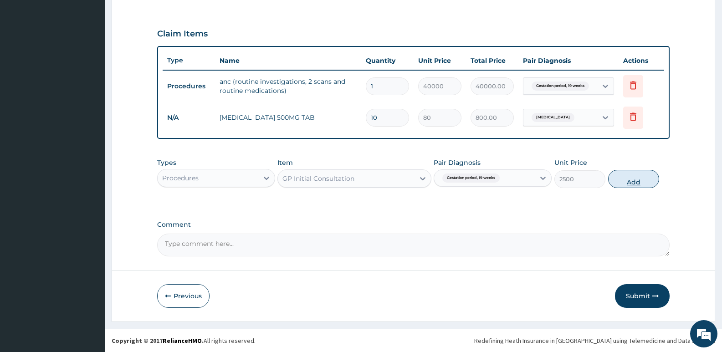
click at [642, 180] on button "Add" at bounding box center [633, 179] width 51 height 18
type input "0"
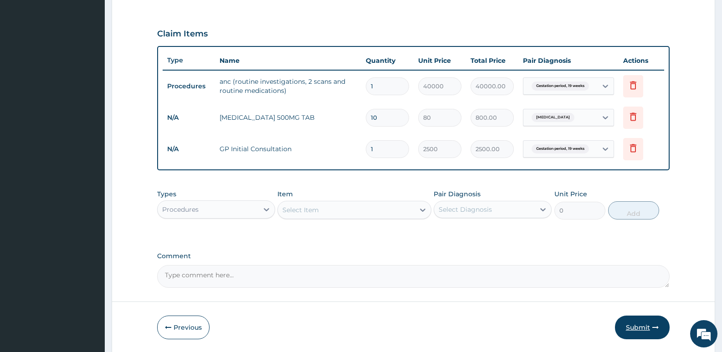
click at [630, 332] on button "Submit" at bounding box center [642, 328] width 55 height 24
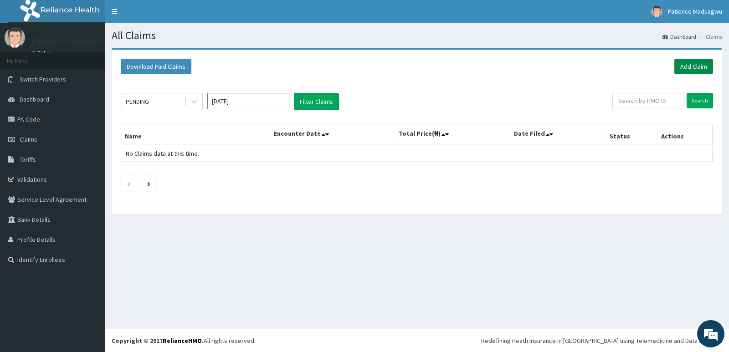
click at [688, 67] on link "Add Claim" at bounding box center [694, 66] width 39 height 15
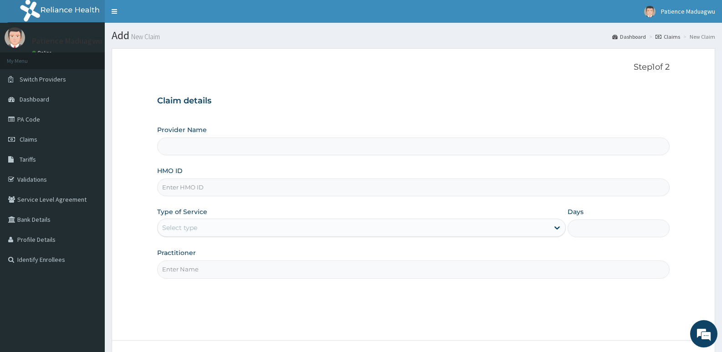
click at [193, 185] on input "HMO ID" at bounding box center [413, 188] width 513 height 18
paste input "ADX/10029"
type input "ADX/10029"
type input "[GEOGRAPHIC_DATA]"
type input "ADX/10029/A"
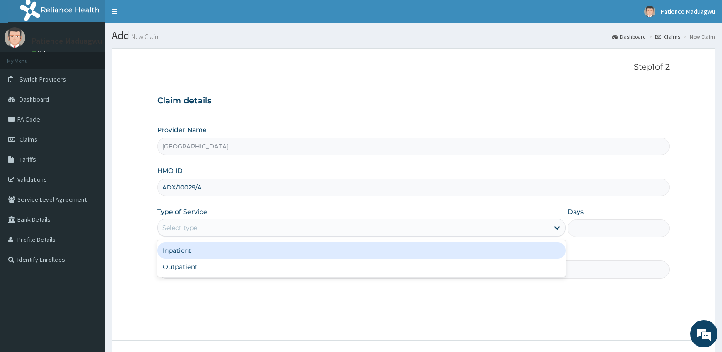
click at [185, 228] on div "Select type" at bounding box center [179, 227] width 35 height 9
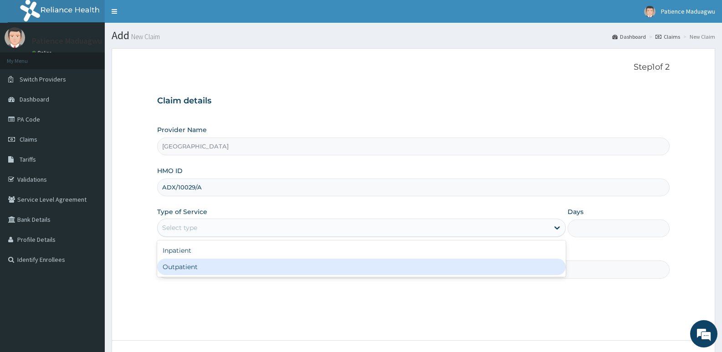
click at [170, 265] on div "Outpatient" at bounding box center [361, 267] width 408 height 16
type input "1"
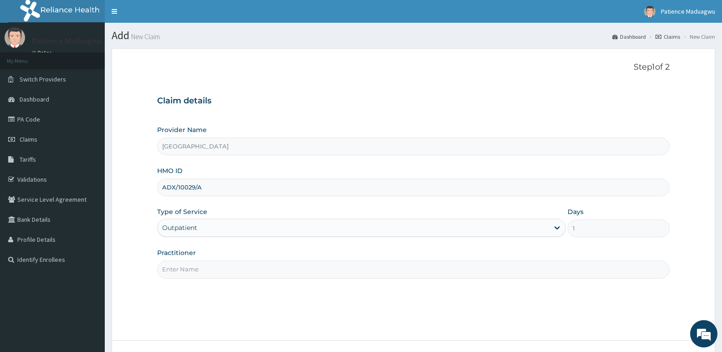
click at [172, 269] on input "Practitioner" at bounding box center [413, 270] width 513 height 18
type input "Dr kelechi"
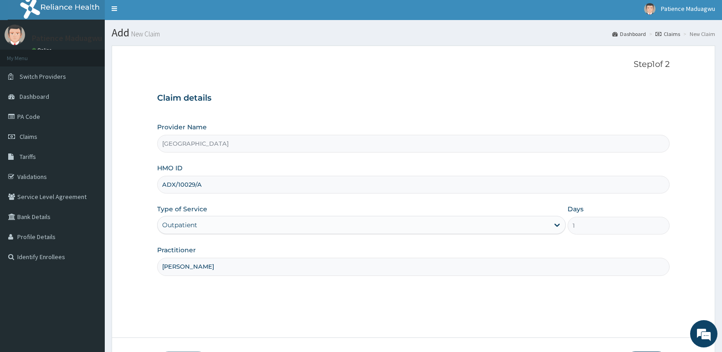
scroll to position [70, 0]
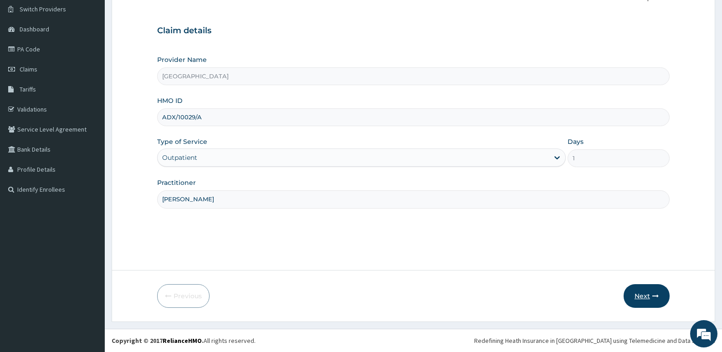
click at [655, 299] on icon "button" at bounding box center [656, 296] width 6 height 6
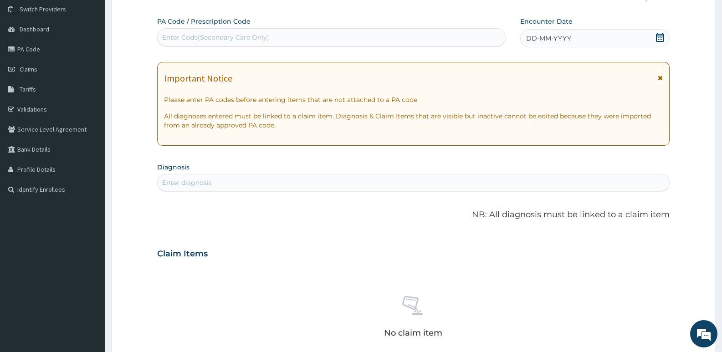
click at [263, 36] on div "Enter Code(Secondary Care Only)" at bounding box center [215, 37] width 107 height 9
paste input "PA/B4A5B2"
type input "PA/B4A5B2"
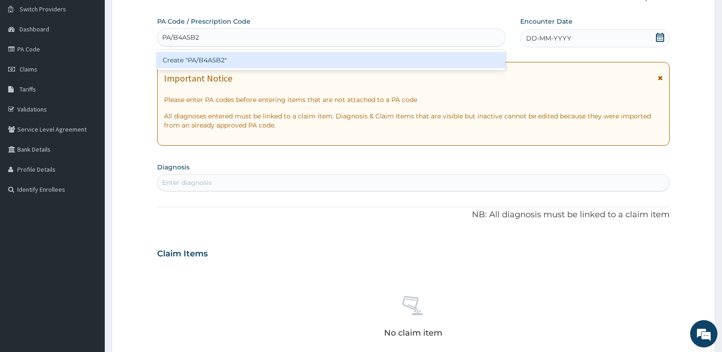
click at [245, 61] on div "Create "PA/B4A5B2"" at bounding box center [331, 60] width 349 height 16
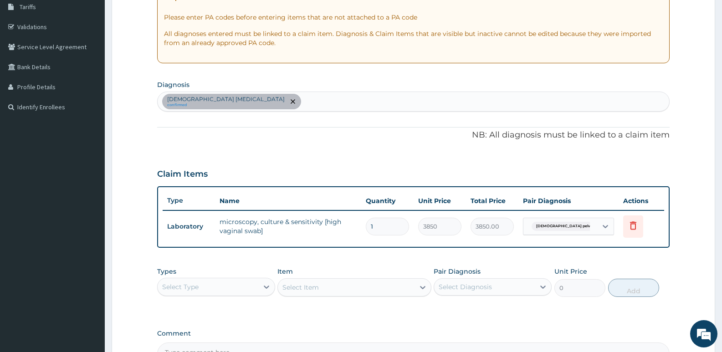
scroll to position [161, 0]
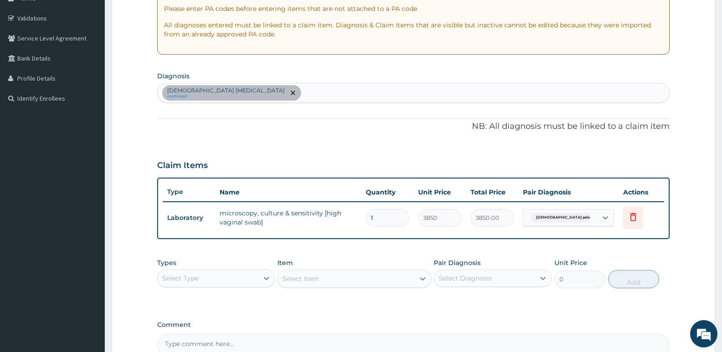
click at [208, 273] on div "Select Type" at bounding box center [208, 278] width 101 height 15
click at [193, 333] on div "Procedures" at bounding box center [216, 334] width 118 height 16
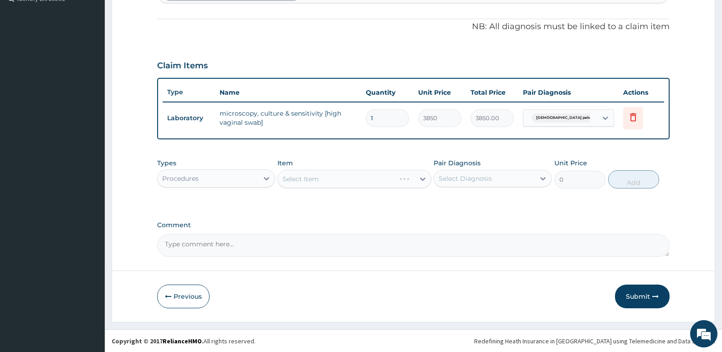
scroll to position [262, 0]
click at [333, 175] on div "Select Item" at bounding box center [355, 179] width 154 height 18
click at [329, 180] on div "Select Item" at bounding box center [346, 178] width 136 height 15
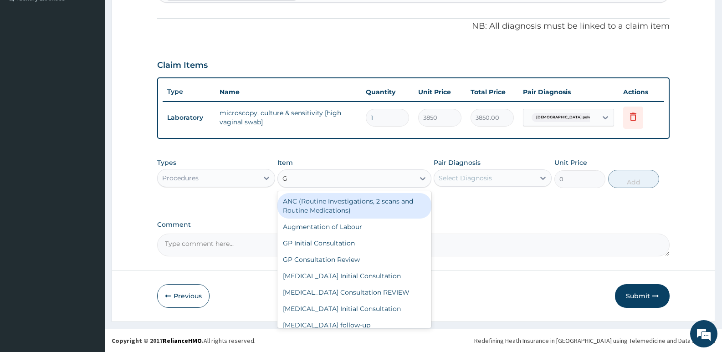
type input "GP"
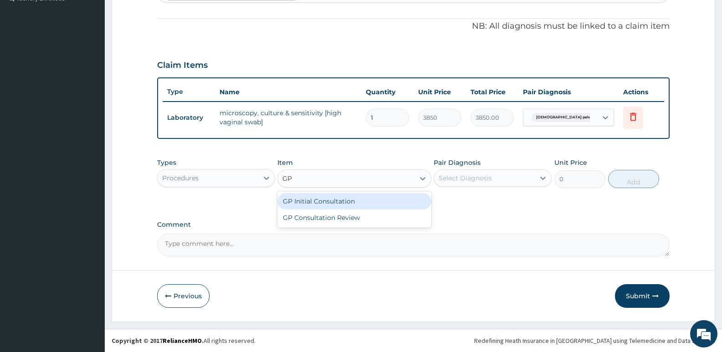
click at [322, 200] on div "GP Initial Consultation" at bounding box center [355, 201] width 154 height 16
type input "2500"
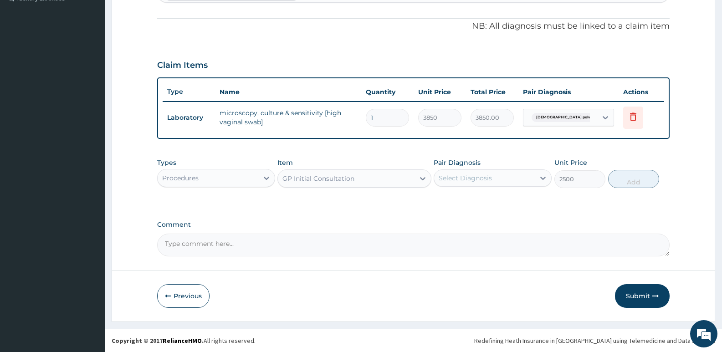
click at [457, 178] on div "Select Diagnosis" at bounding box center [465, 178] width 53 height 9
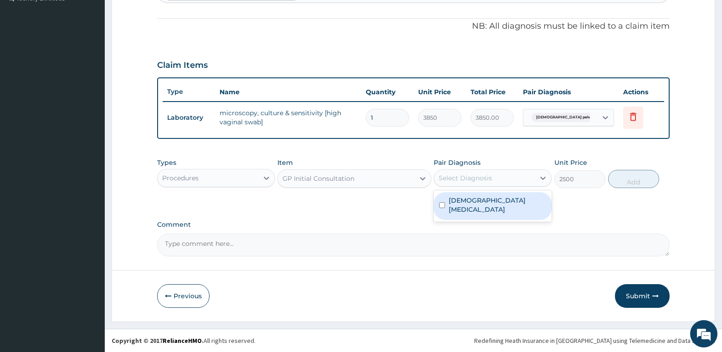
click at [454, 206] on label "Female pelvic inflammatory disease" at bounding box center [498, 205] width 98 height 18
checkbox input "true"
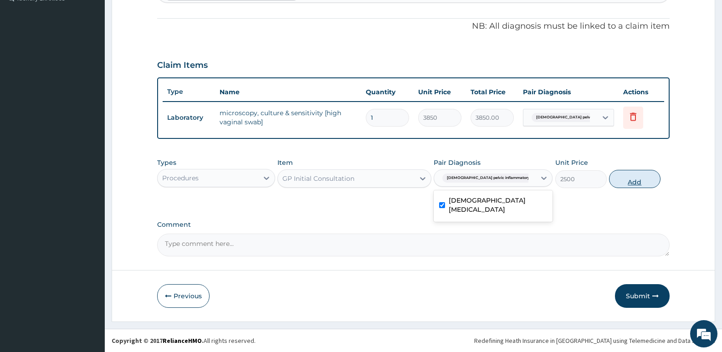
click at [633, 179] on button "Add" at bounding box center [634, 179] width 51 height 18
type input "0"
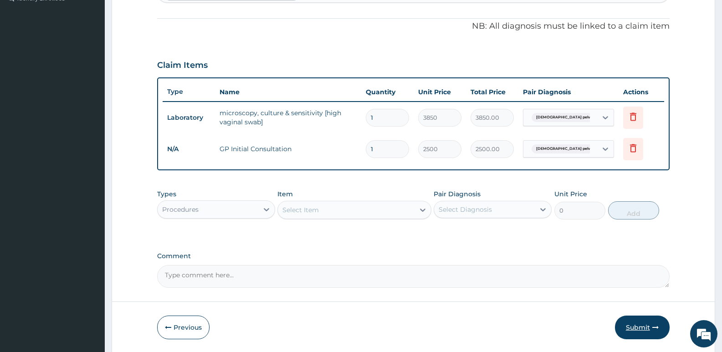
click at [633, 330] on button "Submit" at bounding box center [642, 328] width 55 height 24
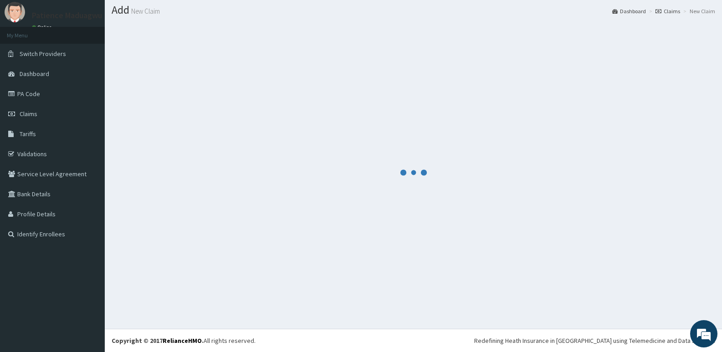
scroll to position [26, 0]
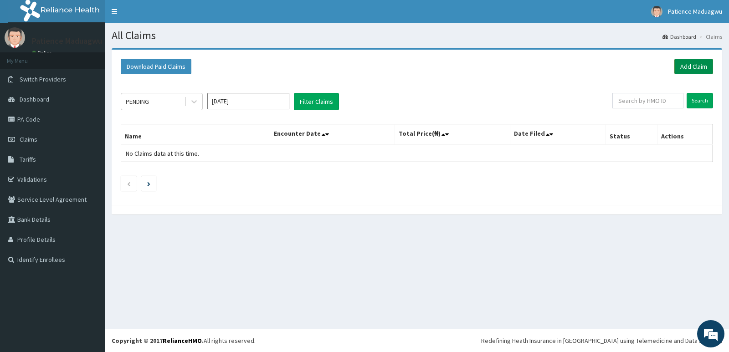
click at [691, 69] on link "Add Claim" at bounding box center [694, 66] width 39 height 15
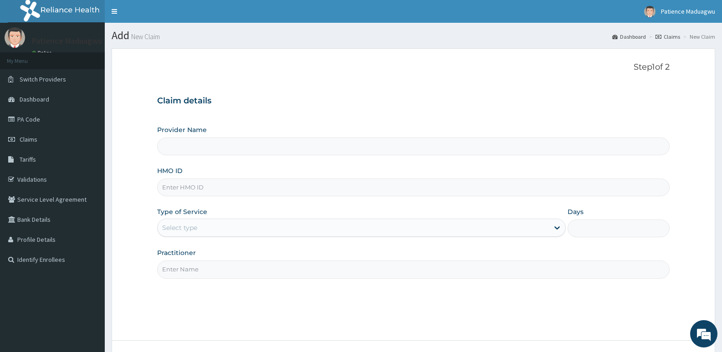
type input "[GEOGRAPHIC_DATA]"
click at [170, 190] on input "HMO ID" at bounding box center [413, 188] width 513 height 18
paste input "NRN/10241/D"
type input "NRN/10241/D"
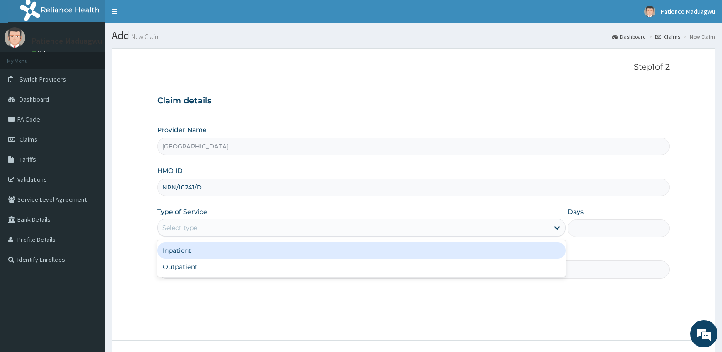
click at [173, 229] on div "Select type" at bounding box center [179, 227] width 35 height 9
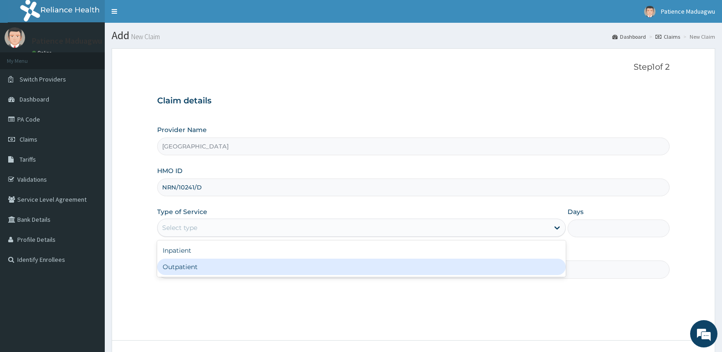
click at [178, 264] on div "Outpatient" at bounding box center [361, 267] width 408 height 16
type input "1"
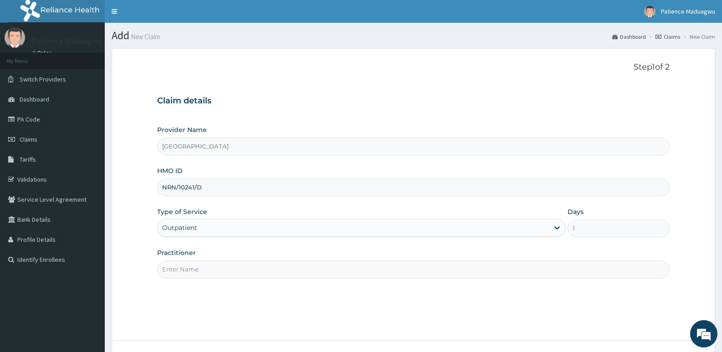
drag, startPoint x: 179, startPoint y: 264, endPoint x: 190, endPoint y: 281, distance: 19.5
click at [179, 264] on input "Practitioner" at bounding box center [413, 270] width 513 height 18
type input "[PERSON_NAME]"
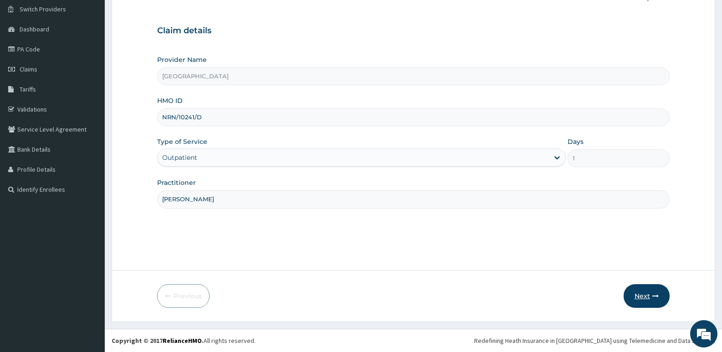
click at [637, 303] on button "Next" at bounding box center [647, 296] width 46 height 24
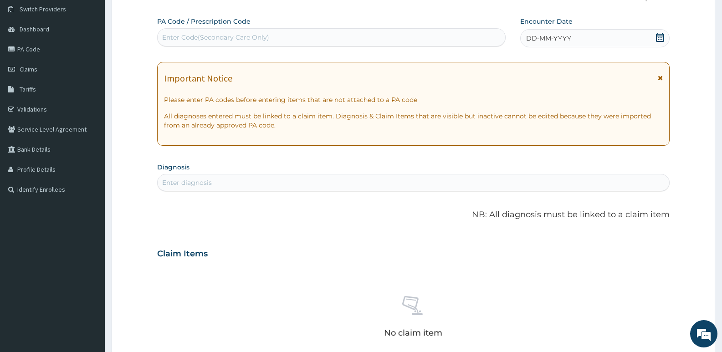
click at [251, 34] on div "Enter Code(Secondary Care Only)" at bounding box center [215, 37] width 107 height 9
paste input "PA/622895"
type input "PA/622895"
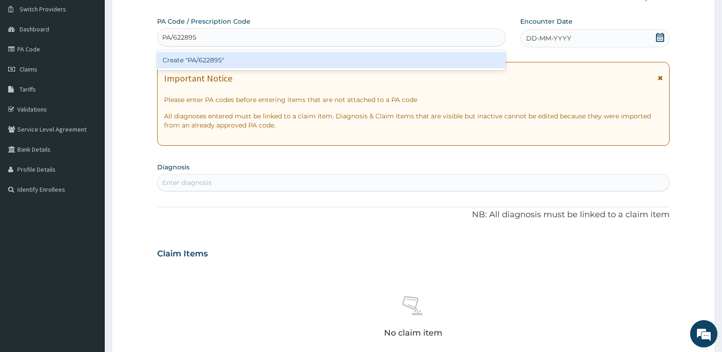
click at [230, 61] on div "Create "PA/622895"" at bounding box center [331, 60] width 349 height 16
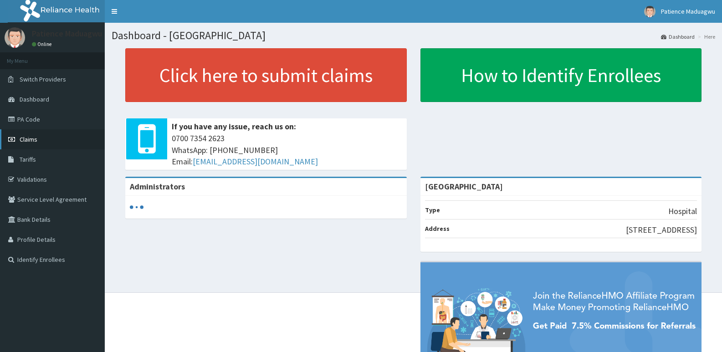
click at [24, 139] on span "Claims" at bounding box center [29, 139] width 18 height 8
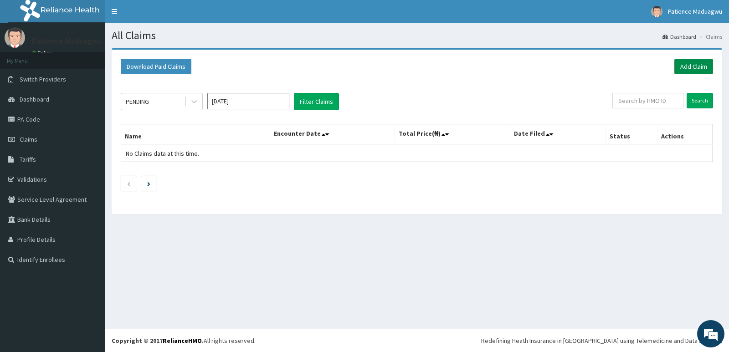
click at [688, 62] on link "Add Claim" at bounding box center [694, 66] width 39 height 15
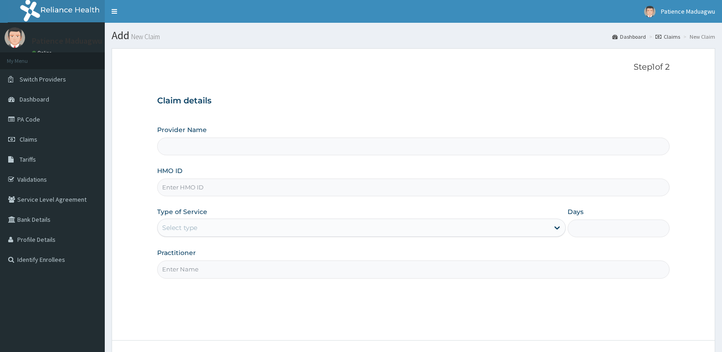
click at [188, 190] on input "HMO ID" at bounding box center [413, 188] width 513 height 18
paste input "PA/622895"
type input "PA/622895"
type input "Faleti Medical Centre"
type input "P"
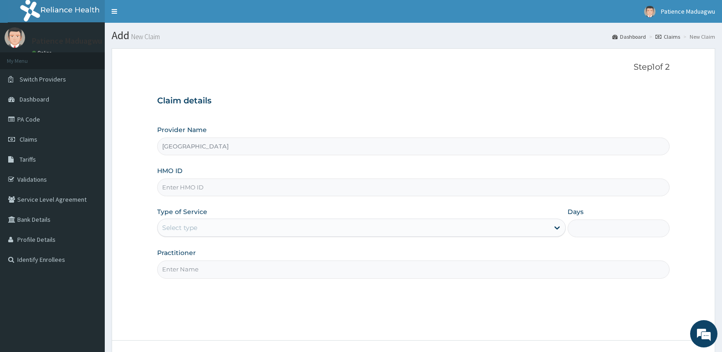
paste input "NRN/10241/D"
type input "NRN/10241/D"
click at [189, 227] on div "Select type" at bounding box center [179, 227] width 35 height 9
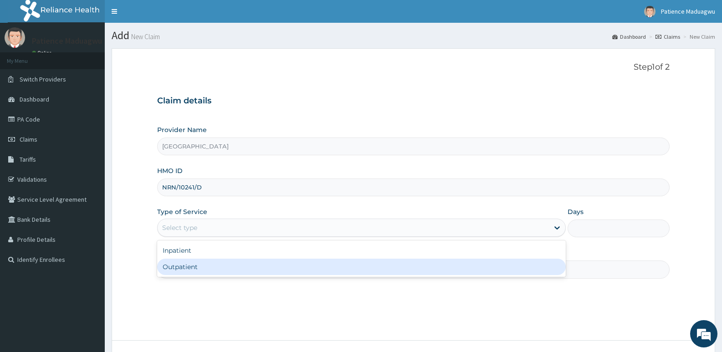
click at [184, 266] on div "Outpatient" at bounding box center [361, 267] width 408 height 16
type input "1"
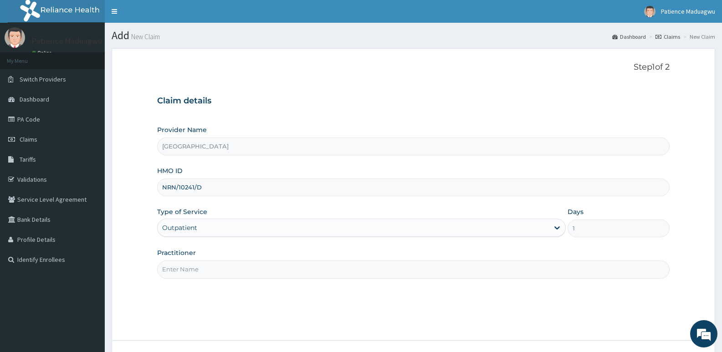
click at [178, 274] on input "Practitioner" at bounding box center [413, 270] width 513 height 18
type input "DR STANLEY"
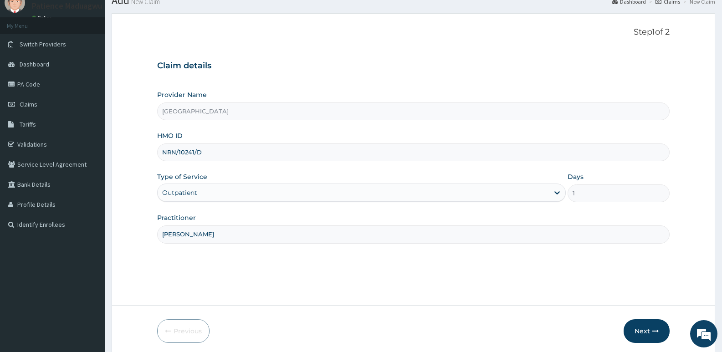
scroll to position [70, 0]
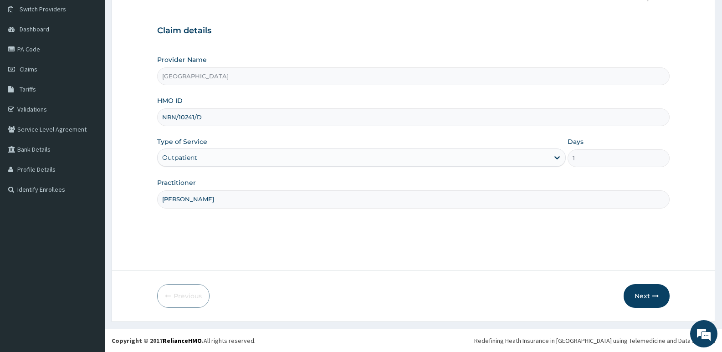
click at [645, 300] on button "Next" at bounding box center [647, 296] width 46 height 24
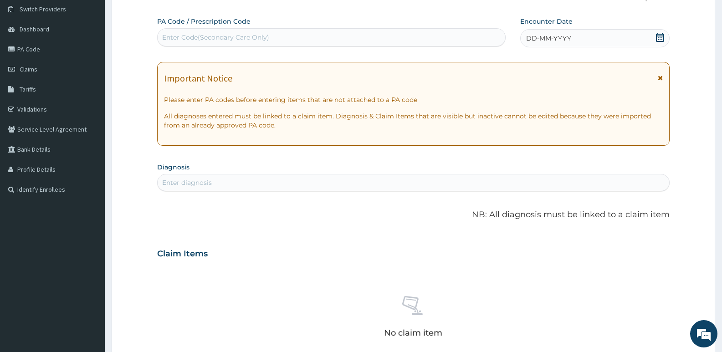
click at [266, 41] on div "Enter Code(Secondary Care Only)" at bounding box center [215, 37] width 107 height 9
paste input "PA/622895"
type input "PA/622895"
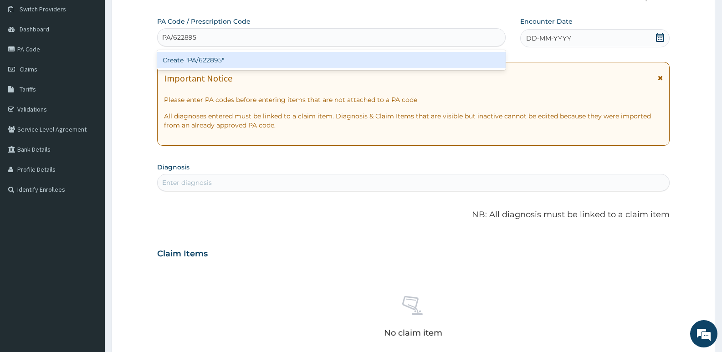
click at [270, 62] on div "Create "PA/622895"" at bounding box center [331, 60] width 349 height 16
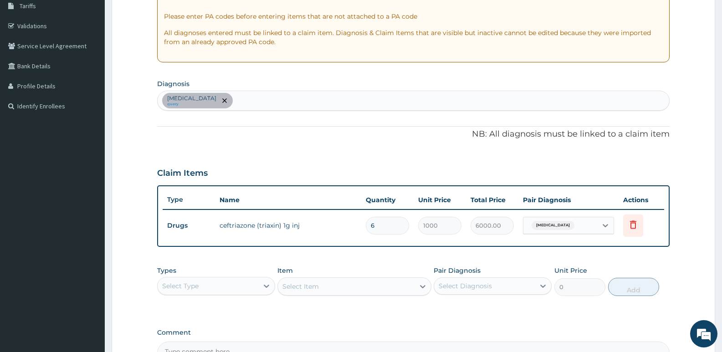
scroll to position [161, 0]
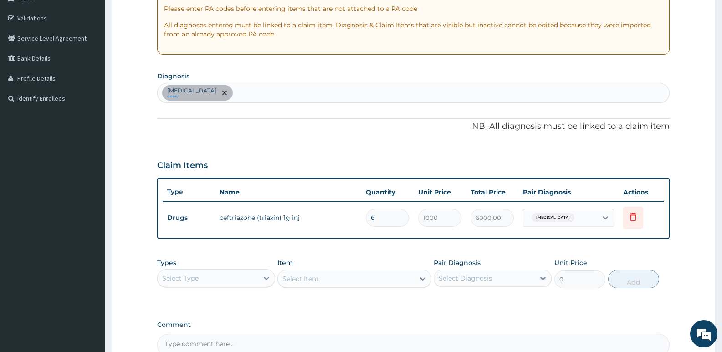
click at [240, 94] on div "Sepsis query" at bounding box center [414, 92] width 512 height 19
type input "MALAR"
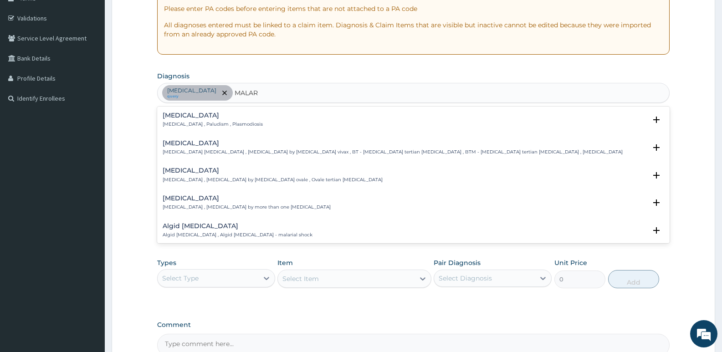
click at [202, 121] on p "Malaria , Paludism , Plasmodiosis" at bounding box center [213, 124] width 100 height 6
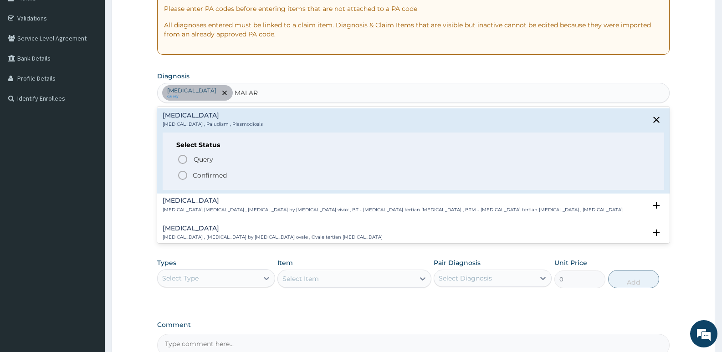
click at [183, 170] on icon "status option filled" at bounding box center [182, 175] width 11 height 11
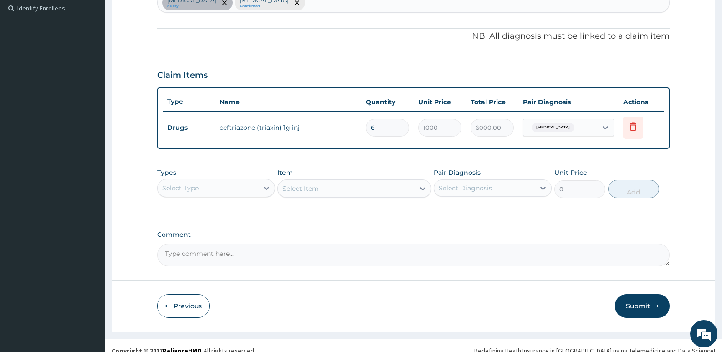
scroll to position [252, 0]
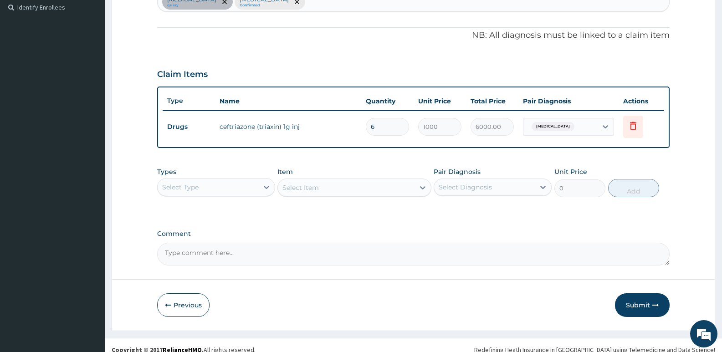
click at [221, 181] on div "Select Type" at bounding box center [208, 187] width 101 height 15
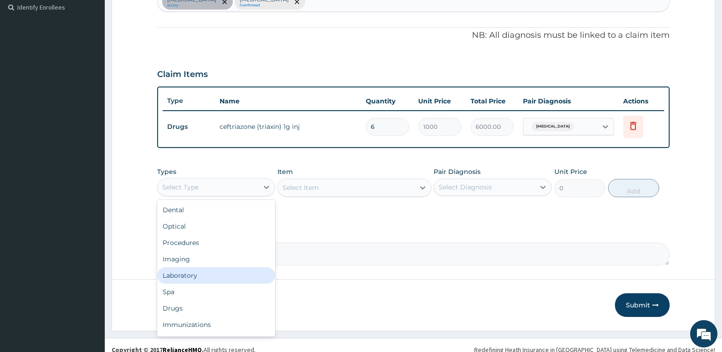
click at [178, 281] on div "Laboratory" at bounding box center [216, 276] width 118 height 16
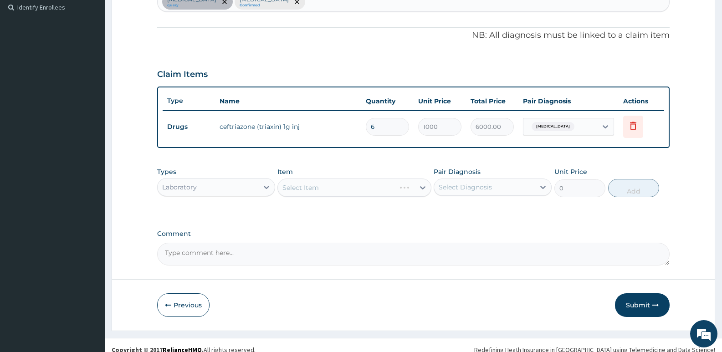
click at [335, 191] on div "Select Item" at bounding box center [355, 188] width 154 height 18
click at [314, 183] on div "Select Item" at bounding box center [355, 188] width 154 height 18
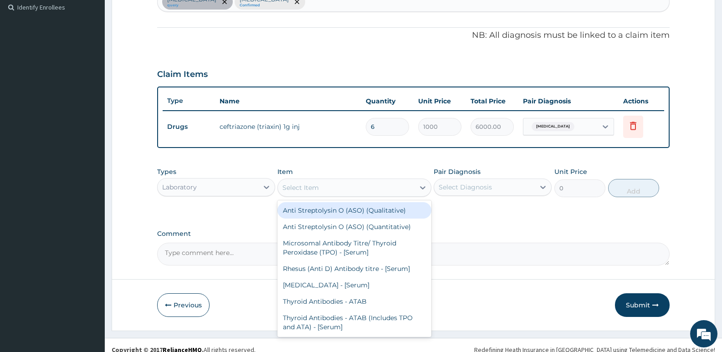
click at [311, 190] on div "Select Item" at bounding box center [301, 187] width 36 height 9
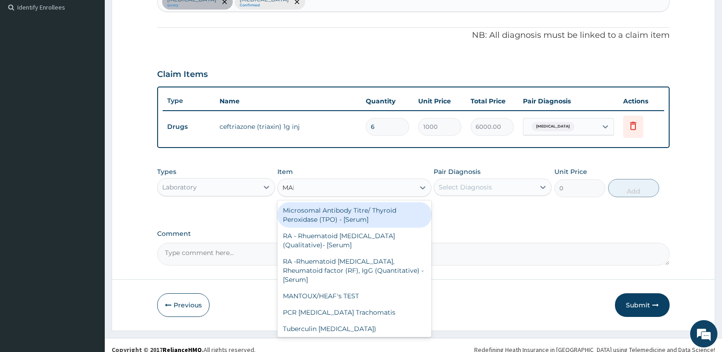
type input "MALA"
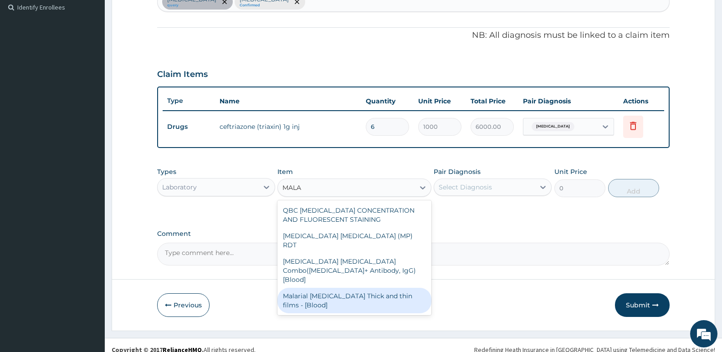
click at [333, 288] on div "Malarial Parasite Thick and thin films - [Blood]" at bounding box center [355, 301] width 154 height 26
type input "1650"
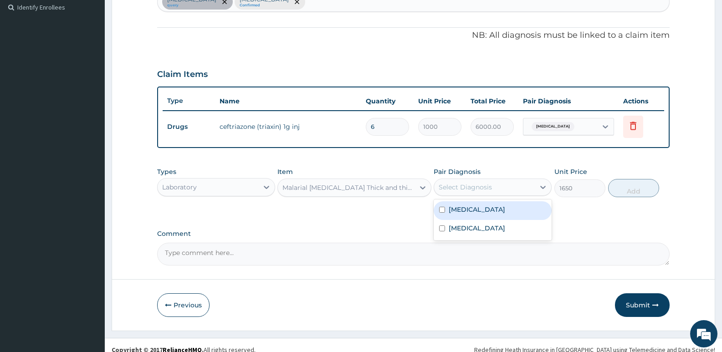
click at [482, 190] on div "Select Diagnosis" at bounding box center [465, 187] width 53 height 9
click at [468, 227] on label "Malaria" at bounding box center [477, 228] width 57 height 9
checkbox input "true"
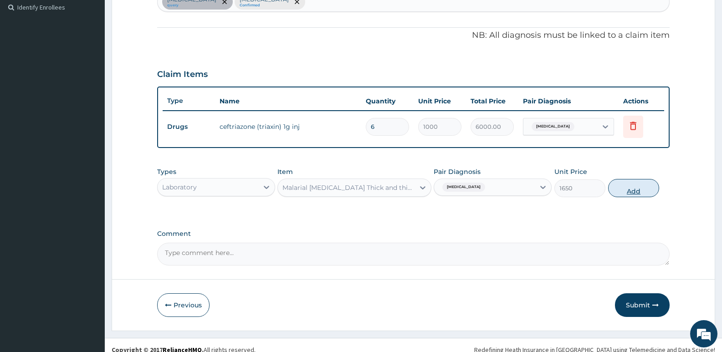
click at [637, 189] on button "Add" at bounding box center [633, 188] width 51 height 18
type input "0"
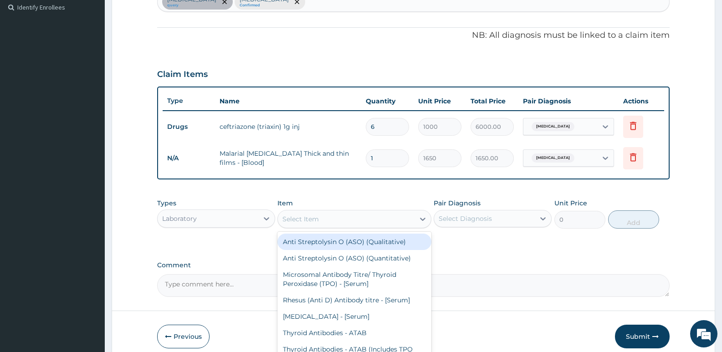
click at [338, 216] on div "Select Item" at bounding box center [346, 219] width 136 height 15
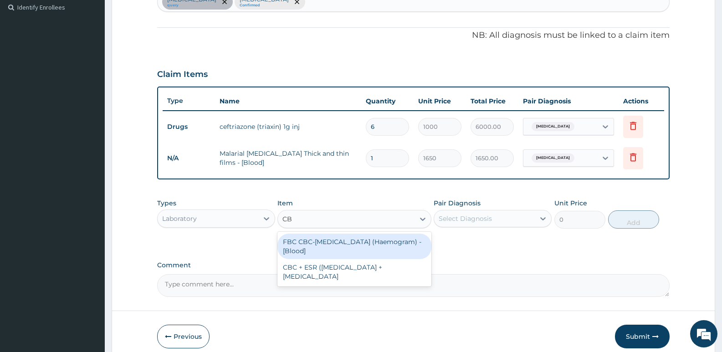
type input "CBC"
click at [331, 241] on div "FBC CBC-Complete Blood Count (Haemogram) - [Blood]" at bounding box center [355, 247] width 154 height 26
type input "3300"
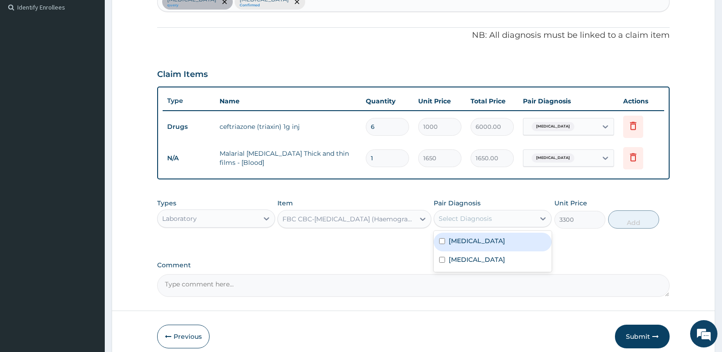
click at [456, 213] on div "Select Diagnosis" at bounding box center [484, 218] width 101 height 15
click at [455, 243] on label "Sepsis" at bounding box center [477, 241] width 57 height 9
checkbox input "true"
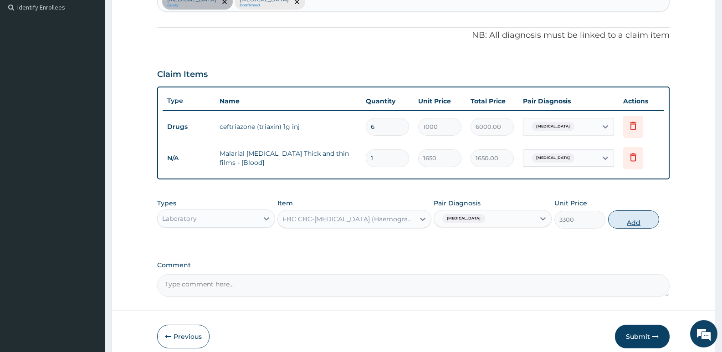
click at [638, 213] on button "Add" at bounding box center [633, 220] width 51 height 18
type input "0"
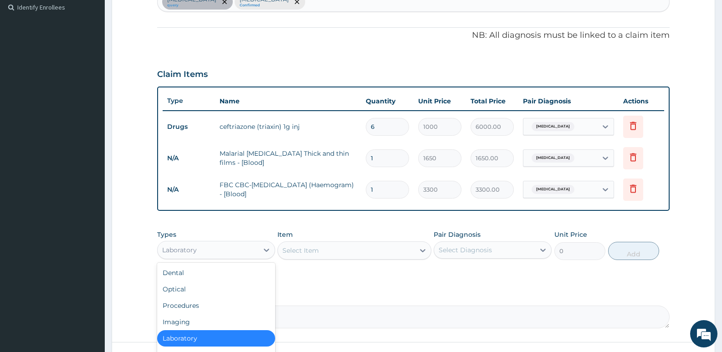
click at [202, 256] on div "Laboratory" at bounding box center [208, 250] width 101 height 15
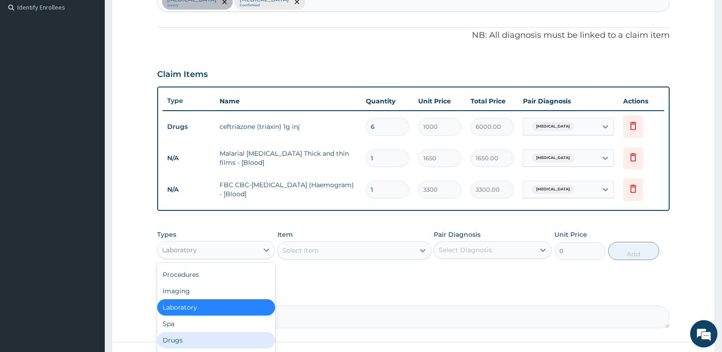
click at [176, 335] on div "Drugs" at bounding box center [216, 340] width 118 height 16
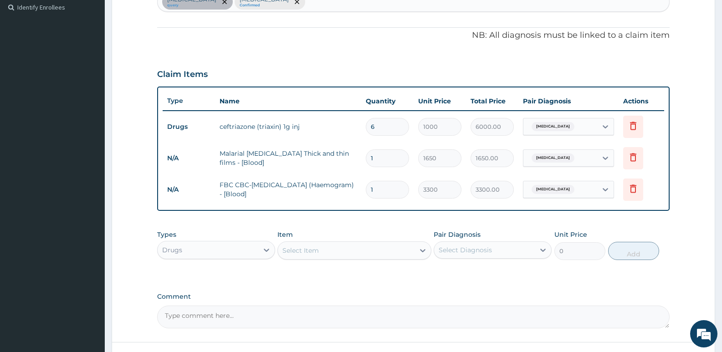
click at [294, 250] on div "Select Item" at bounding box center [301, 250] width 36 height 9
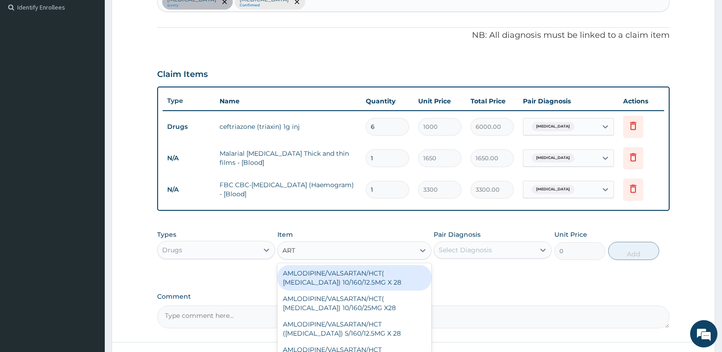
type input "ARTE"
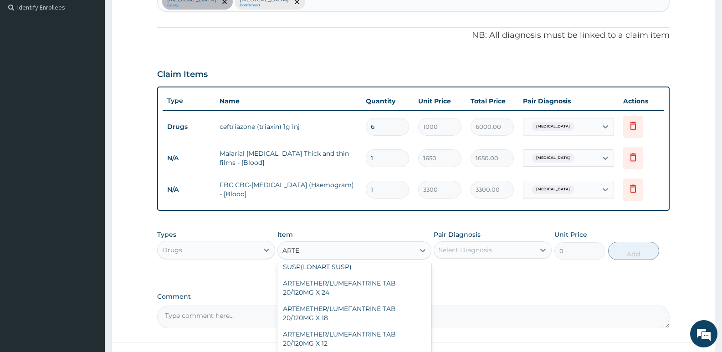
scroll to position [91, 0]
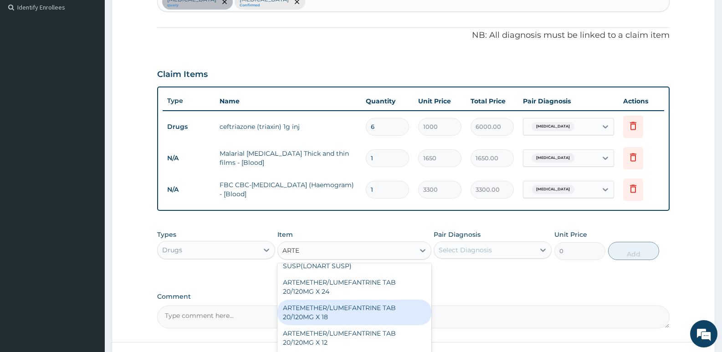
click at [327, 306] on div "ARTEMETHER/LUMEFANTRINE TAB 20/120MG X 18" at bounding box center [355, 313] width 154 height 26
type input "500"
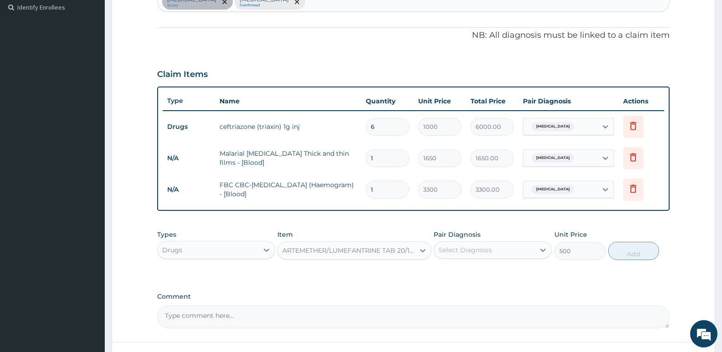
click at [500, 251] on div "Select Diagnosis" at bounding box center [484, 250] width 101 height 15
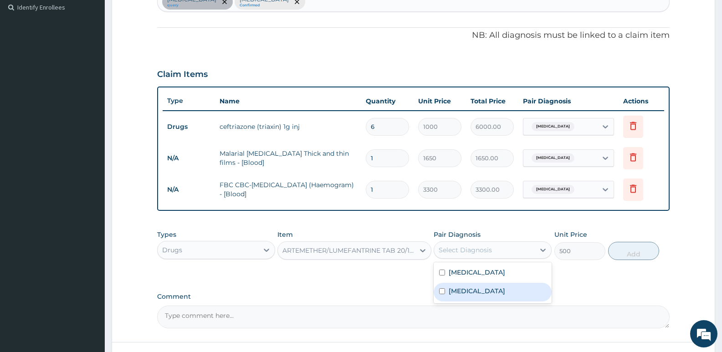
click at [453, 297] on div "Malaria" at bounding box center [493, 292] width 118 height 19
checkbox input "true"
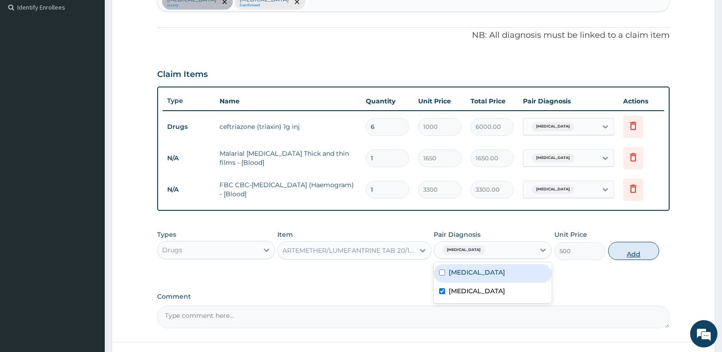
click at [635, 254] on button "Add" at bounding box center [633, 251] width 51 height 18
type input "0"
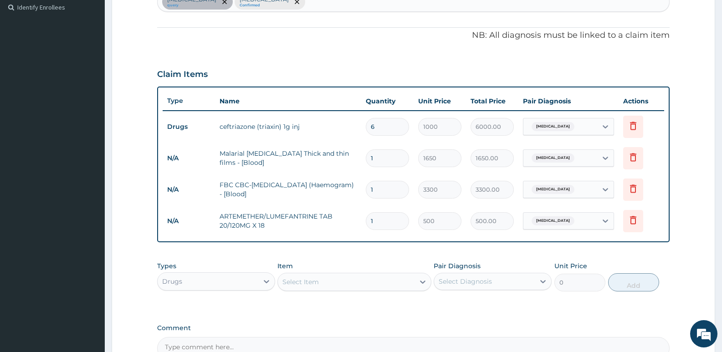
type input "18"
type input "9000.00"
type input "17"
type input "8500.00"
type input "16"
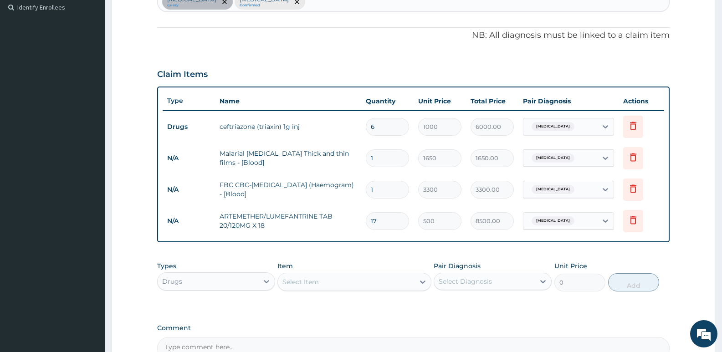
type input "8000.00"
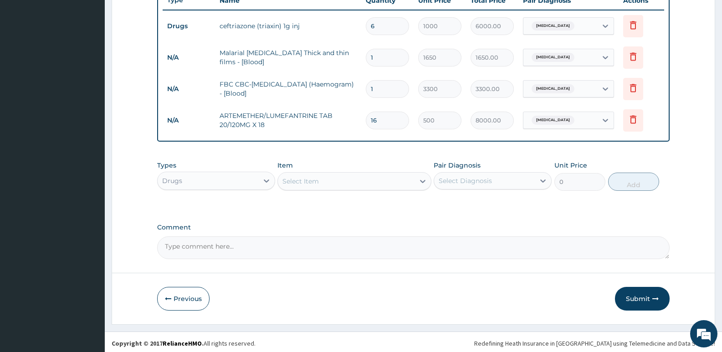
scroll to position [356, 0]
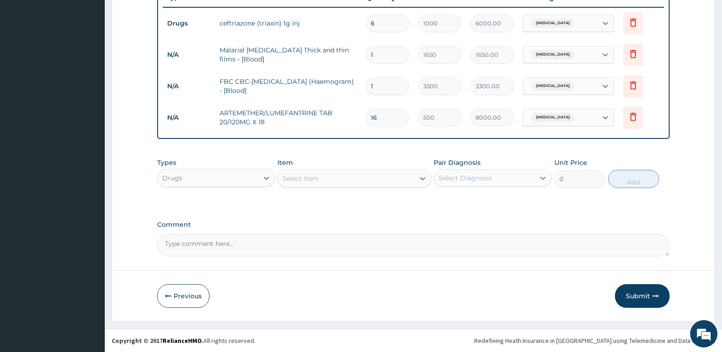
type input "16"
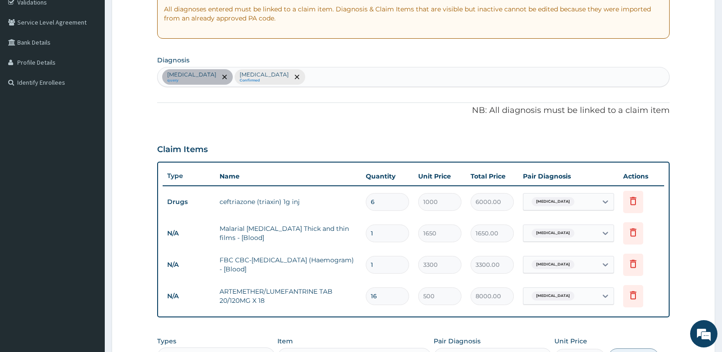
scroll to position [174, 0]
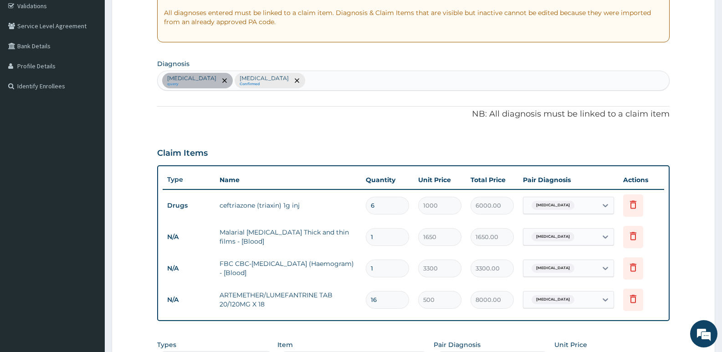
click at [263, 82] on div "Sepsis query Malaria Confirmed" at bounding box center [414, 80] width 512 height 19
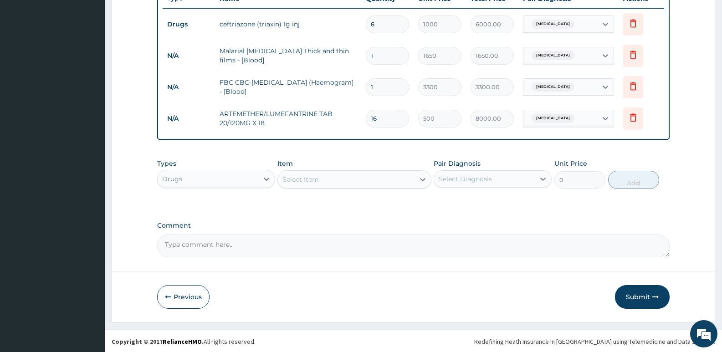
scroll to position [356, 0]
type input "FEVER"
click at [306, 173] on div "Select Item" at bounding box center [346, 178] width 136 height 15
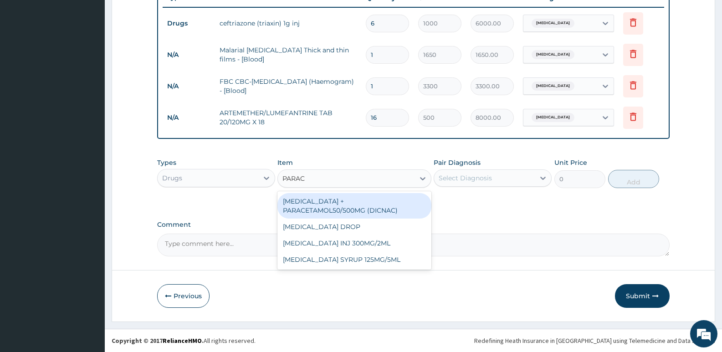
type input "PARACE"
click at [405, 208] on div "DICLOFENAC + PARACETAMOL50/500MG (DICNAC)" at bounding box center [355, 206] width 154 height 26
type input "40"
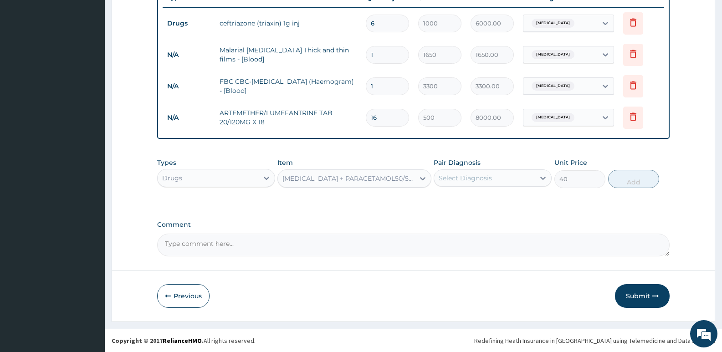
click at [453, 180] on div "Select Diagnosis" at bounding box center [465, 178] width 53 height 9
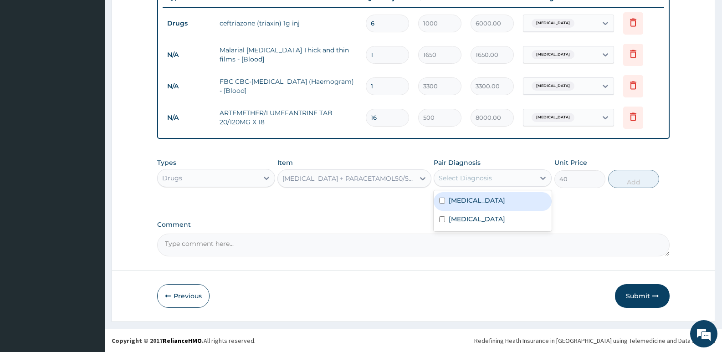
scroll to position [219, 0]
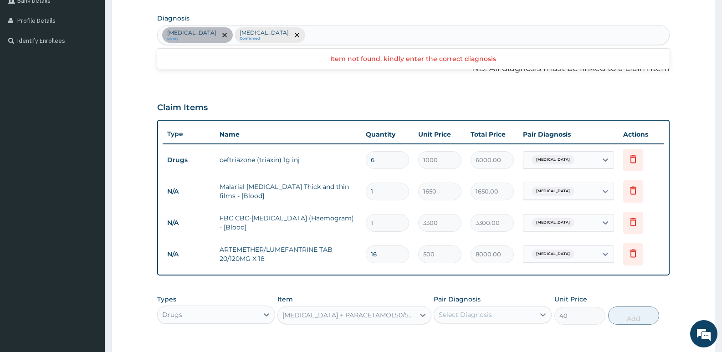
click at [281, 38] on div "Sepsis query Malaria Confirmed" at bounding box center [414, 35] width 512 height 19
type input "FEVE"
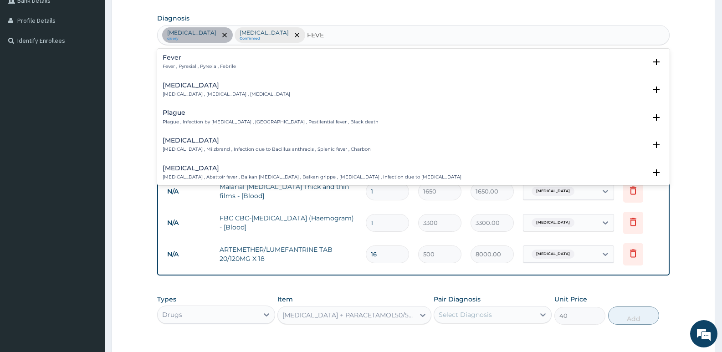
click at [217, 58] on h4 "Fever" at bounding box center [199, 57] width 73 height 7
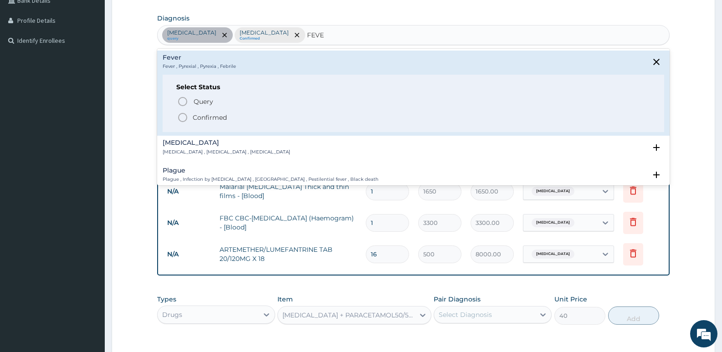
click at [202, 112] on span "Confirmed" at bounding box center [414, 117] width 474 height 11
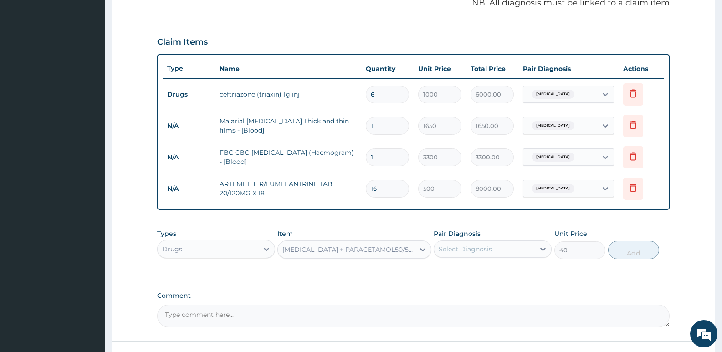
scroll to position [356, 0]
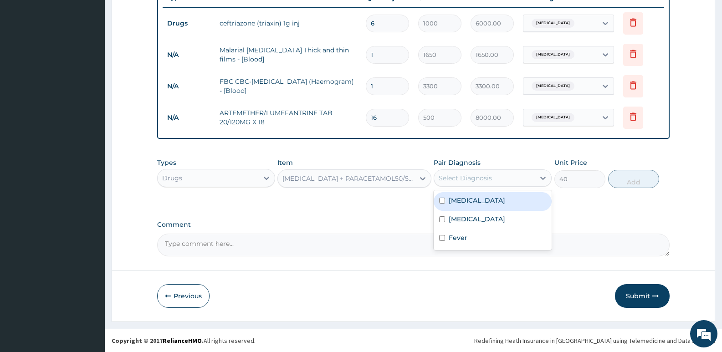
click at [462, 175] on div "Select Diagnosis" at bounding box center [465, 178] width 53 height 9
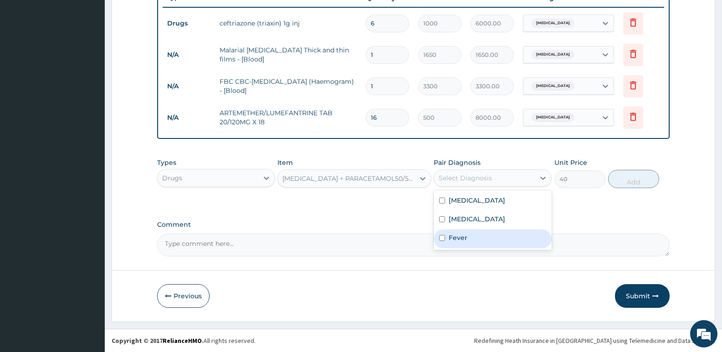
click at [454, 237] on label "Fever" at bounding box center [458, 237] width 19 height 9
checkbox input "true"
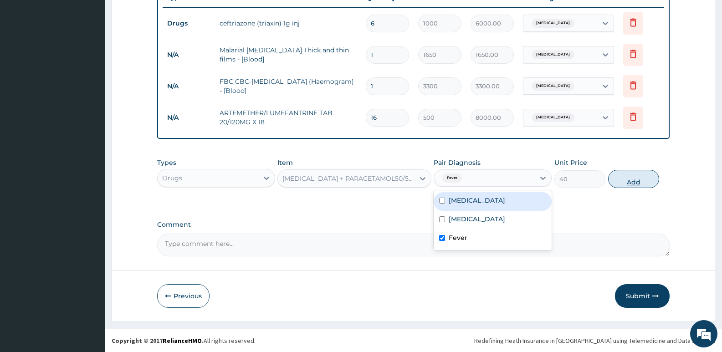
click at [633, 180] on button "Add" at bounding box center [633, 179] width 51 height 18
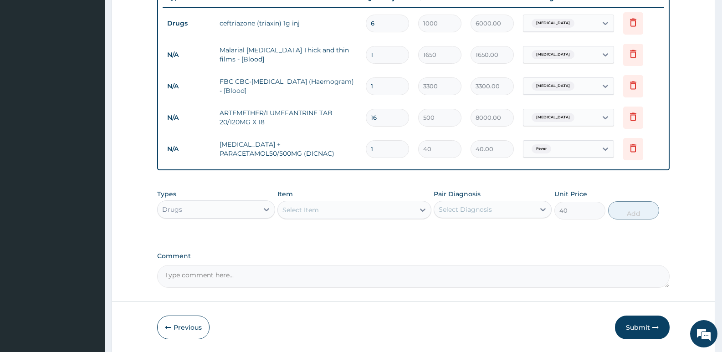
type input "0"
type input "0.00"
type input "9"
type input "360.00"
type input "9"
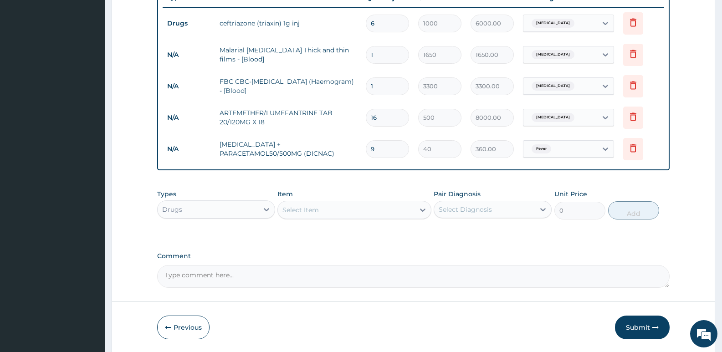
click at [301, 209] on div "Select Item" at bounding box center [301, 210] width 36 height 9
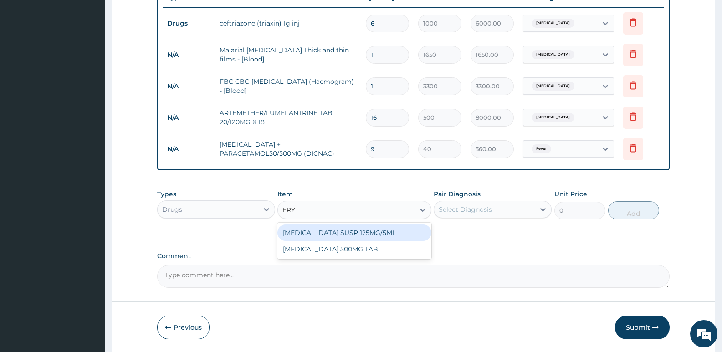
type input "ERYT"
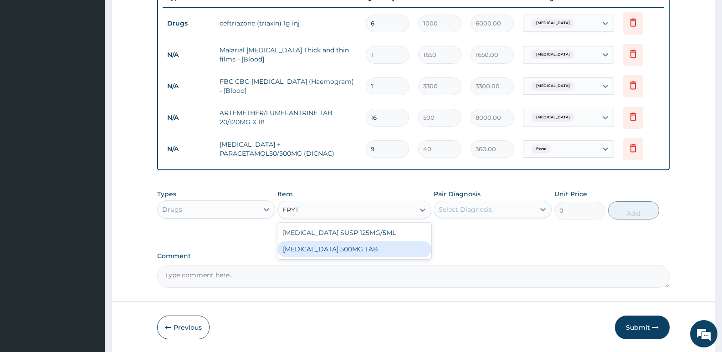
click at [305, 247] on div "ERYTHROMYCIN 500MG TAB" at bounding box center [355, 249] width 154 height 16
type input "80"
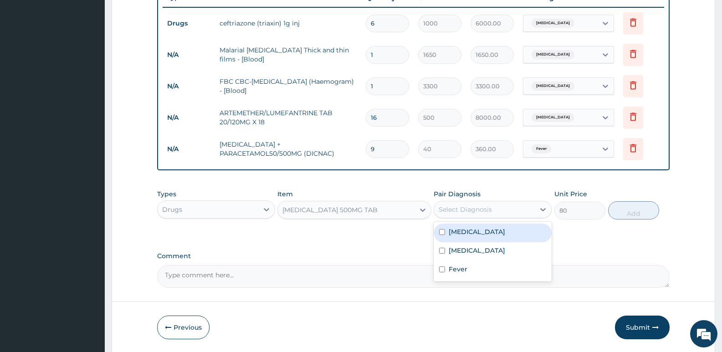
click at [477, 205] on div "Select Diagnosis" at bounding box center [465, 209] width 53 height 9
click at [466, 229] on label "Sepsis" at bounding box center [477, 231] width 57 height 9
checkbox input "true"
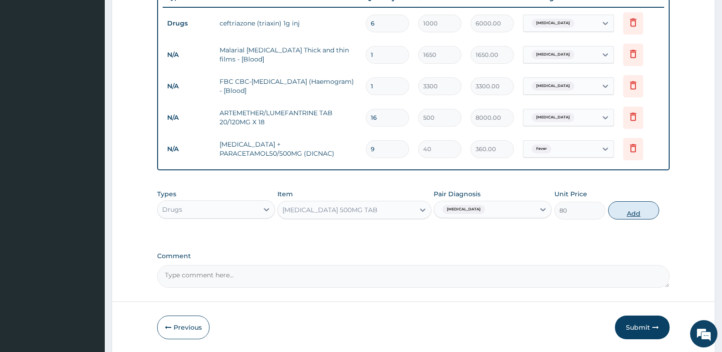
click at [634, 209] on button "Add" at bounding box center [633, 210] width 51 height 18
type input "0"
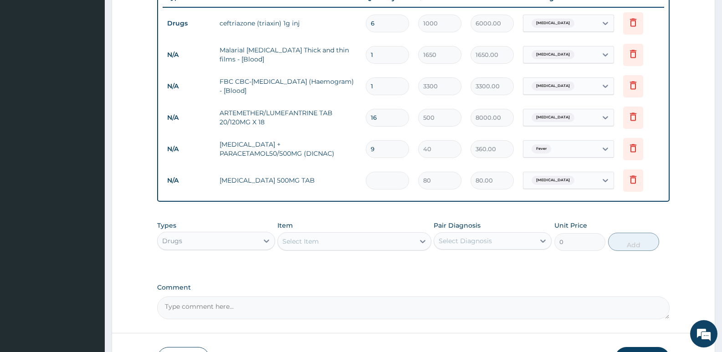
type input "0.00"
type input "5"
type input "400.00"
type input "5"
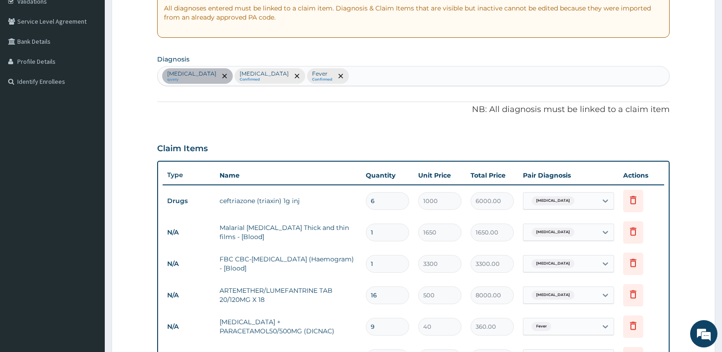
scroll to position [174, 0]
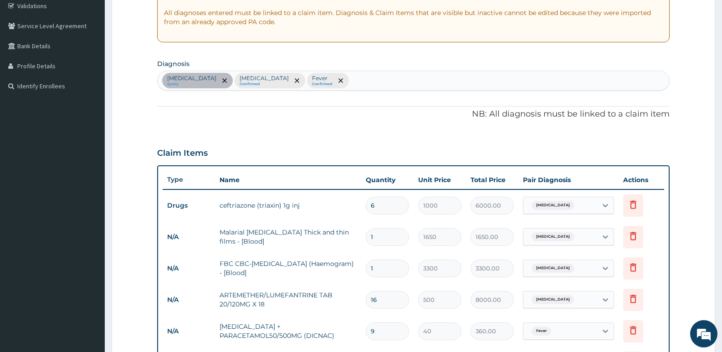
click at [311, 77] on div "Sepsis query Malaria Confirmed Fever Confirmed" at bounding box center [414, 80] width 512 height 19
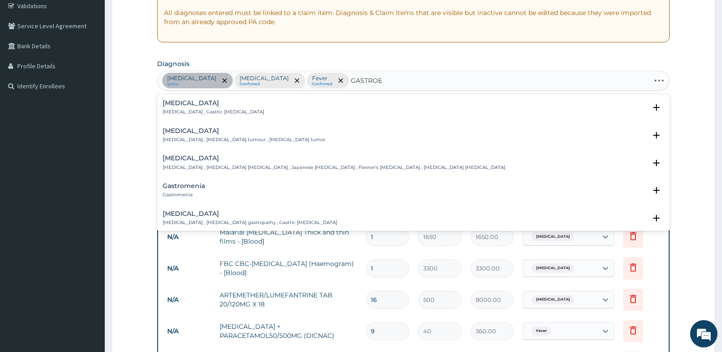
type input "GASTROEN"
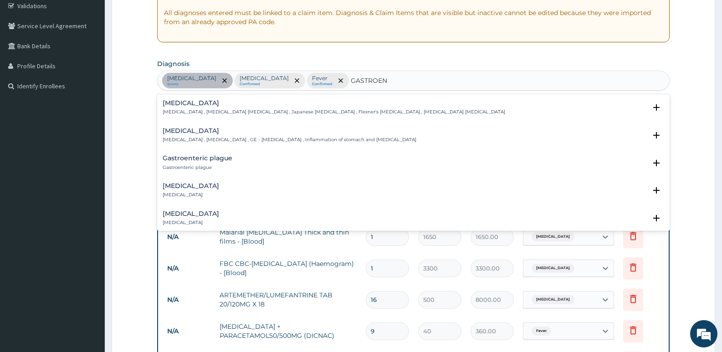
click at [196, 137] on p "Gastroenteritis , Gastroenteropathy , GE - Gastroenteritis , Inflammation of st…" at bounding box center [290, 140] width 254 height 6
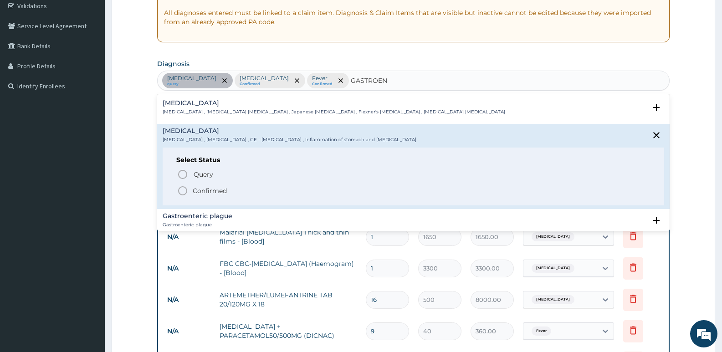
click at [182, 193] on icon "status option filled" at bounding box center [182, 190] width 11 height 11
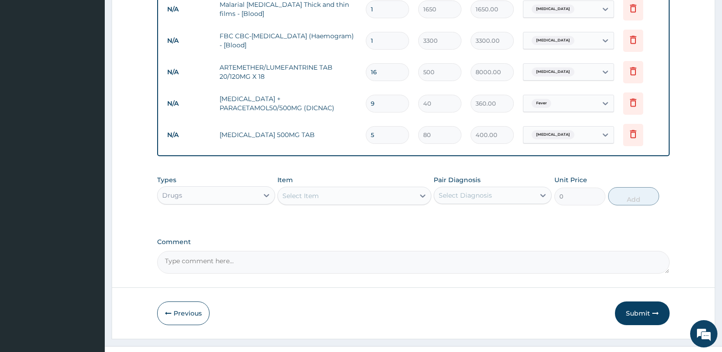
scroll to position [419, 0]
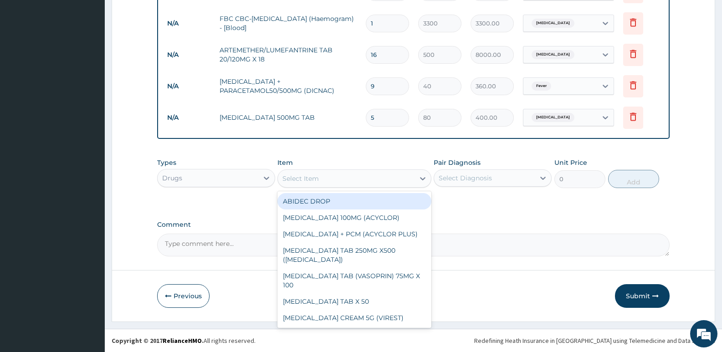
click at [290, 176] on div "Select Item" at bounding box center [301, 178] width 36 height 9
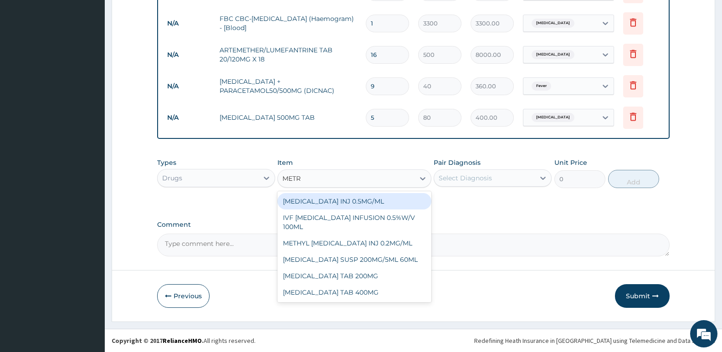
type input "METRO"
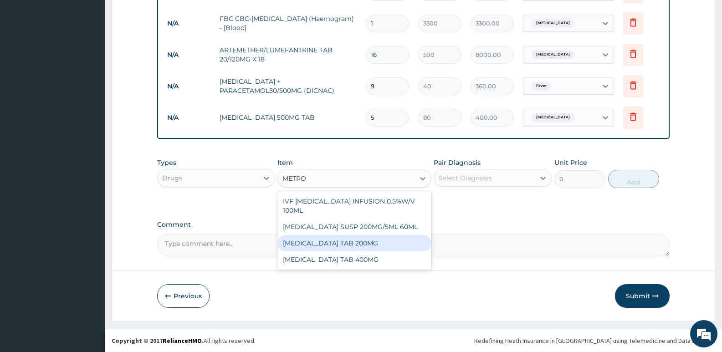
click at [313, 246] on div "METRONIDAZOLE TAB 200MG" at bounding box center [355, 243] width 154 height 16
type input "10"
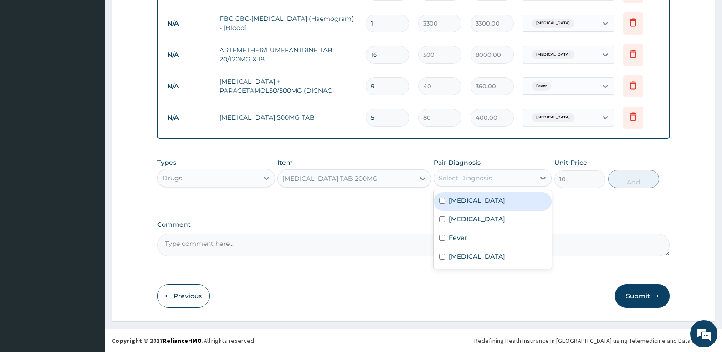
click at [455, 182] on div "Select Diagnosis" at bounding box center [465, 178] width 53 height 9
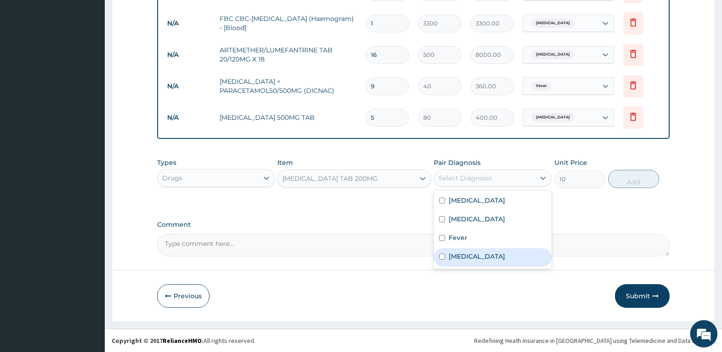
click at [454, 254] on label "Gastroenteritis" at bounding box center [477, 256] width 57 height 9
checkbox input "true"
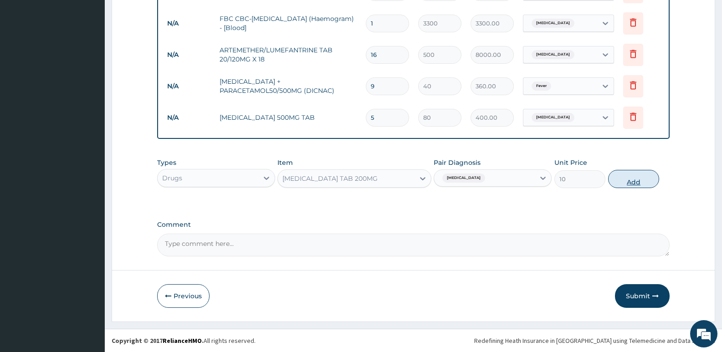
click at [629, 179] on button "Add" at bounding box center [633, 179] width 51 height 18
type input "0"
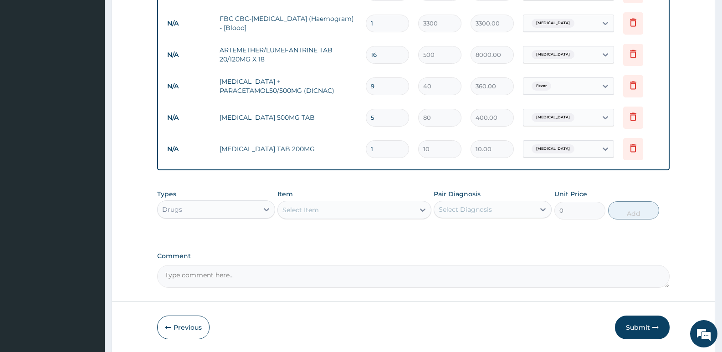
type input "10"
type input "100.00"
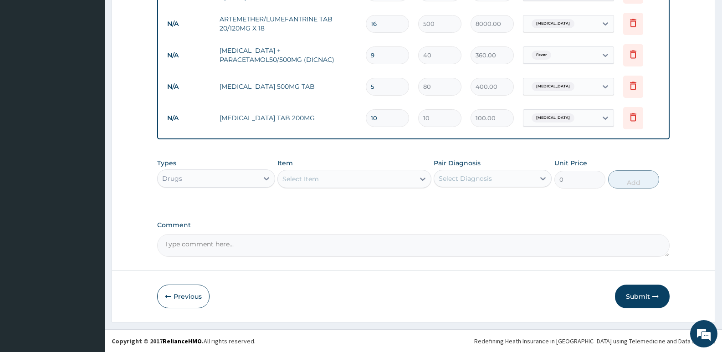
scroll to position [450, 0]
type input "10"
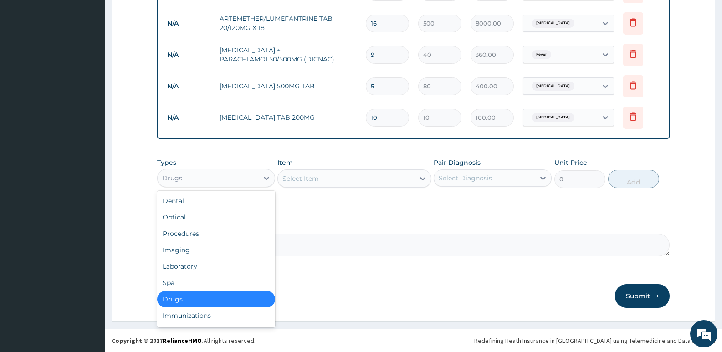
click at [243, 185] on div "Drugs" at bounding box center [216, 178] width 118 height 18
click at [188, 237] on div "Procedures" at bounding box center [216, 234] width 118 height 16
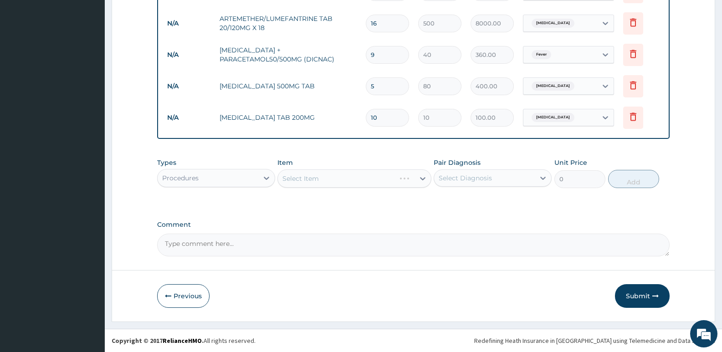
click at [321, 180] on div "Select Item" at bounding box center [355, 179] width 154 height 18
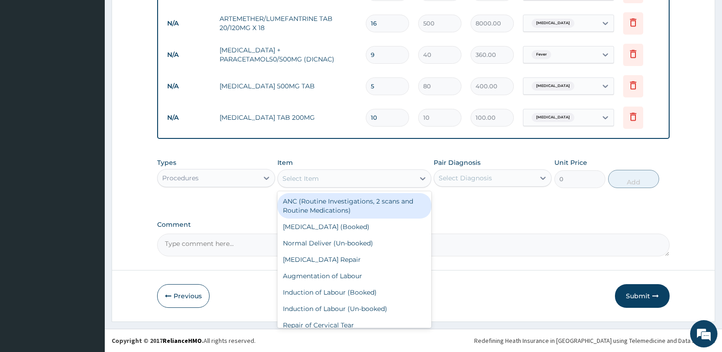
click at [321, 180] on div "Select Item" at bounding box center [346, 178] width 136 height 15
type input "GP"
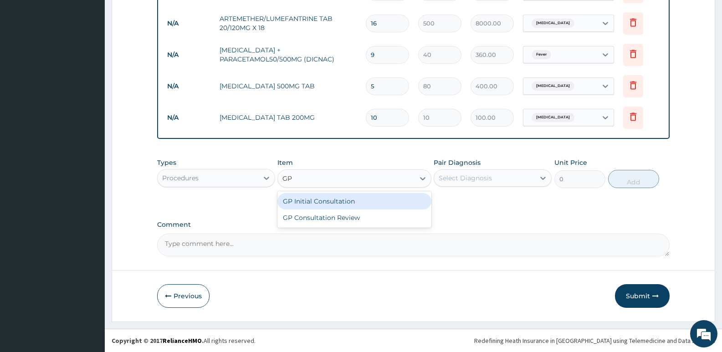
click at [326, 205] on div "GP Initial Consultation" at bounding box center [355, 201] width 154 height 16
type input "2500"
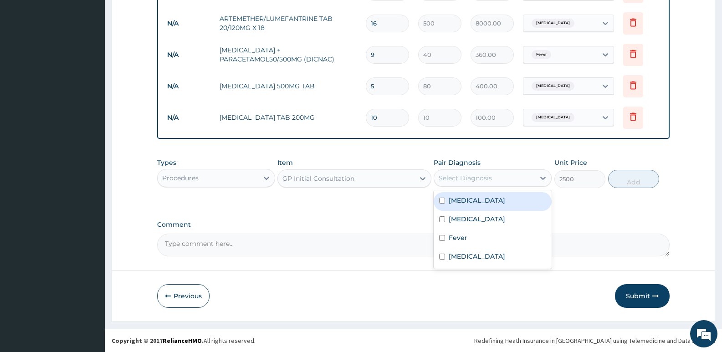
click at [464, 179] on div "Select Diagnosis" at bounding box center [465, 178] width 53 height 9
click at [459, 208] on div "Sepsis" at bounding box center [493, 201] width 118 height 19
checkbox input "true"
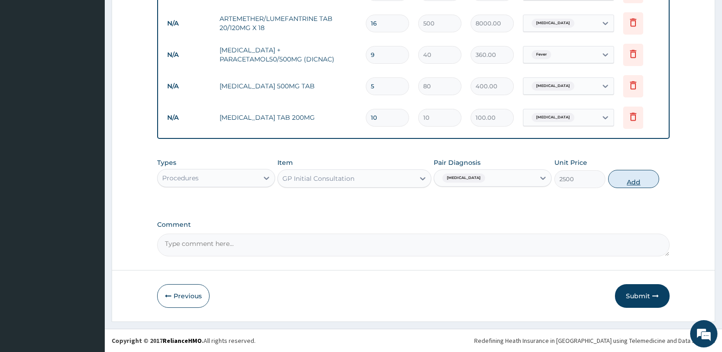
click at [618, 182] on button "Add" at bounding box center [633, 179] width 51 height 18
type input "0"
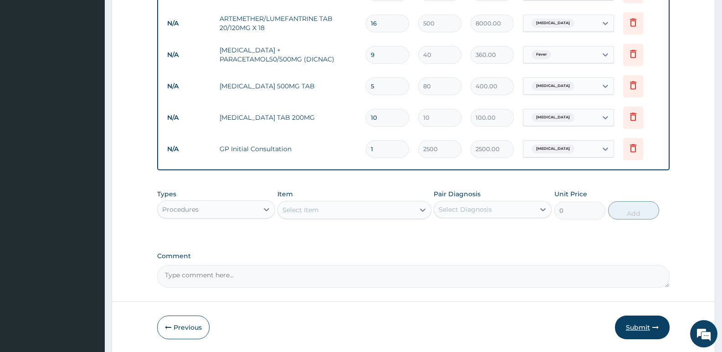
click at [642, 325] on button "Submit" at bounding box center [642, 328] width 55 height 24
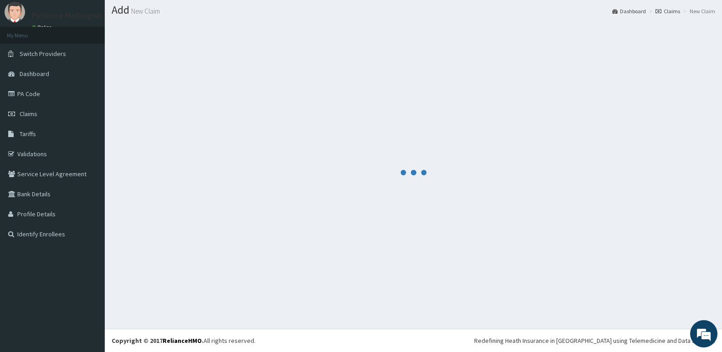
scroll to position [26, 0]
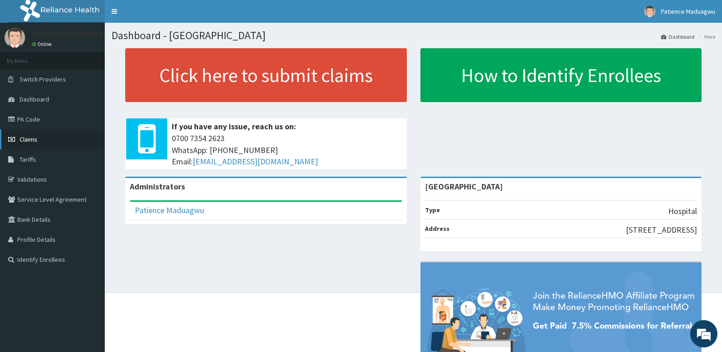
click at [36, 136] on span "Claims" at bounding box center [29, 139] width 18 height 8
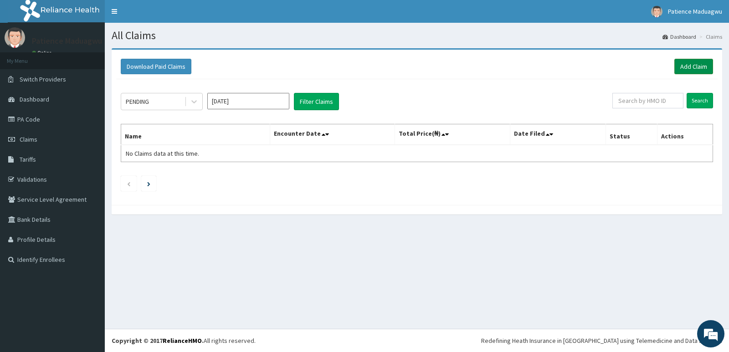
click at [690, 68] on link "Add Claim" at bounding box center [694, 66] width 39 height 15
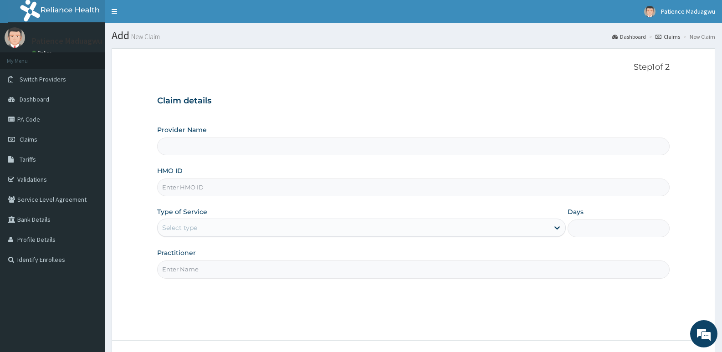
type input "[GEOGRAPHIC_DATA]"
click at [28, 177] on link "Validations" at bounding box center [52, 180] width 105 height 20
